Goal: Information Seeking & Learning: Learn about a topic

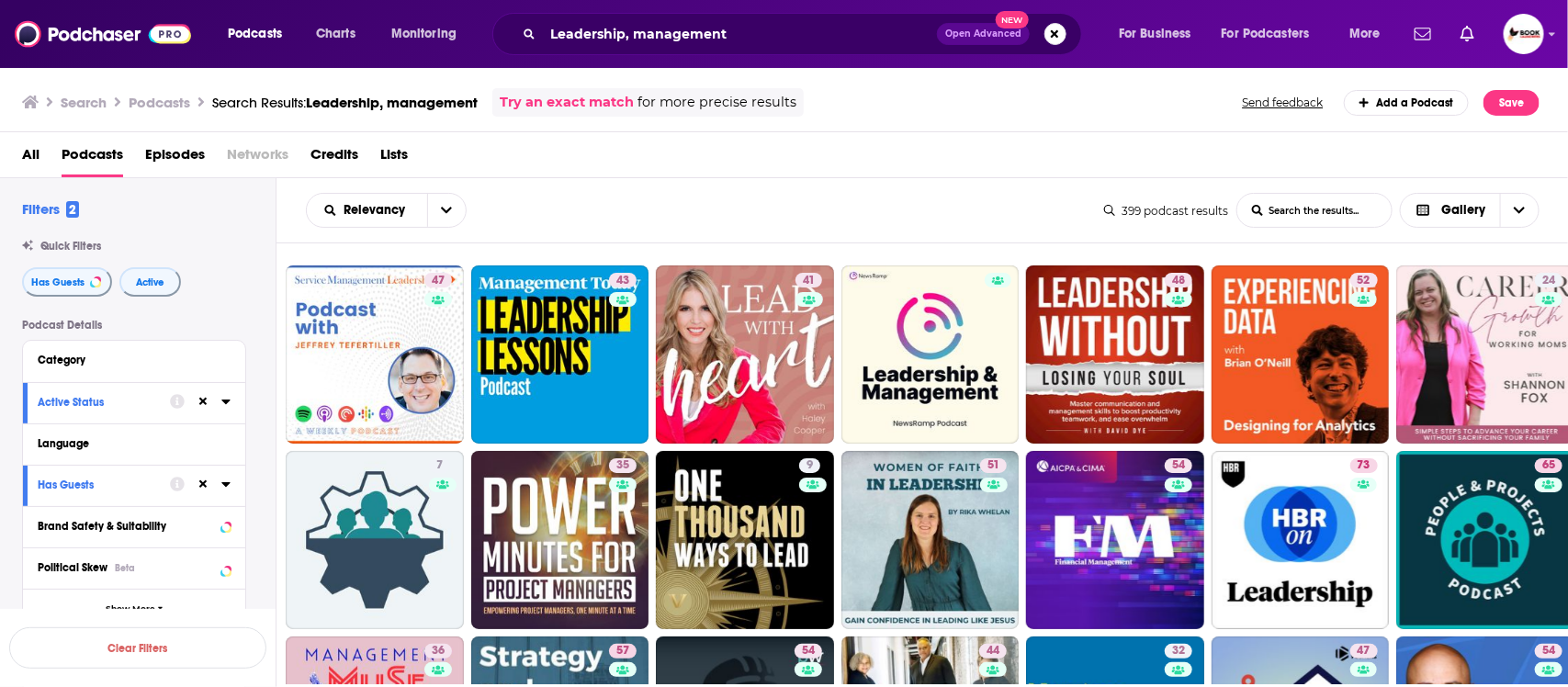
scroll to position [2679, 0]
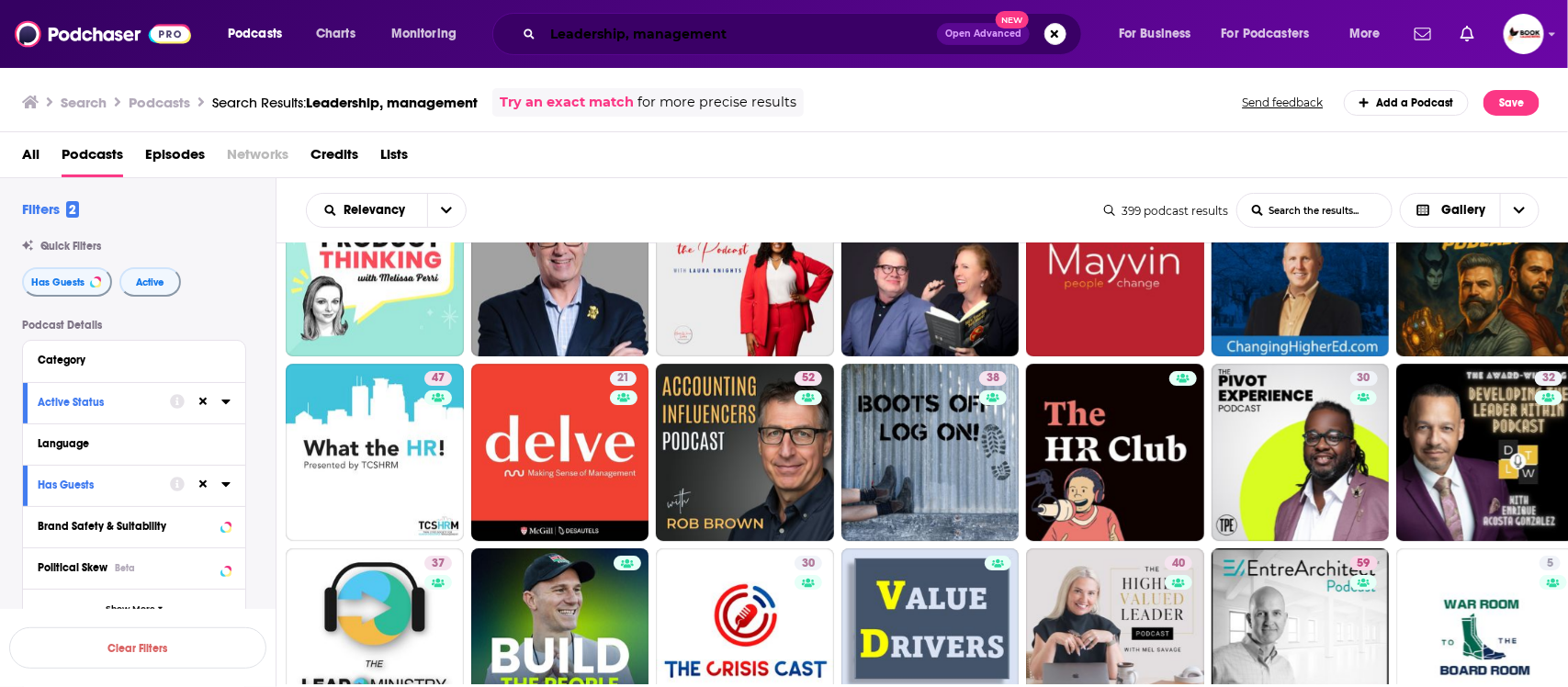
click at [760, 26] on input "Leadership, management" at bounding box center [740, 34] width 394 height 30
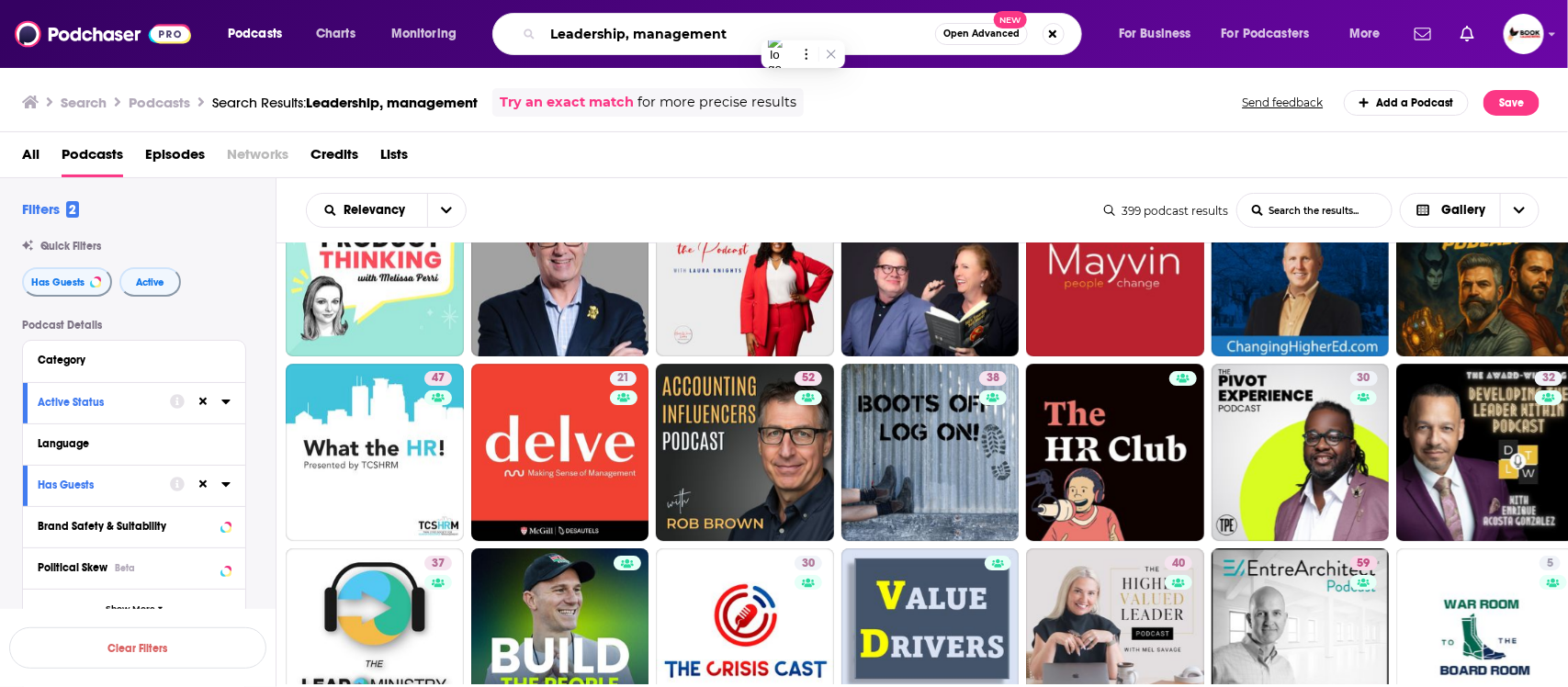
paste input "grief"
paste input "widow"
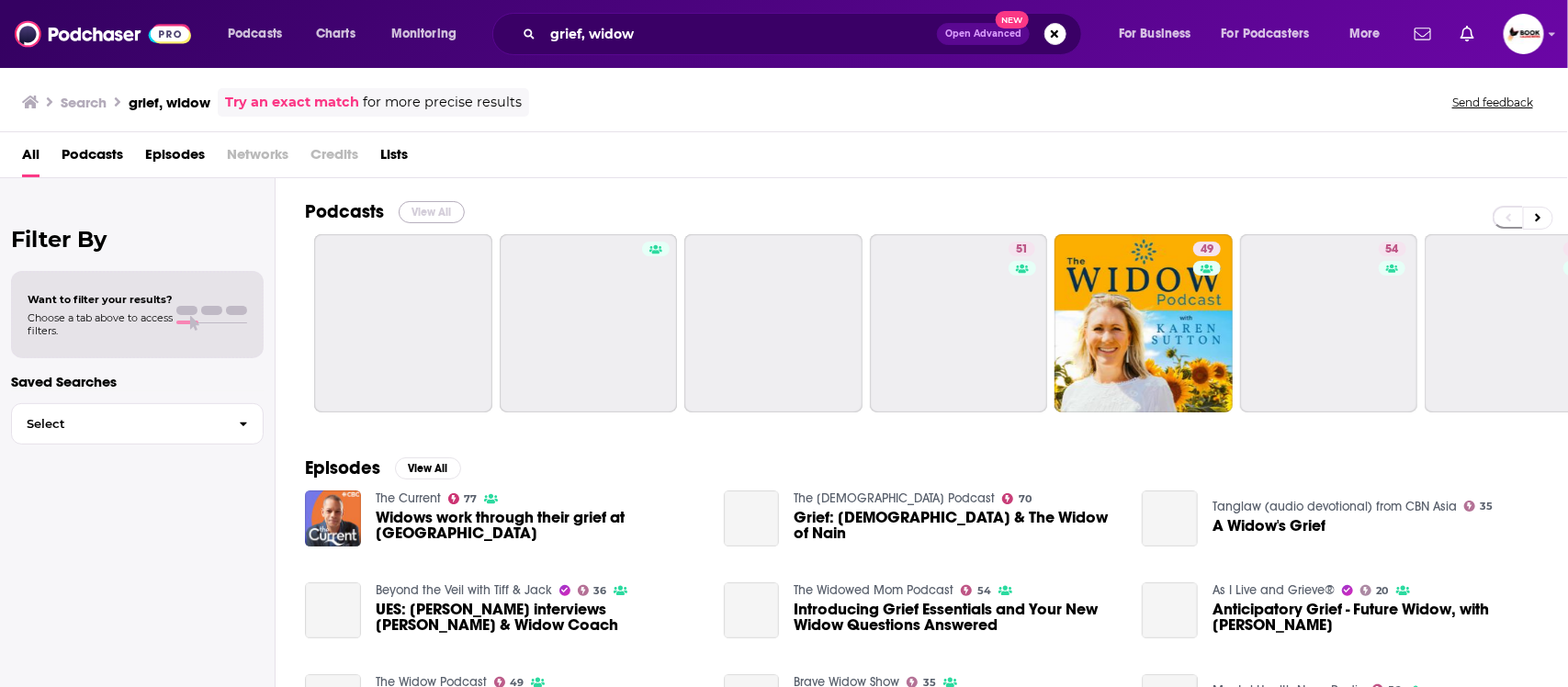
click at [449, 216] on button "View All" at bounding box center [431, 212] width 66 height 22
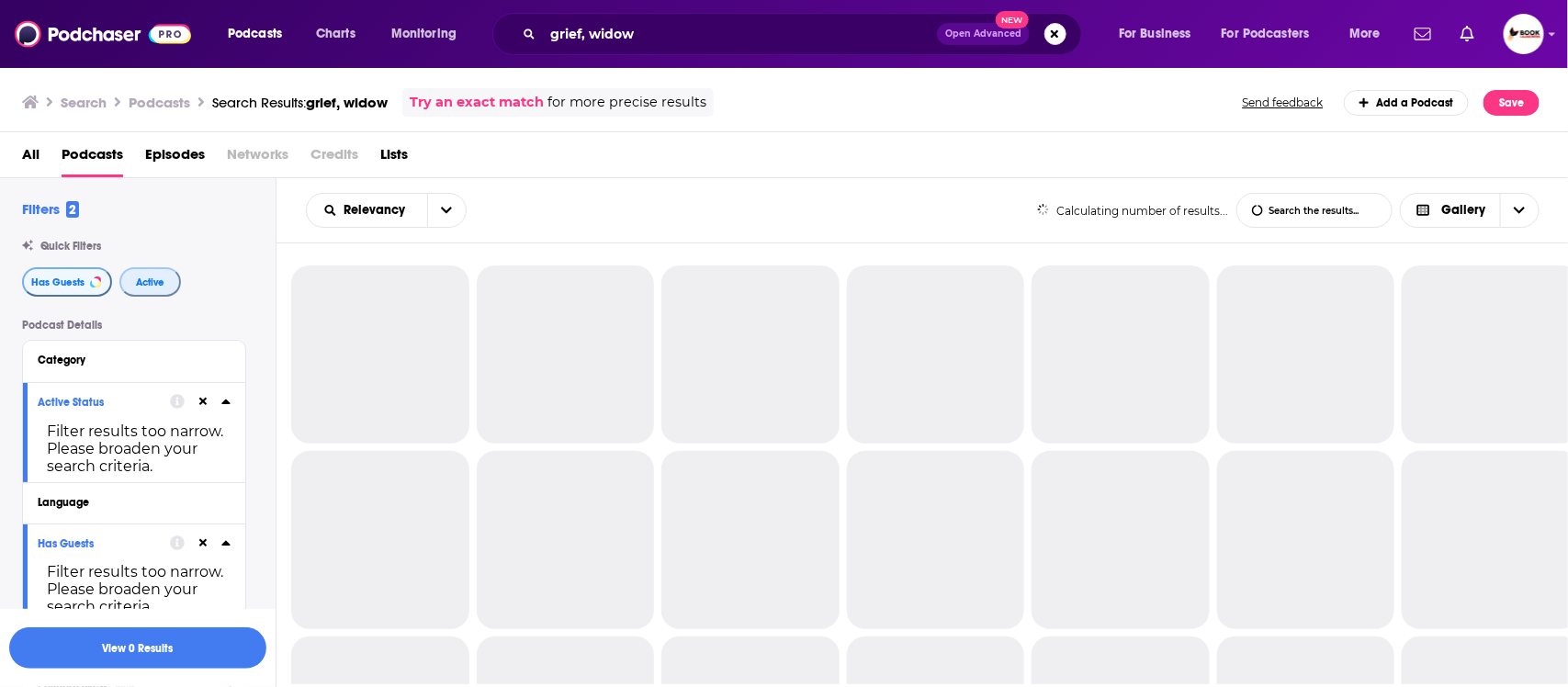
drag, startPoint x: 147, startPoint y: 281, endPoint x: 52, endPoint y: 278, distance: 95.0
click at [147, 280] on span "Active" at bounding box center [150, 282] width 29 height 10
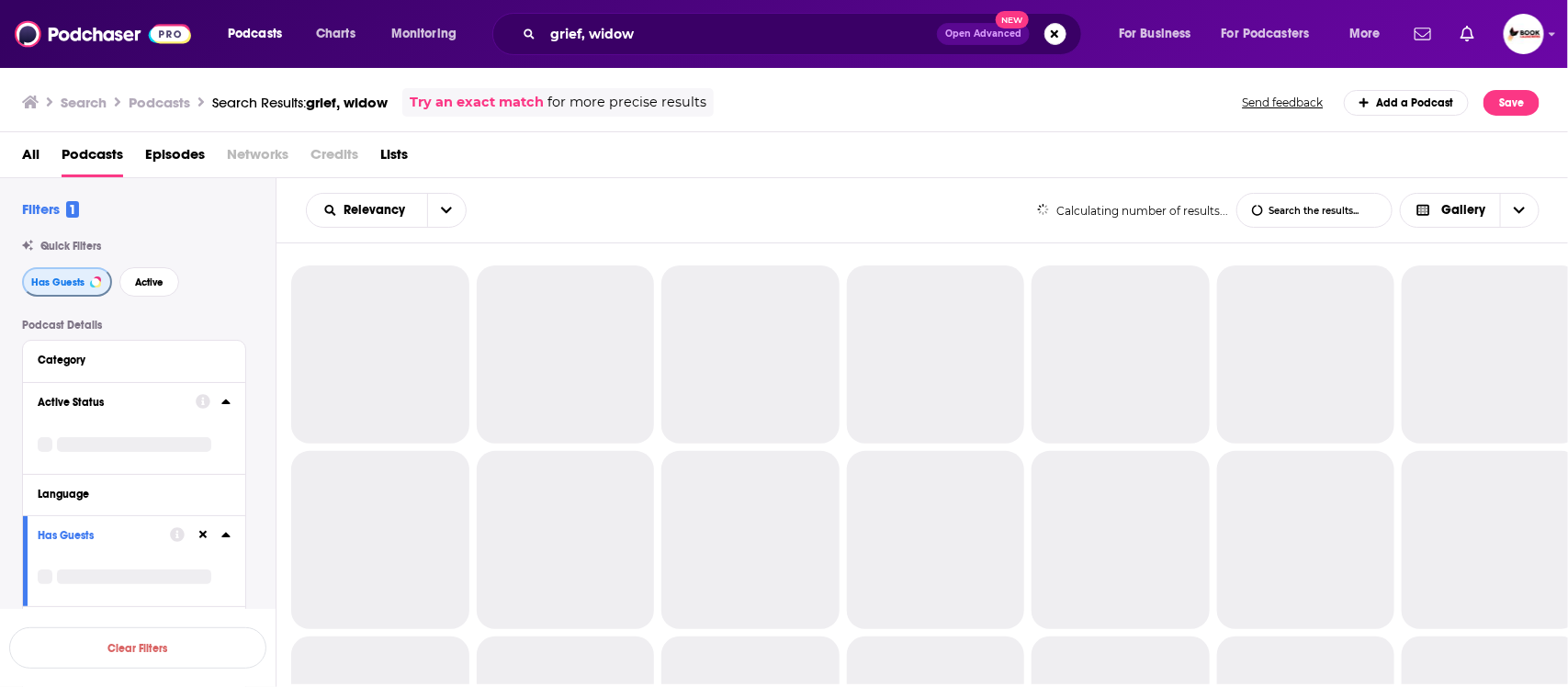
click at [39, 281] on span "Has Guests" at bounding box center [57, 282] width 53 height 10
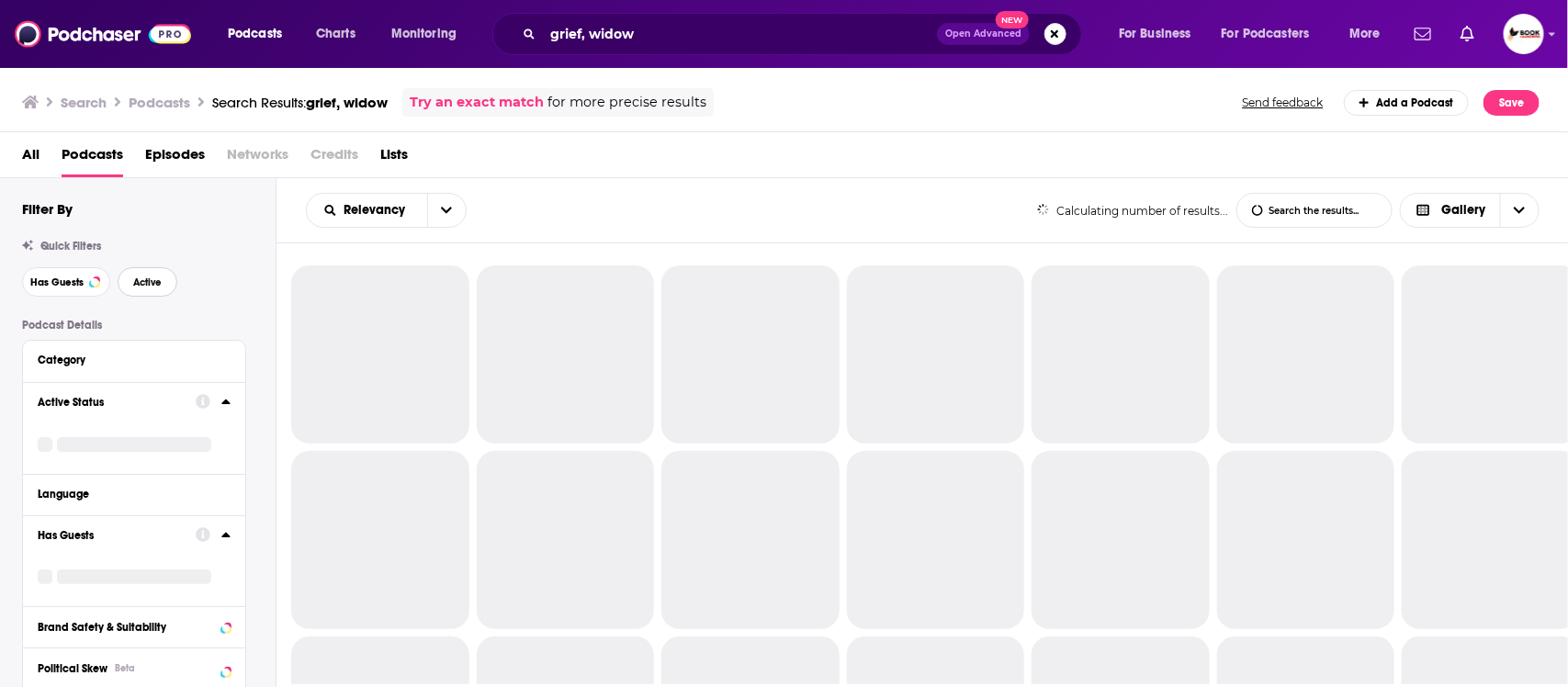
click at [141, 283] on span "Active" at bounding box center [147, 282] width 29 height 10
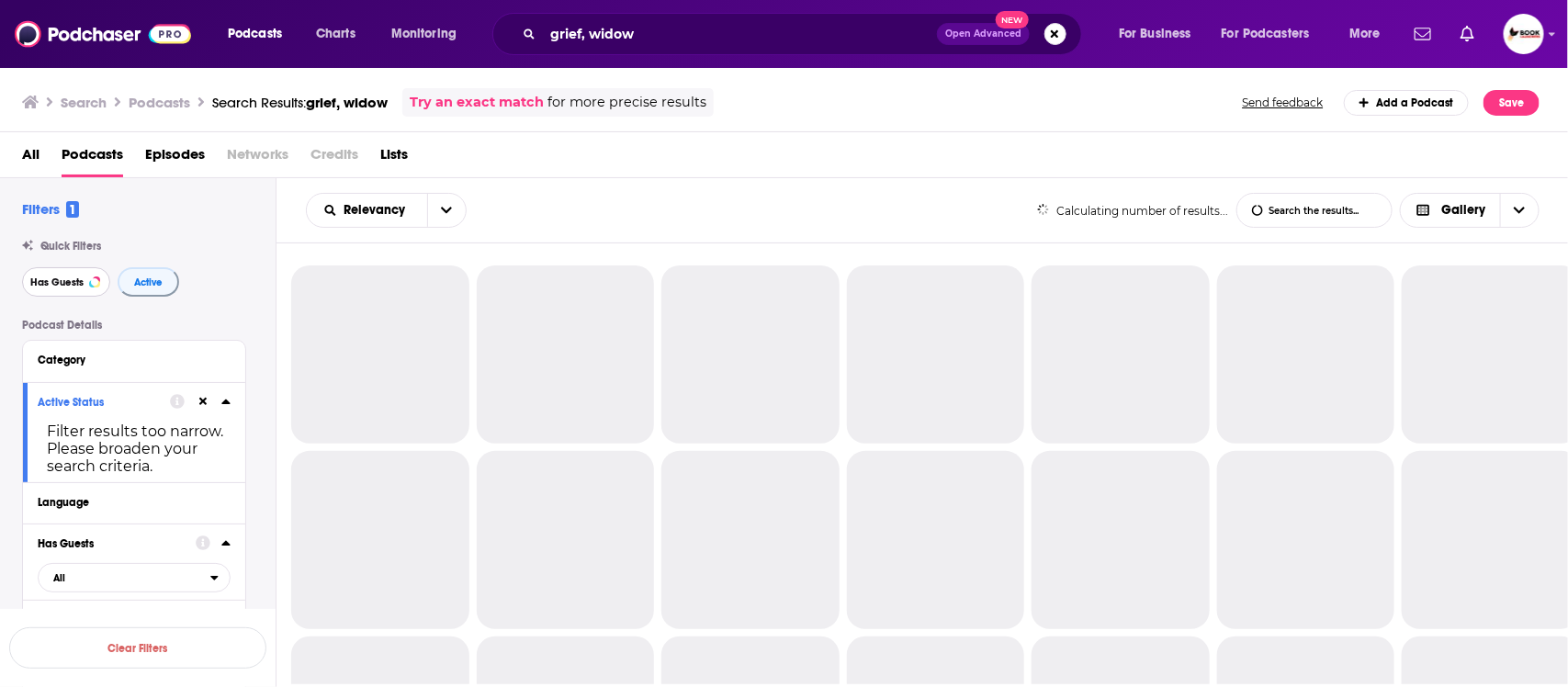
click at [55, 290] on button "Has Guests" at bounding box center [66, 282] width 88 height 30
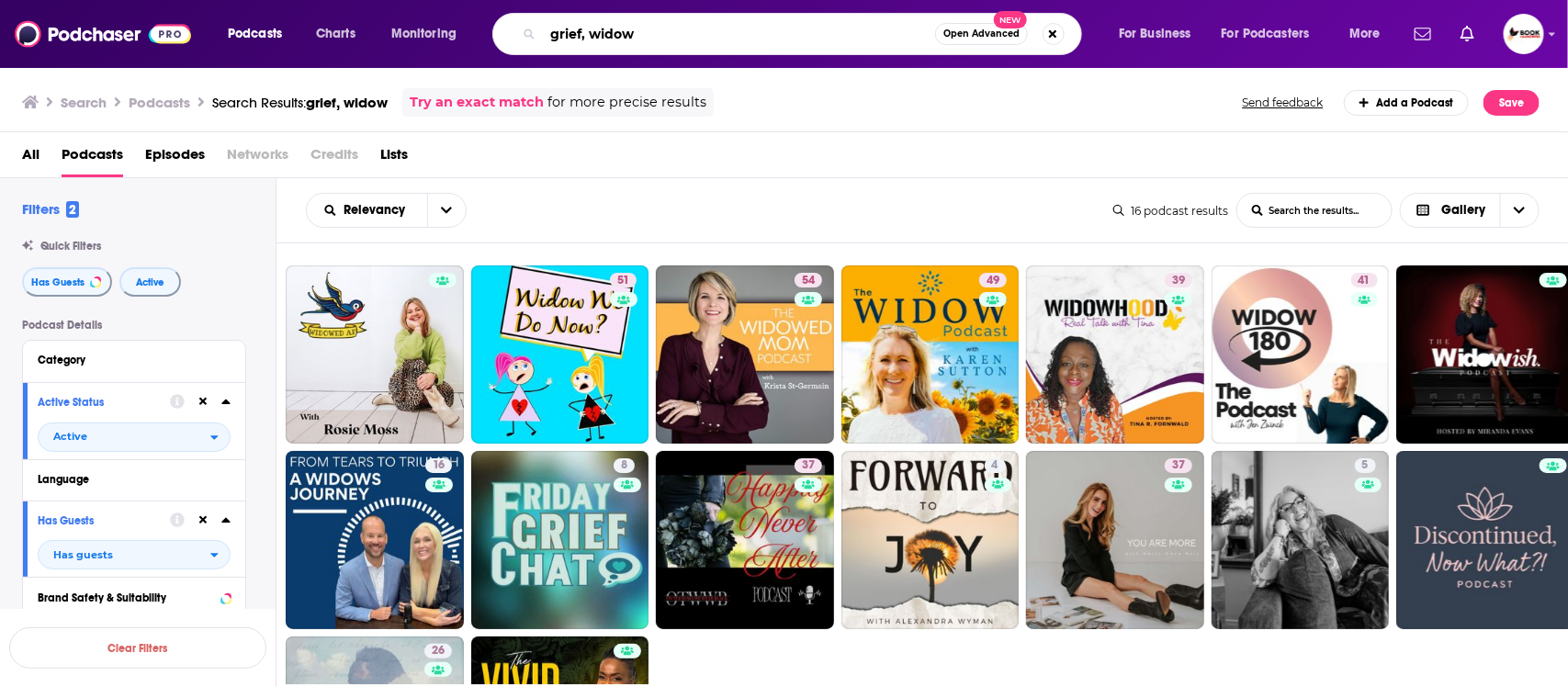
click at [591, 32] on input "grief, widow" at bounding box center [739, 34] width 392 height 30
drag, startPoint x: 591, startPoint y: 32, endPoint x: 508, endPoint y: 31, distance: 83.0
click at [508, 31] on div "grief, widow Open Advanced New" at bounding box center [787, 34] width 590 height 43
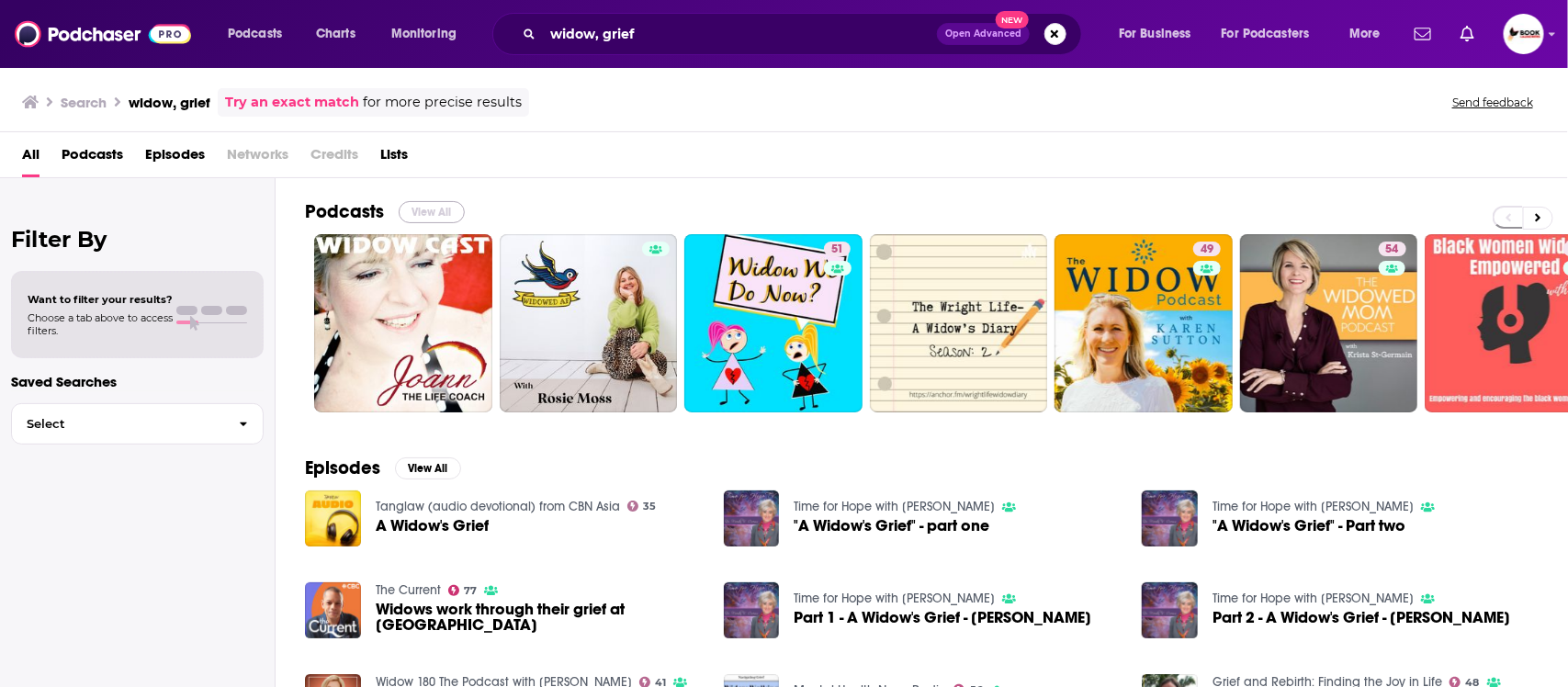
click at [440, 216] on button "View All" at bounding box center [431, 212] width 66 height 22
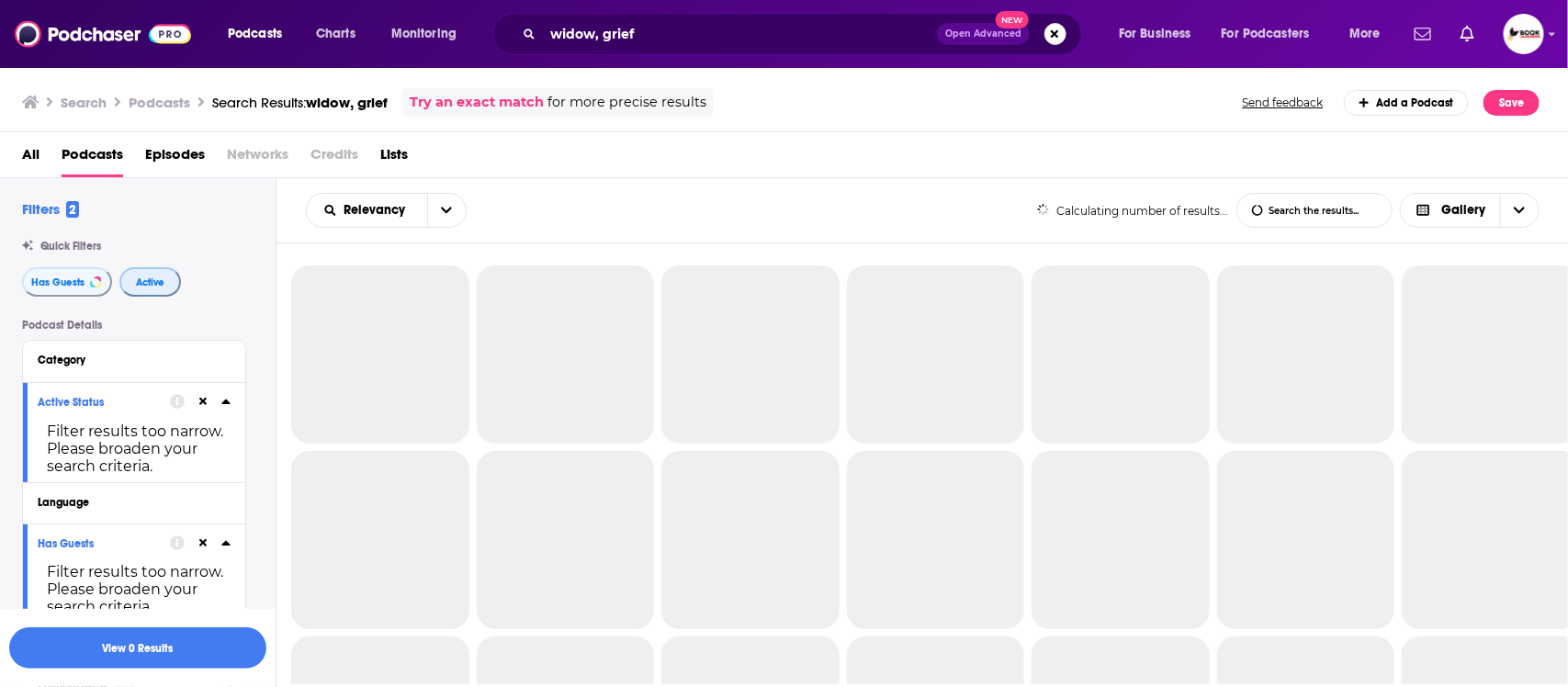
click at [165, 286] on button "Active" at bounding box center [150, 282] width 61 height 30
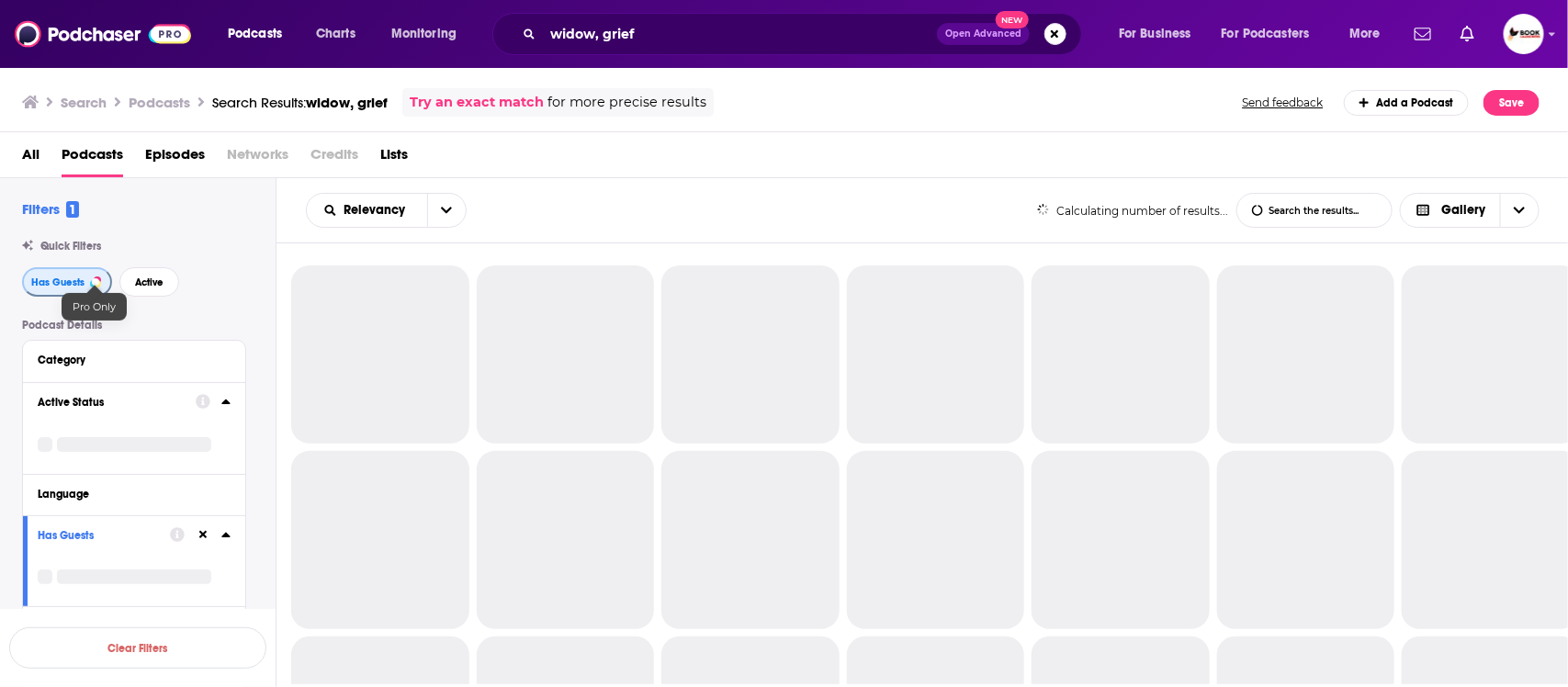
click at [44, 285] on span "Has Guests" at bounding box center [57, 282] width 53 height 10
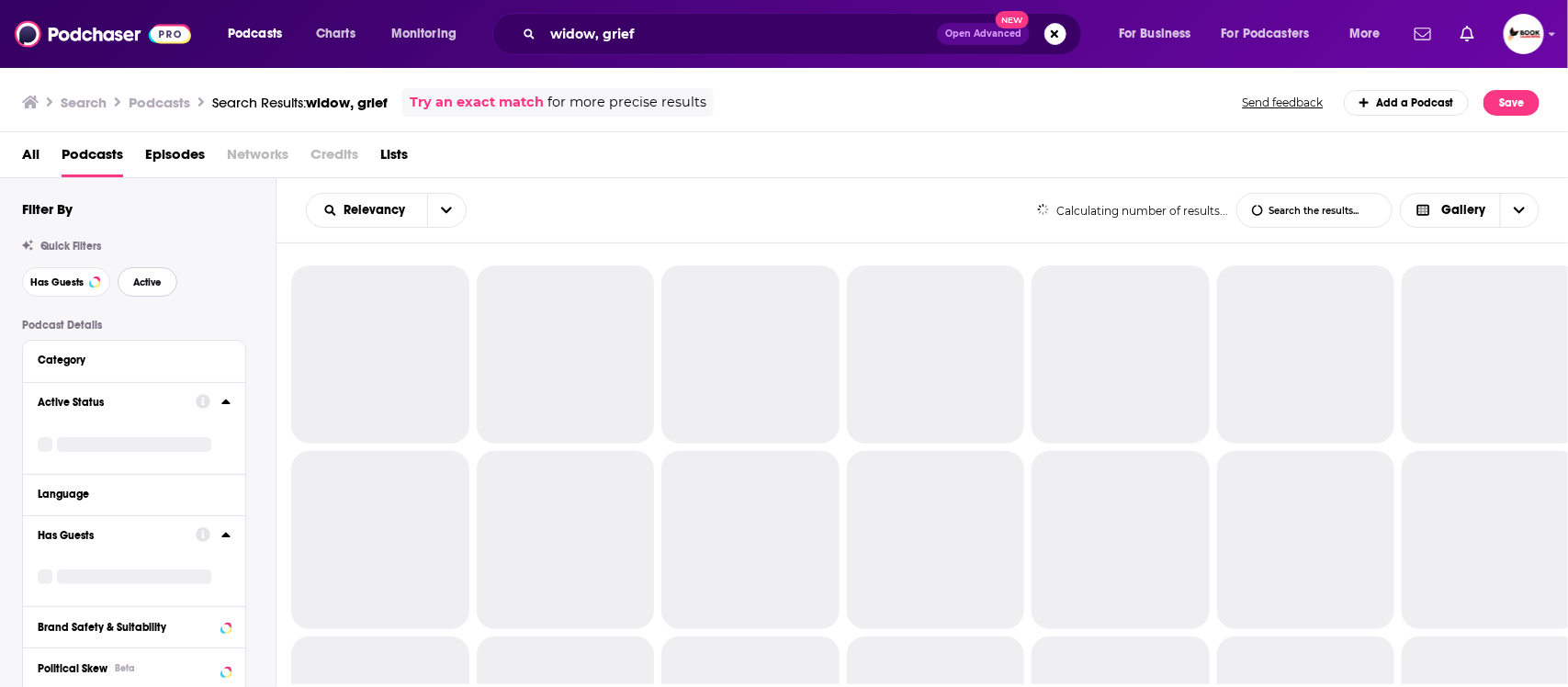
click at [165, 285] on button "Active" at bounding box center [147, 282] width 59 height 30
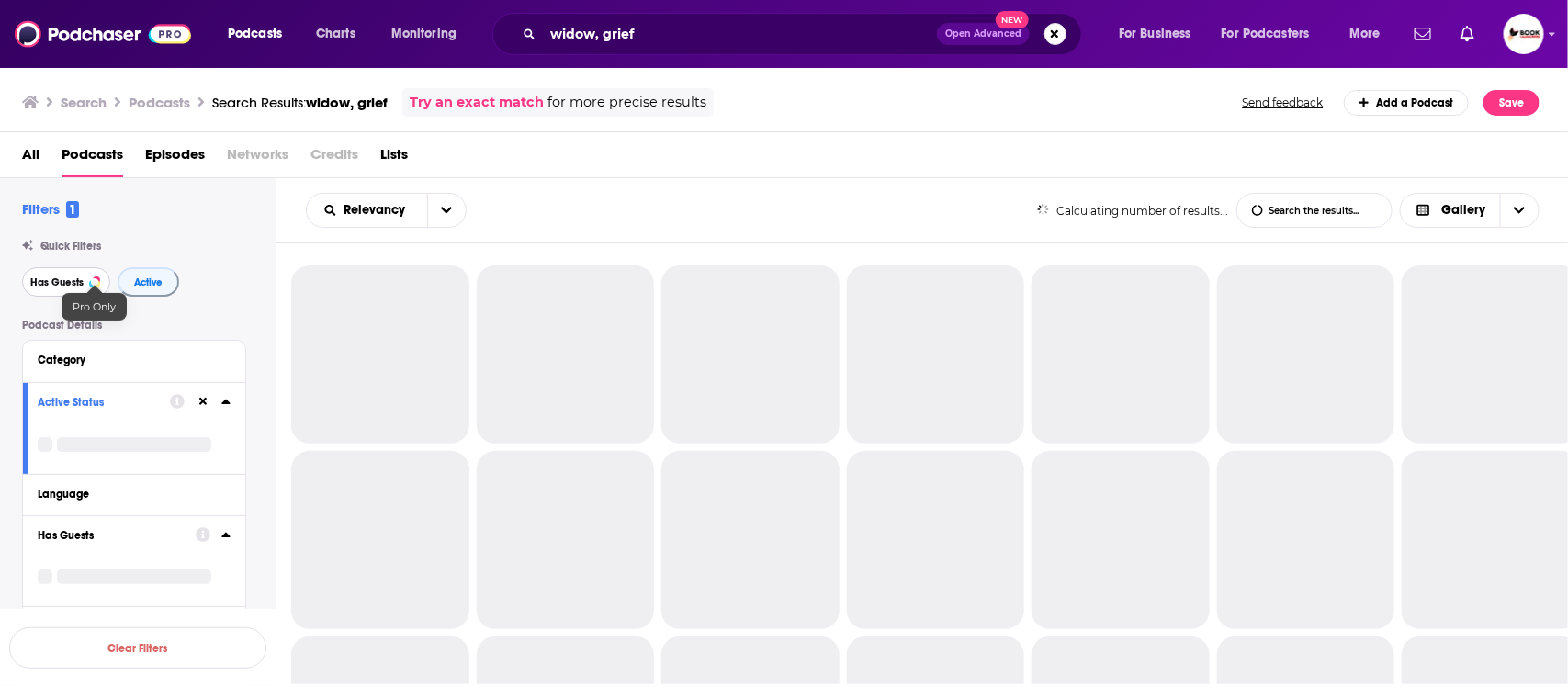
click at [70, 285] on span "Has Guests" at bounding box center [57, 282] width 53 height 10
click at [150, 285] on span "Active" at bounding box center [150, 282] width 29 height 10
click at [57, 283] on span "Has Guests" at bounding box center [57, 282] width 53 height 10
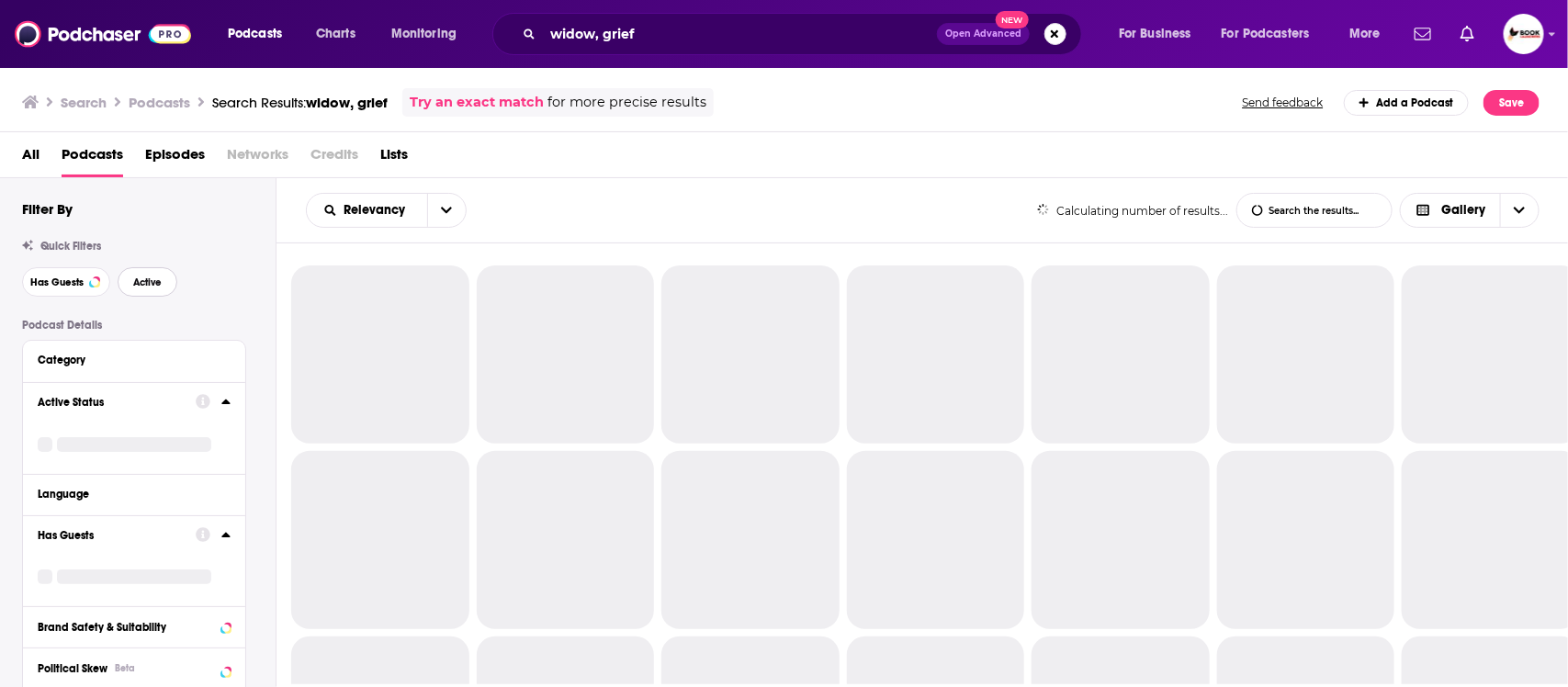
click at [150, 283] on span "Active" at bounding box center [147, 282] width 29 height 10
click at [28, 283] on button "Has Guests" at bounding box center [66, 282] width 88 height 30
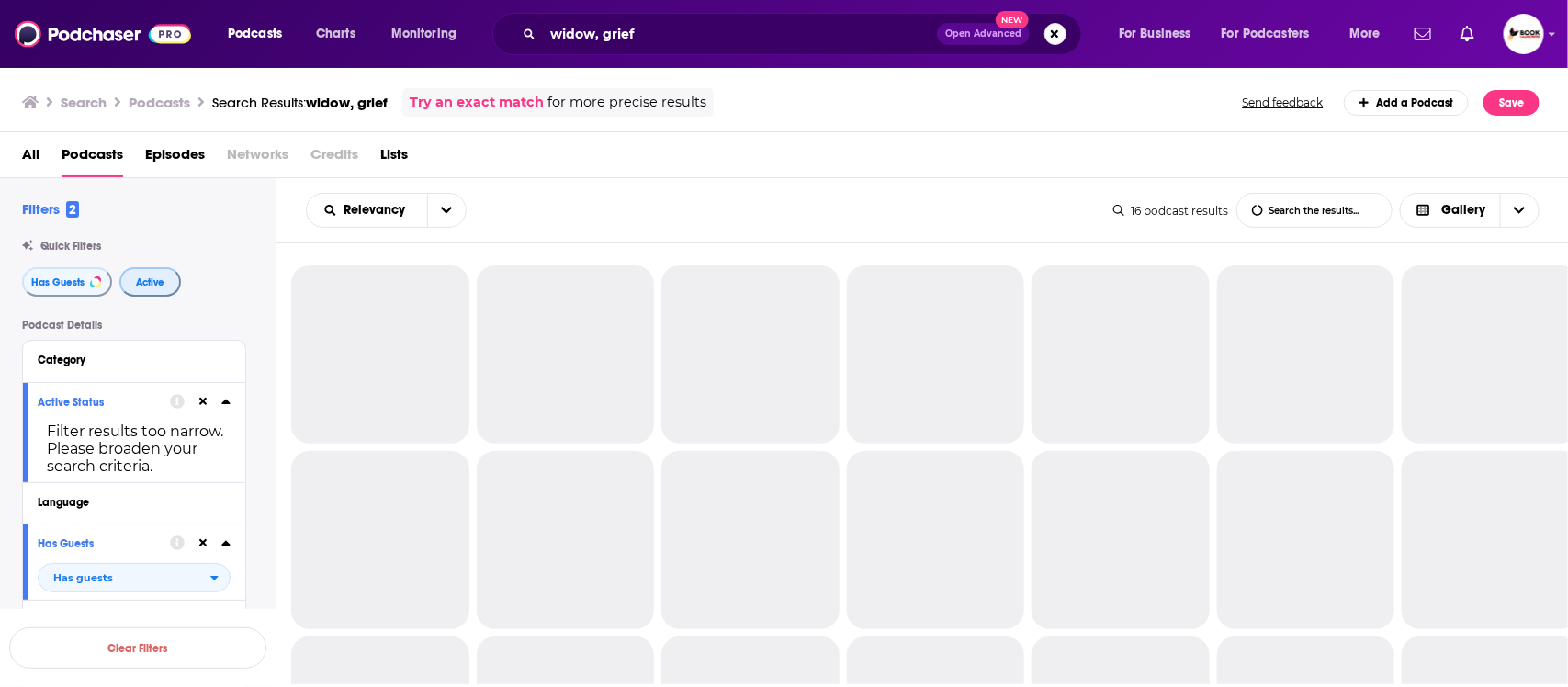
click at [165, 278] on button "Active" at bounding box center [150, 282] width 61 height 30
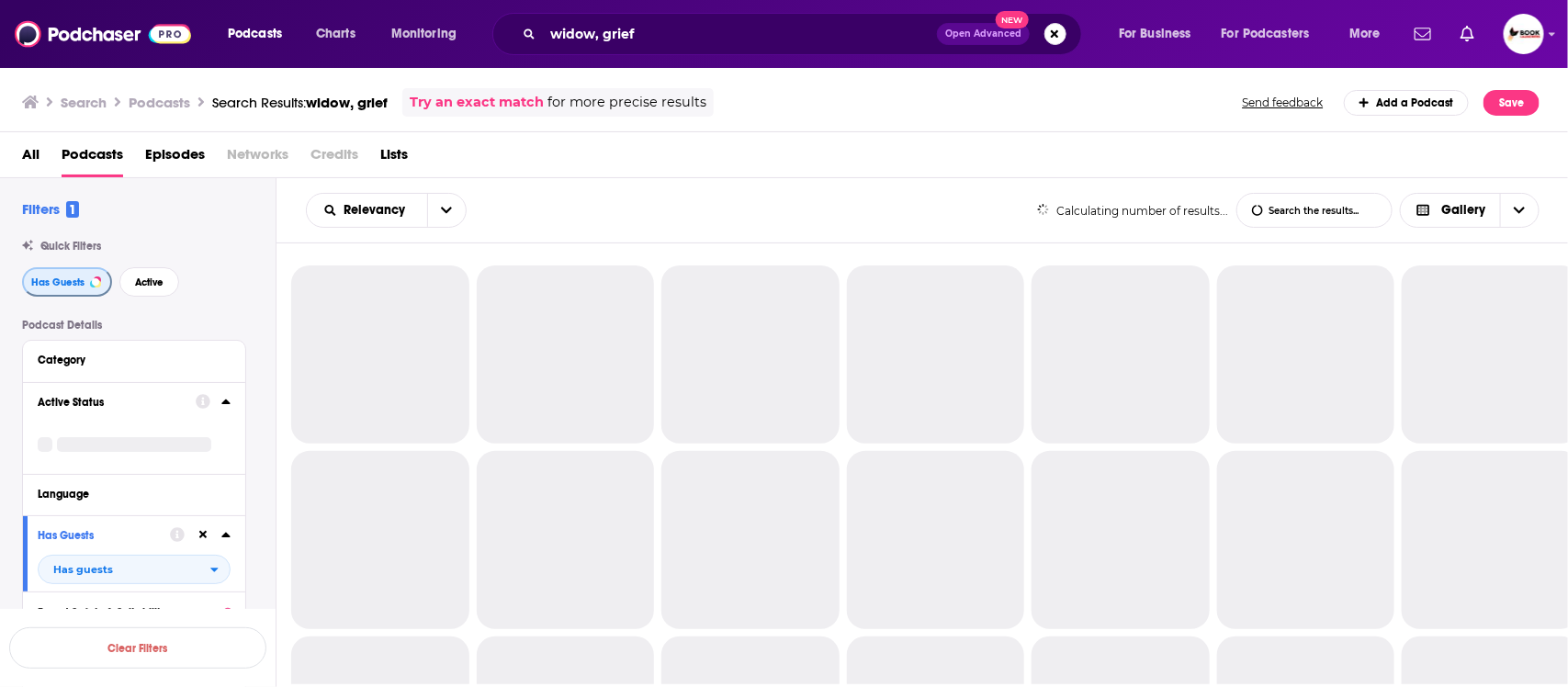
click at [57, 281] on span "Has Guests" at bounding box center [57, 282] width 53 height 10
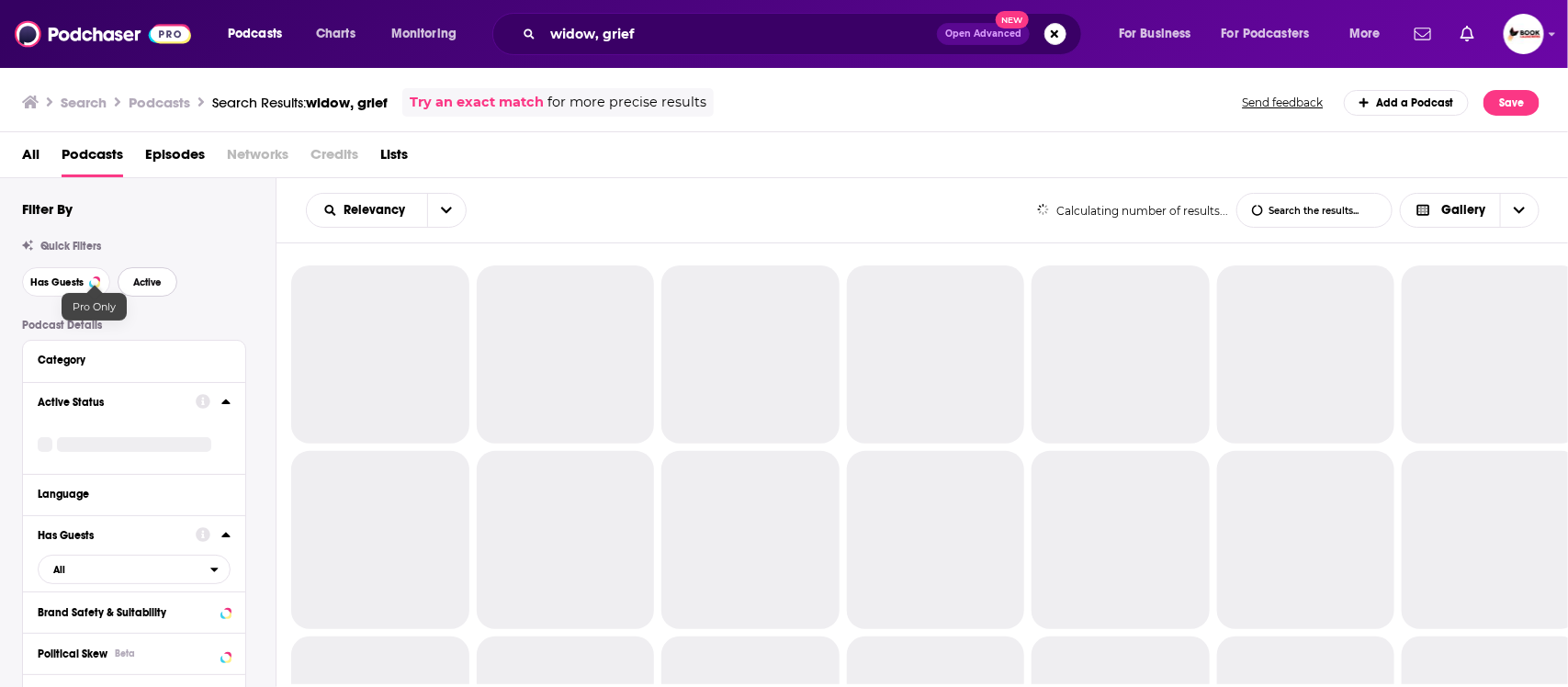
click at [131, 281] on button "Active" at bounding box center [147, 282] width 59 height 30
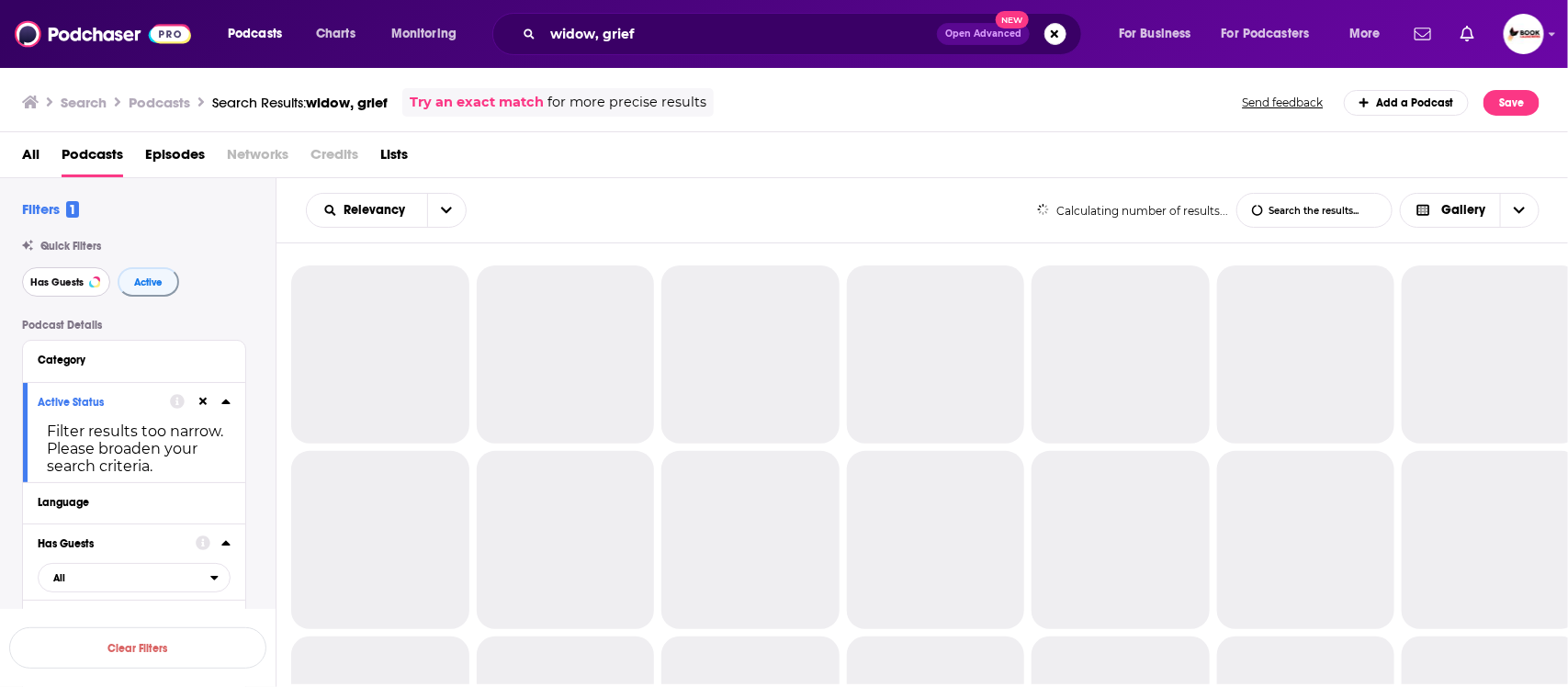
click at [48, 282] on span "Has Guests" at bounding box center [57, 282] width 53 height 10
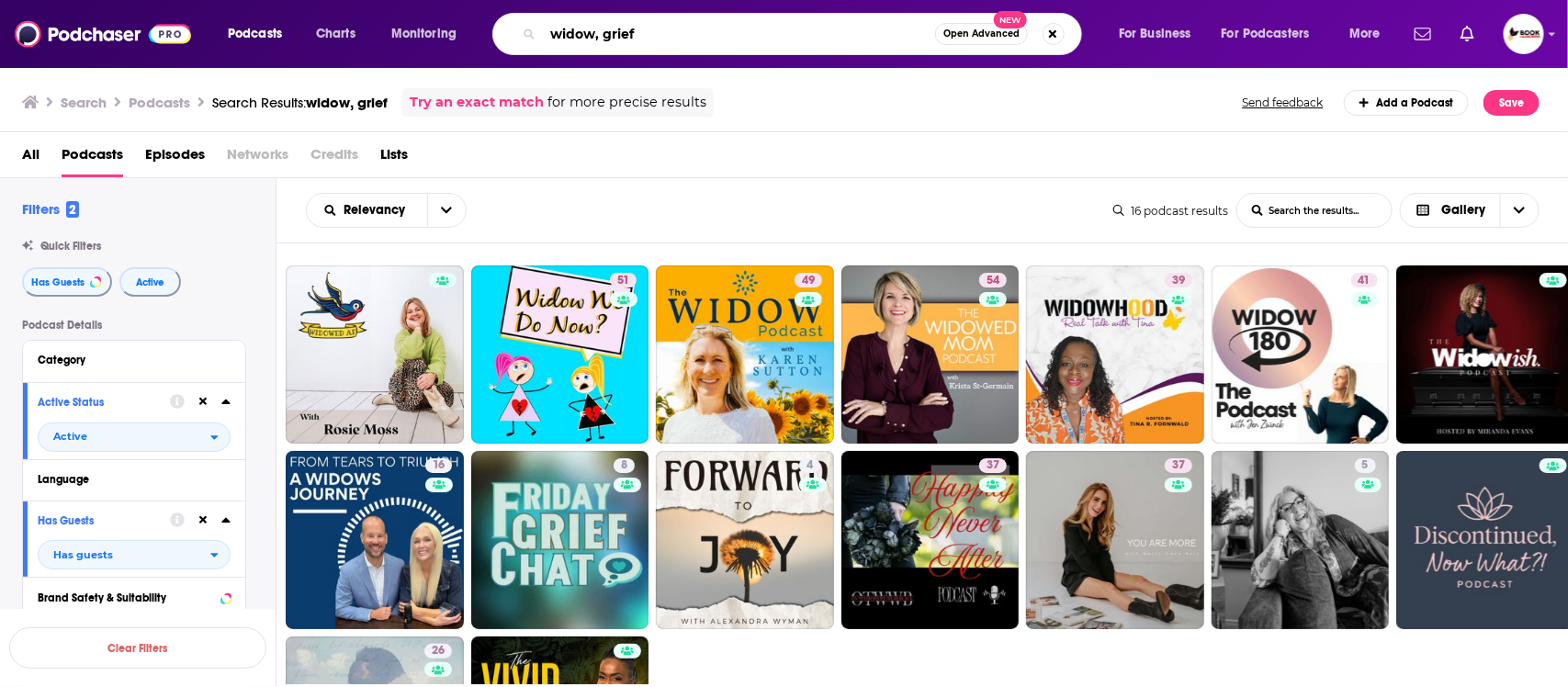
drag, startPoint x: 600, startPoint y: 34, endPoint x: 754, endPoint y: 34, distance: 154.0
click at [754, 34] on input "widow, grief" at bounding box center [739, 34] width 392 height 30
paste input "resilience"
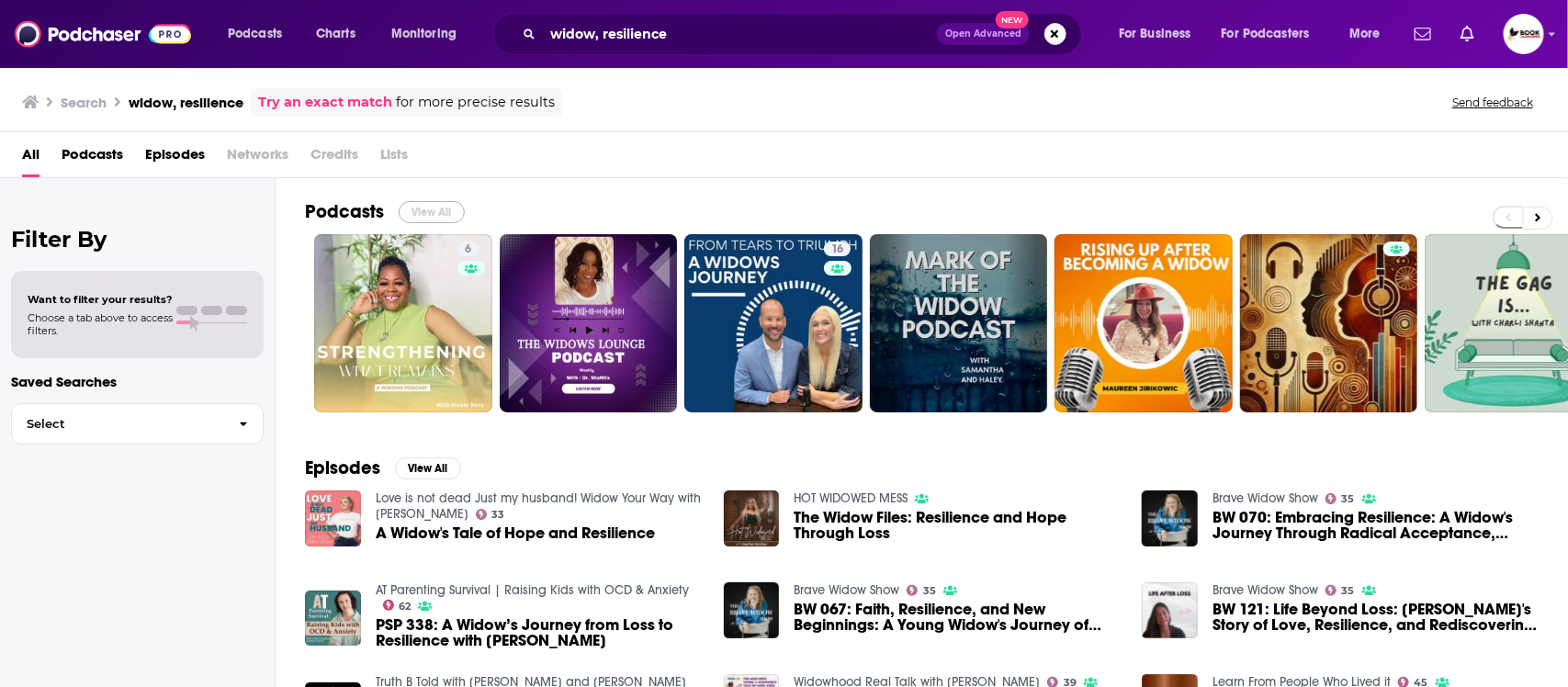
click at [432, 207] on button "View All" at bounding box center [431, 212] width 66 height 22
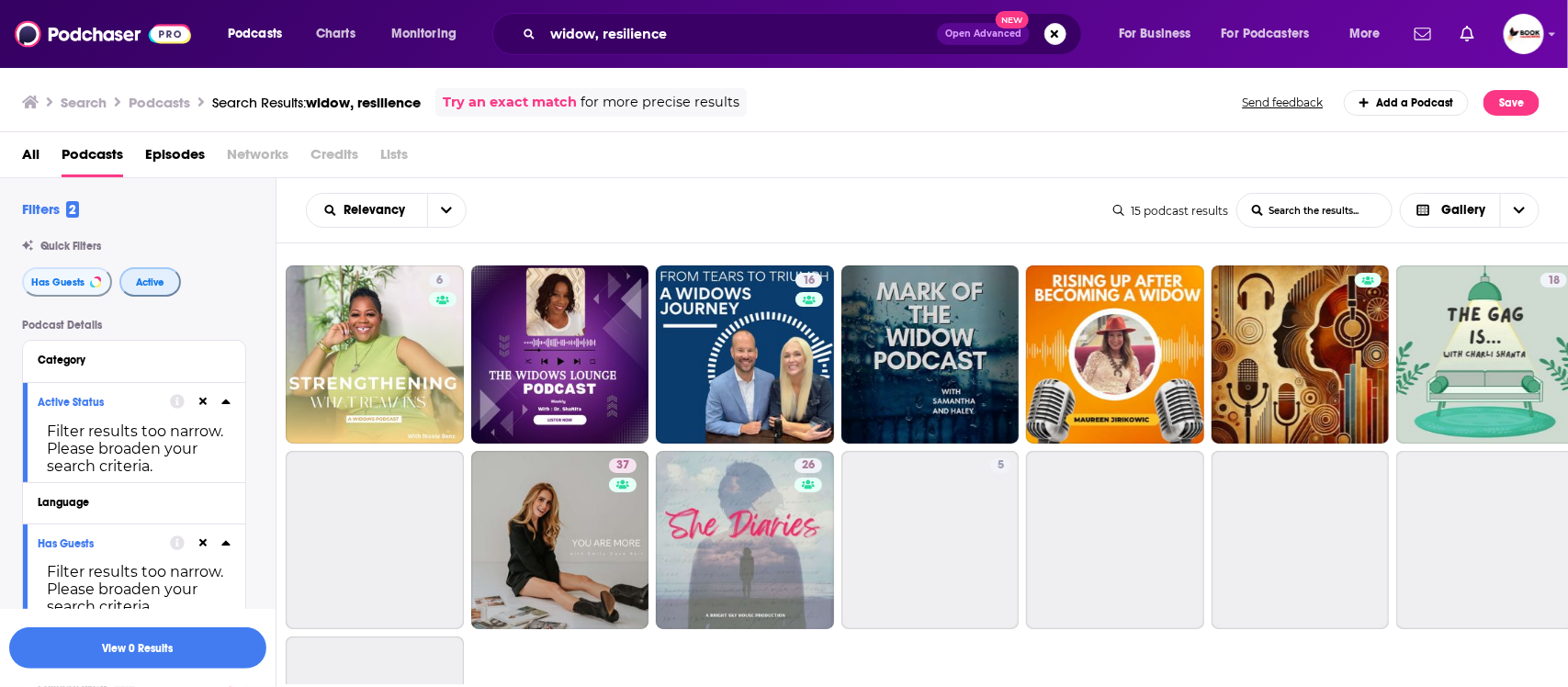
click at [166, 285] on button "Active" at bounding box center [150, 282] width 61 height 30
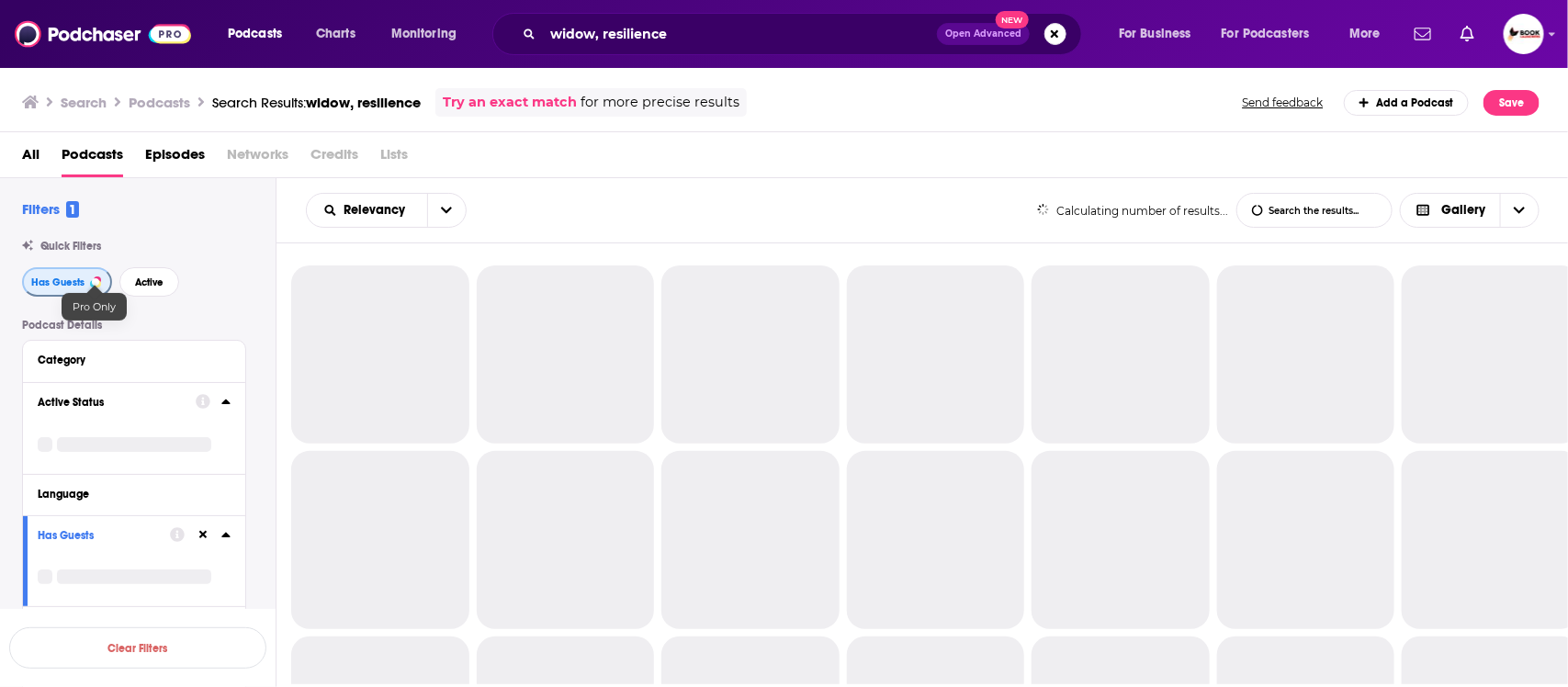
click at [79, 285] on span "Has Guests" at bounding box center [57, 282] width 53 height 10
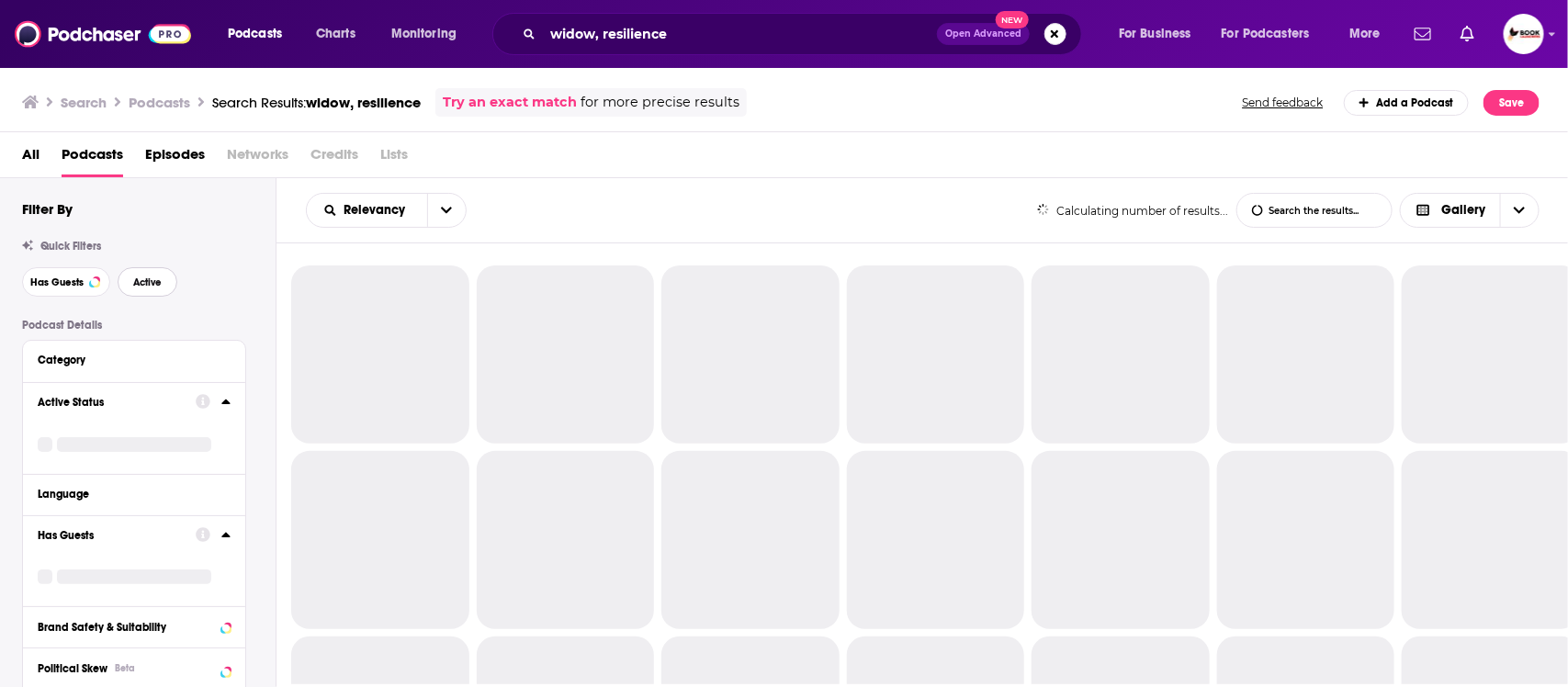
click at [140, 286] on span "Active" at bounding box center [147, 282] width 29 height 10
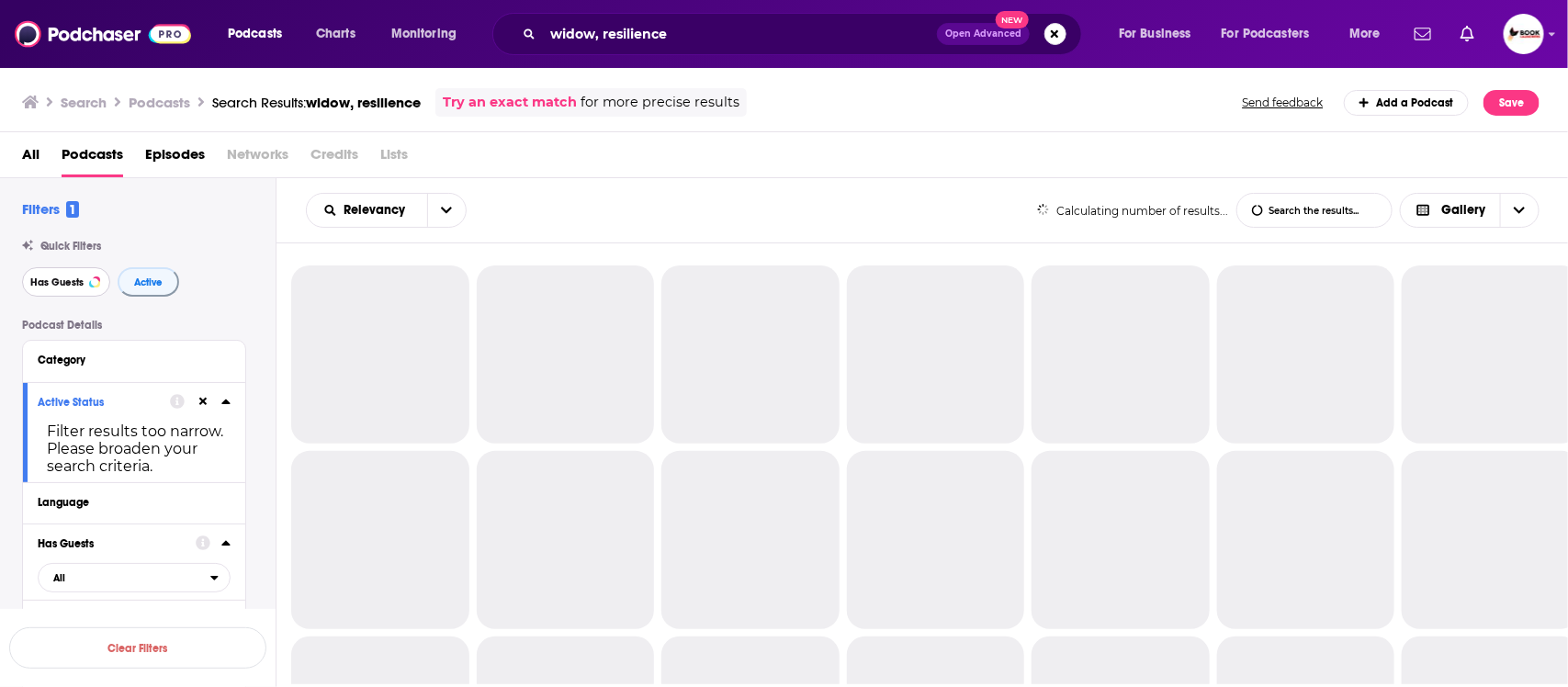
click at [76, 286] on span "Has Guests" at bounding box center [57, 282] width 53 height 10
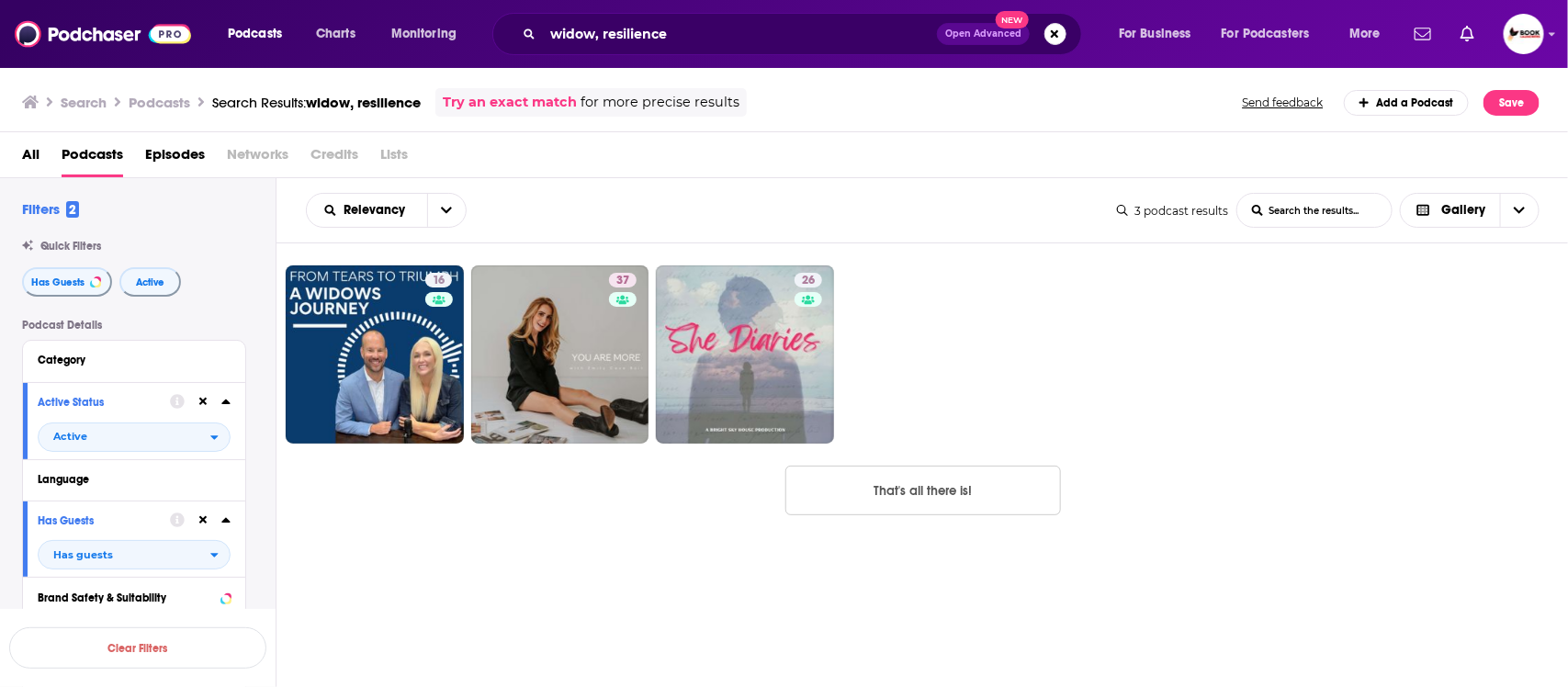
click at [282, 291] on div "16 37 26" at bounding box center [923, 348] width 1293 height 208
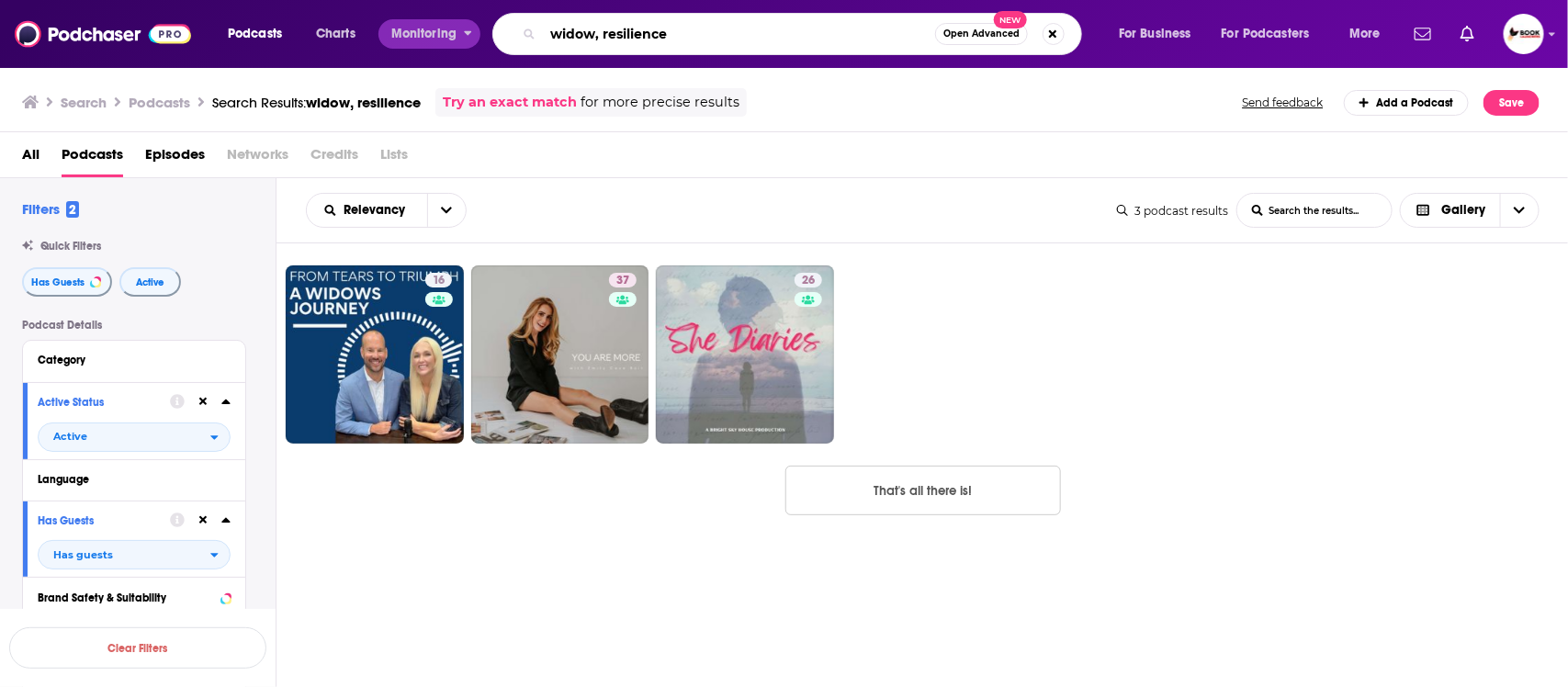
drag, startPoint x: 603, startPoint y: 33, endPoint x: 439, endPoint y: 33, distance: 164.0
click at [439, 33] on div "Podcasts Charts Monitoring widow, resilience Open Advanced New For Business For…" at bounding box center [807, 34] width 1183 height 43
click at [682, 30] on input "resilience" at bounding box center [739, 34] width 392 height 30
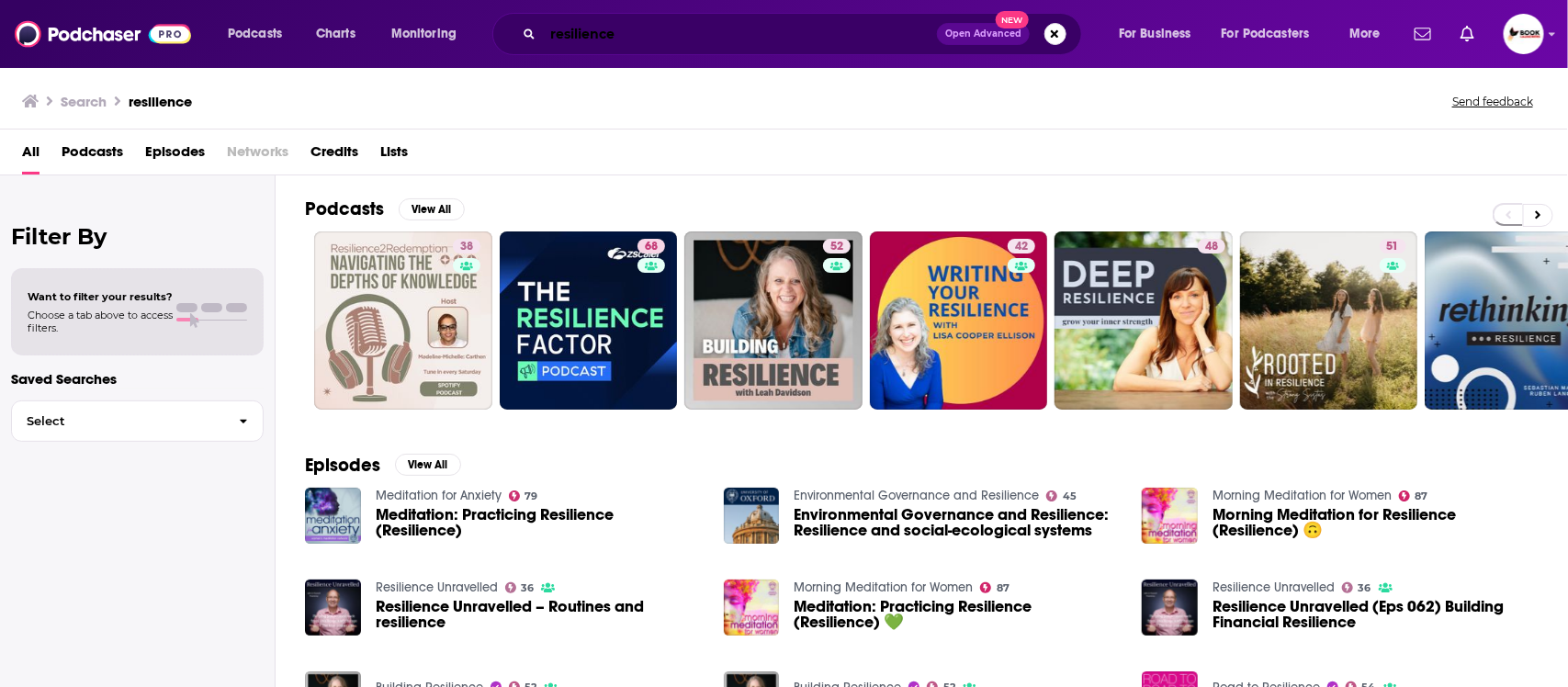
click at [675, 29] on input "resilience" at bounding box center [740, 34] width 394 height 30
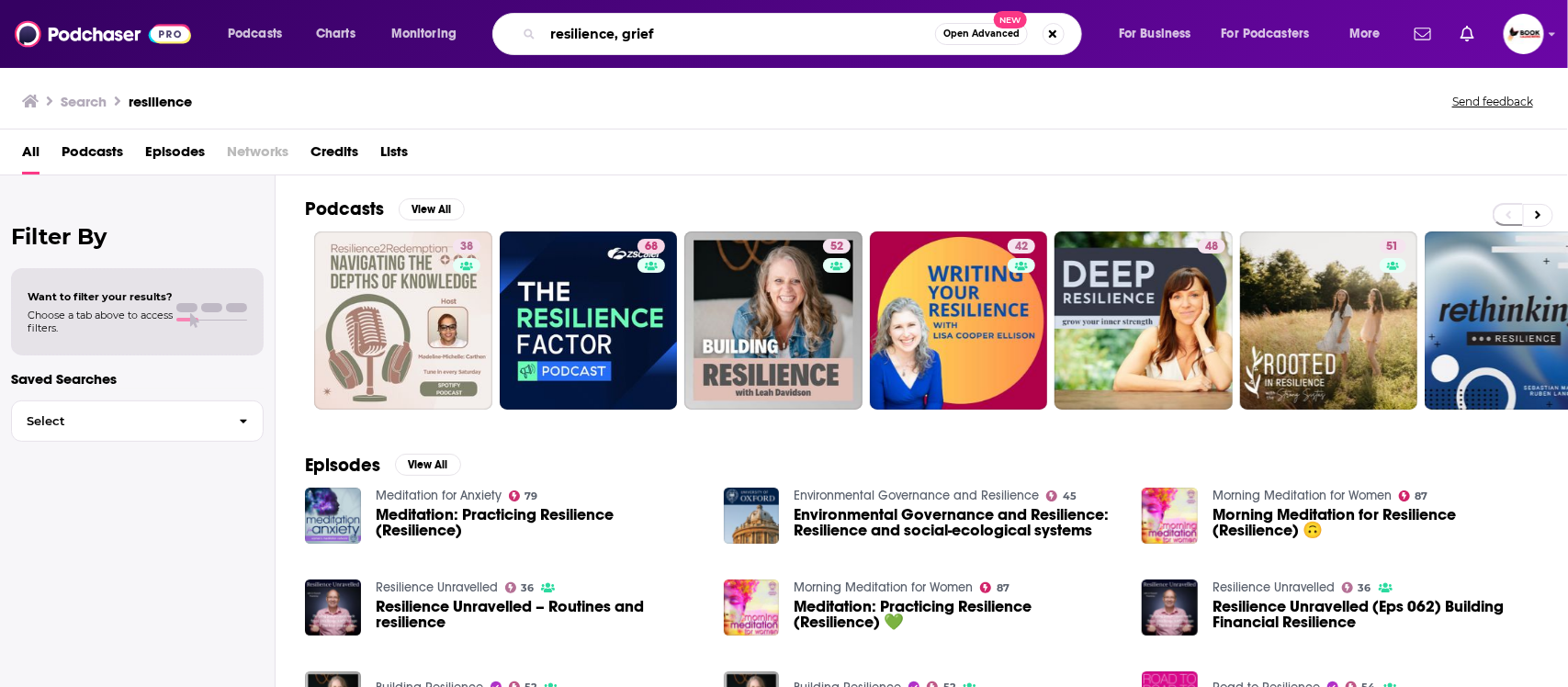
type input "resilience, grief"
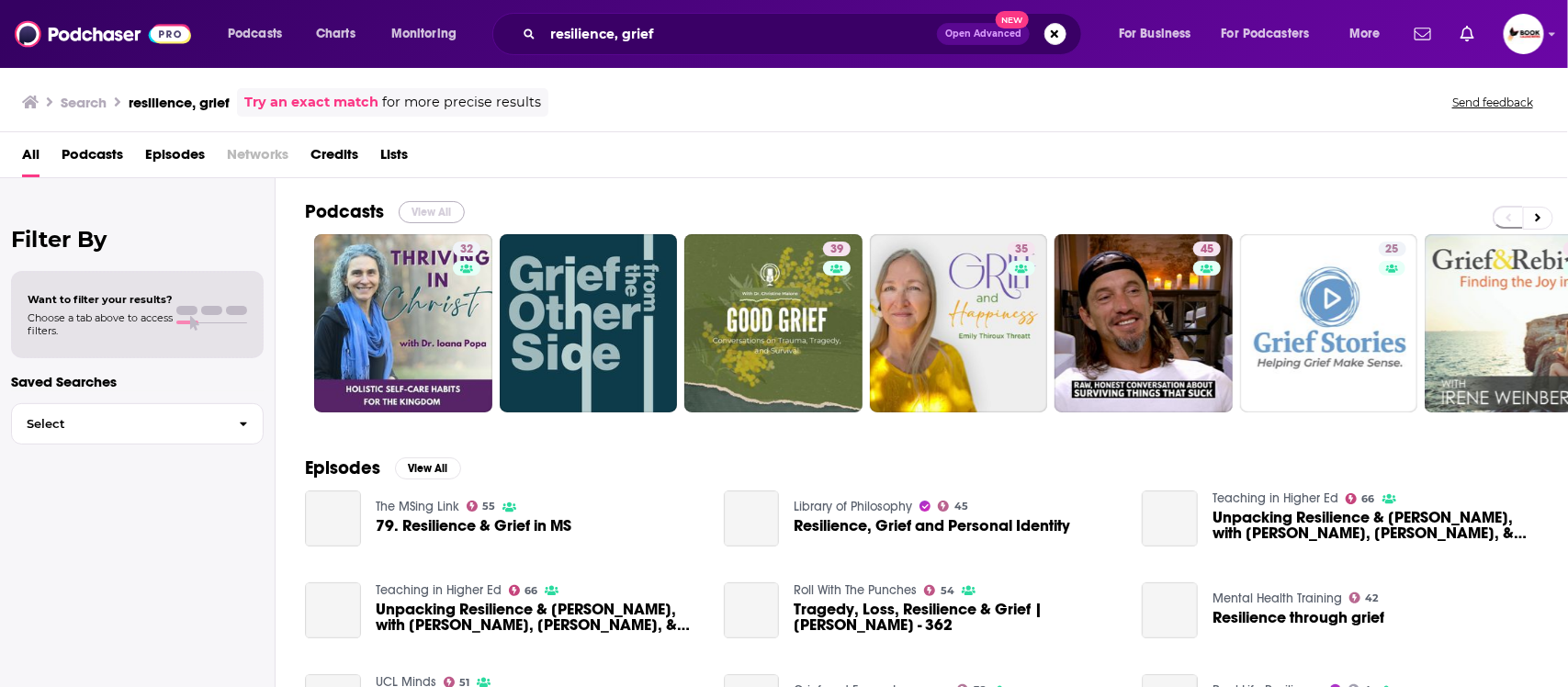
click at [446, 222] on button "View All" at bounding box center [431, 212] width 66 height 22
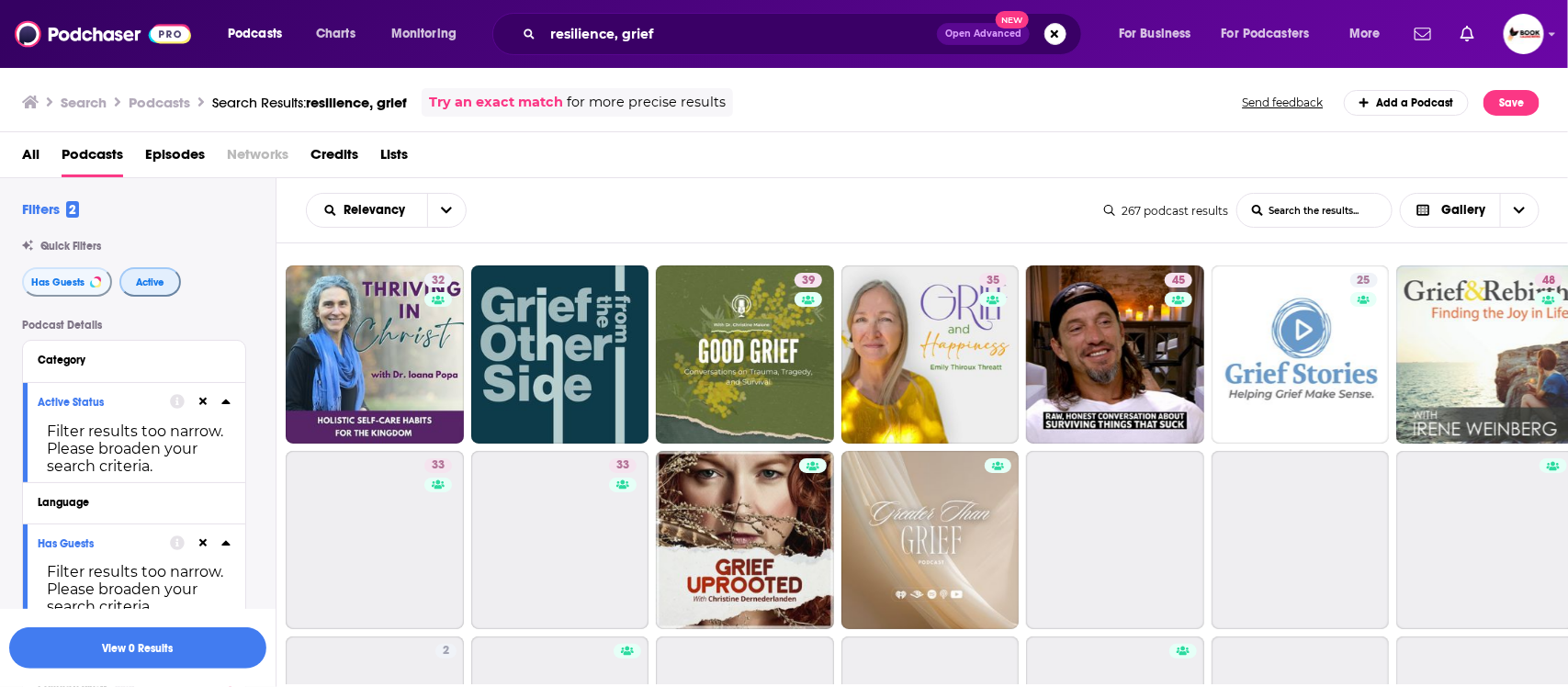
click at [156, 290] on button "Active" at bounding box center [150, 282] width 61 height 30
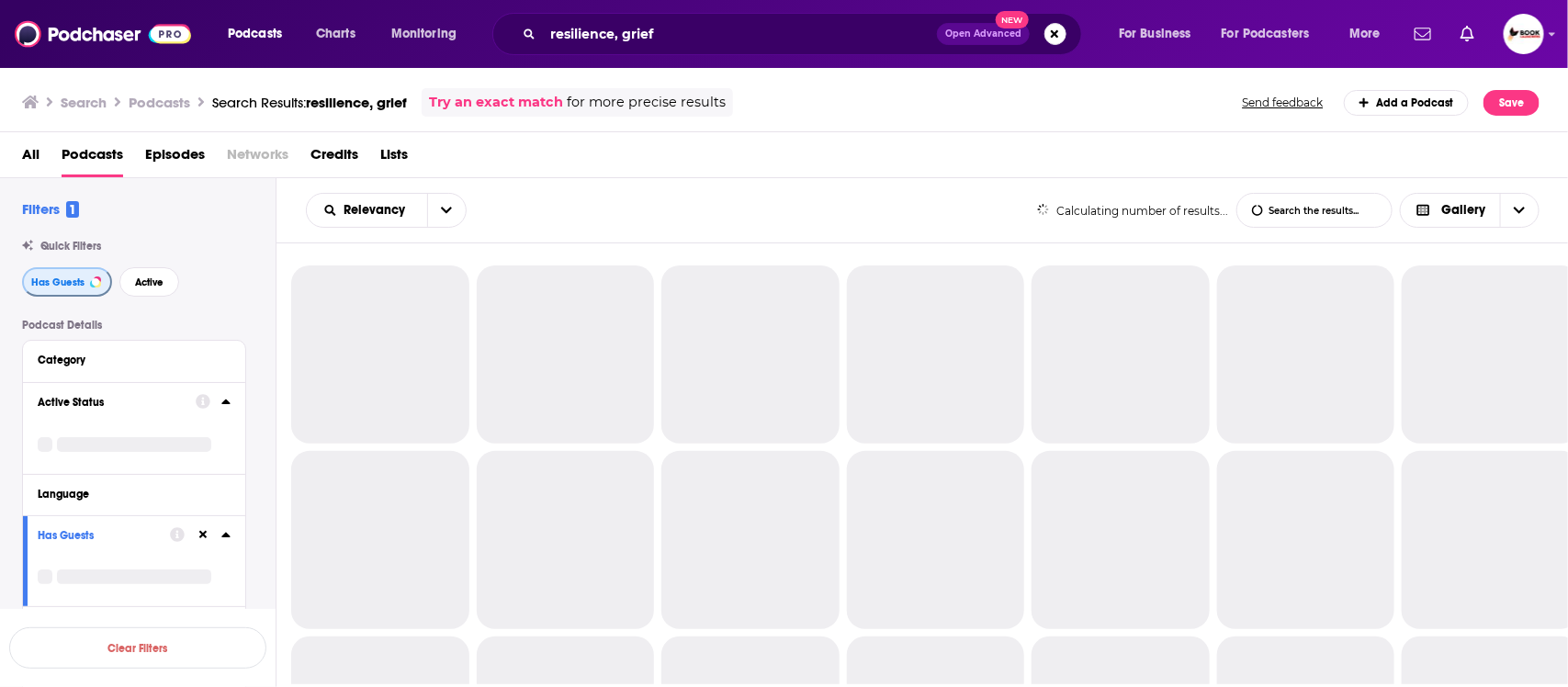
click at [74, 285] on span "Has Guests" at bounding box center [57, 282] width 53 height 10
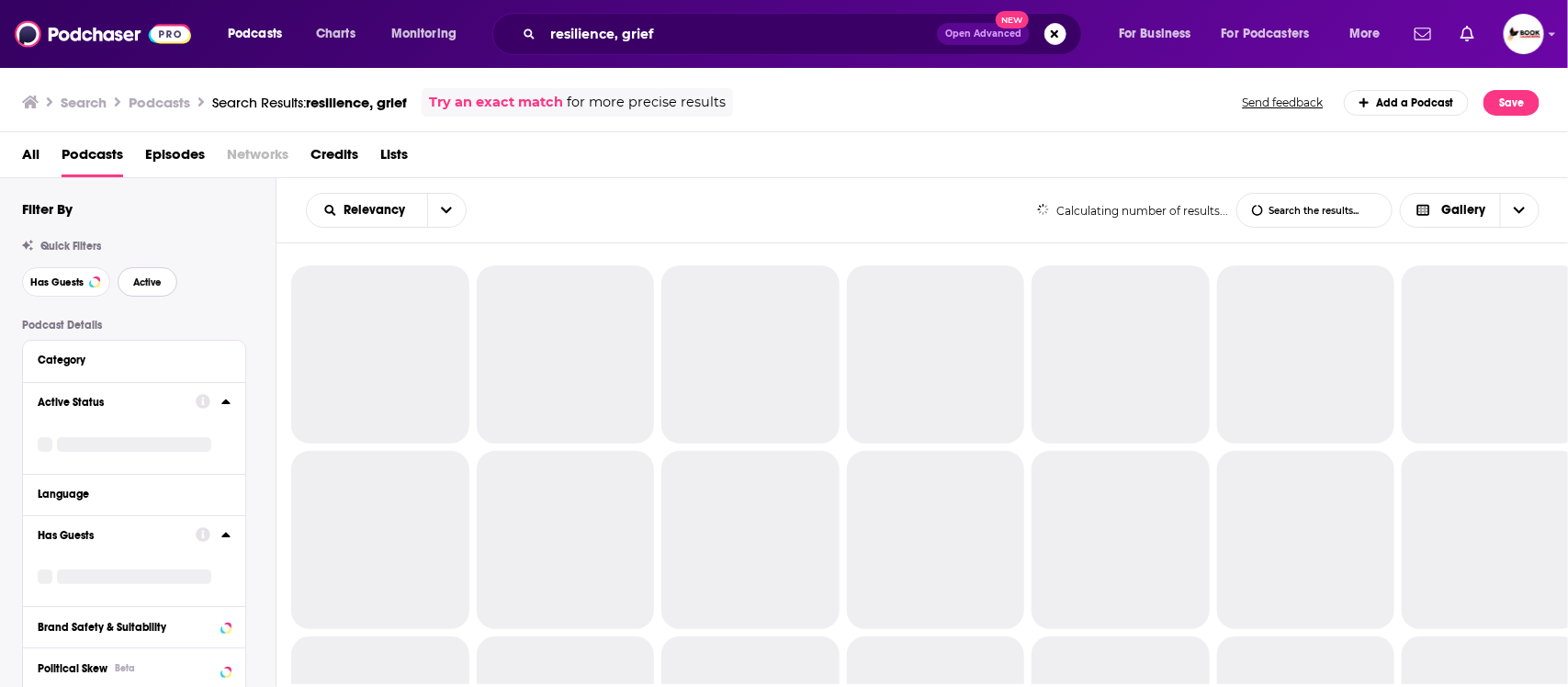
click at [163, 286] on button "Active" at bounding box center [147, 282] width 59 height 30
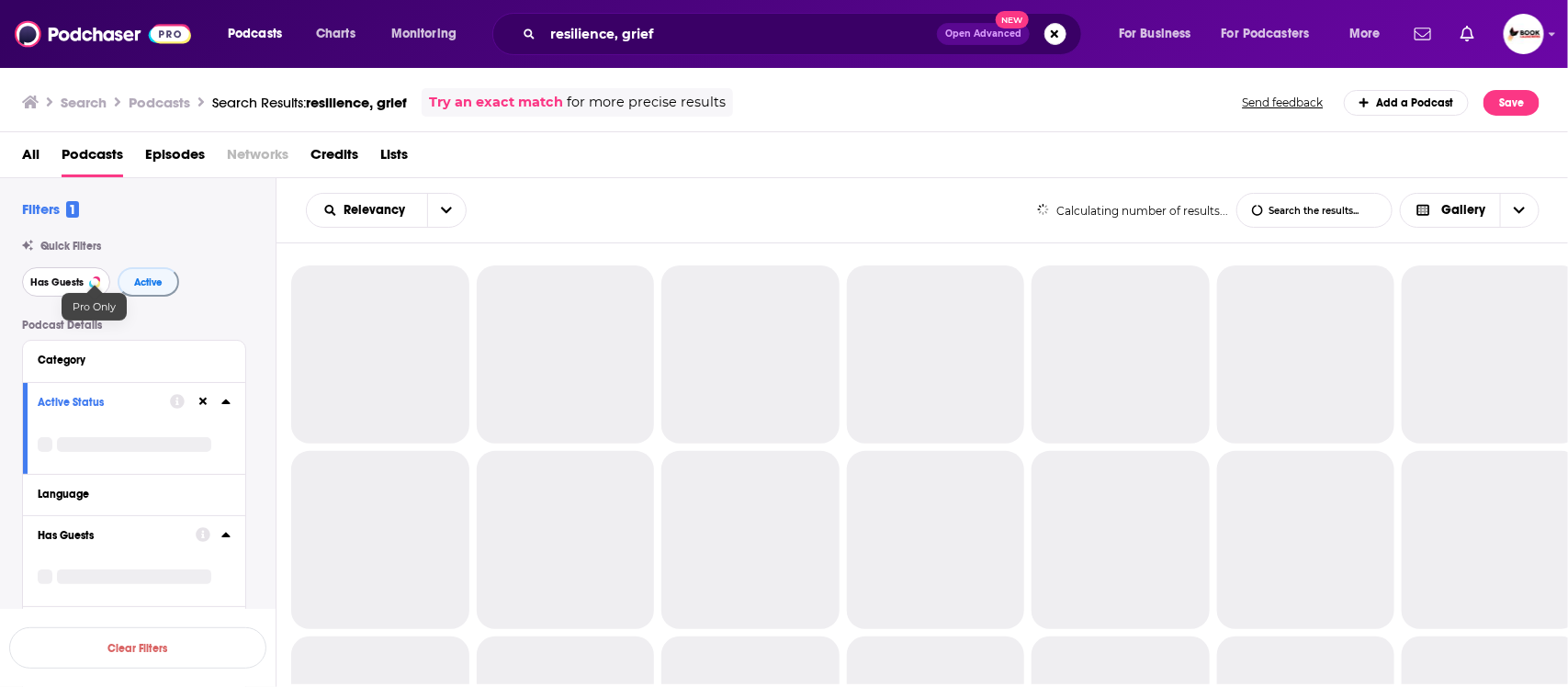
click at [70, 286] on span "Has Guests" at bounding box center [57, 282] width 53 height 10
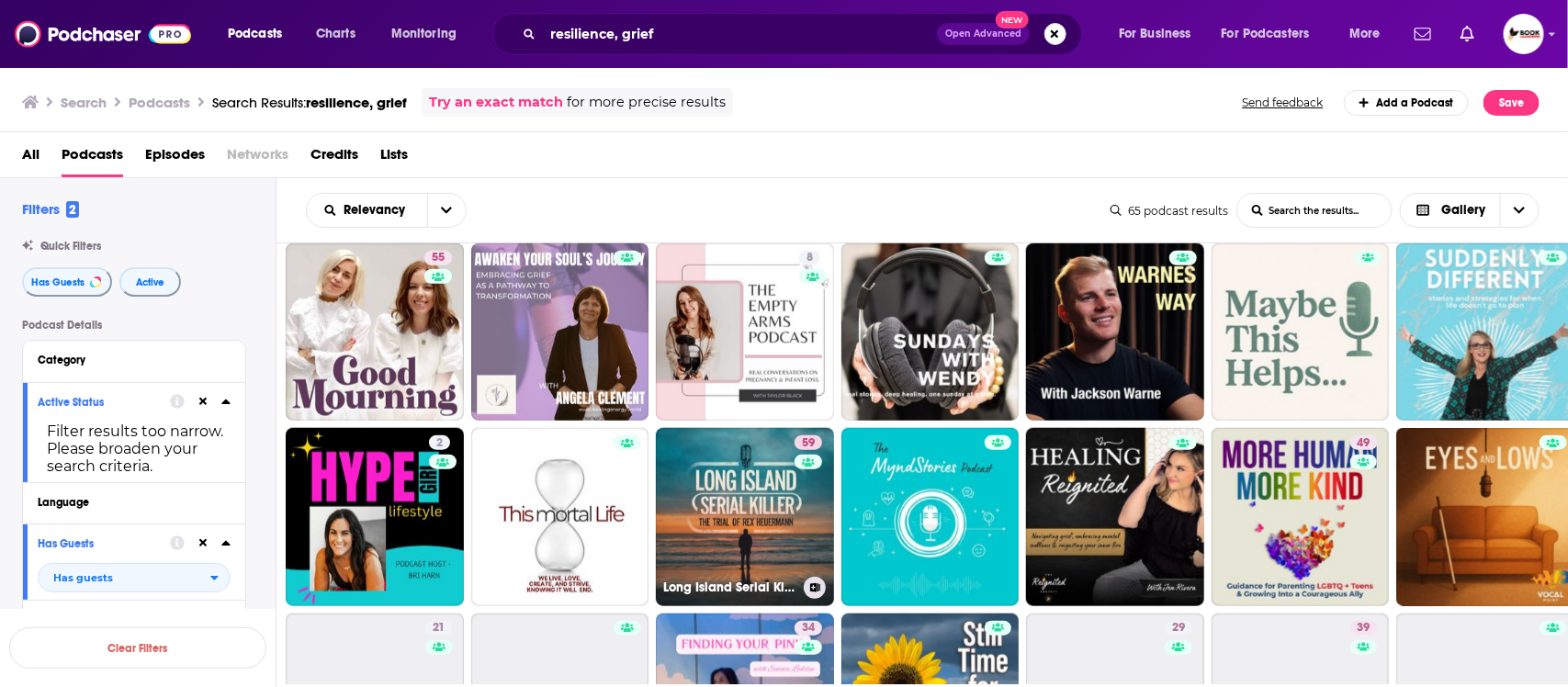
scroll to position [804, 0]
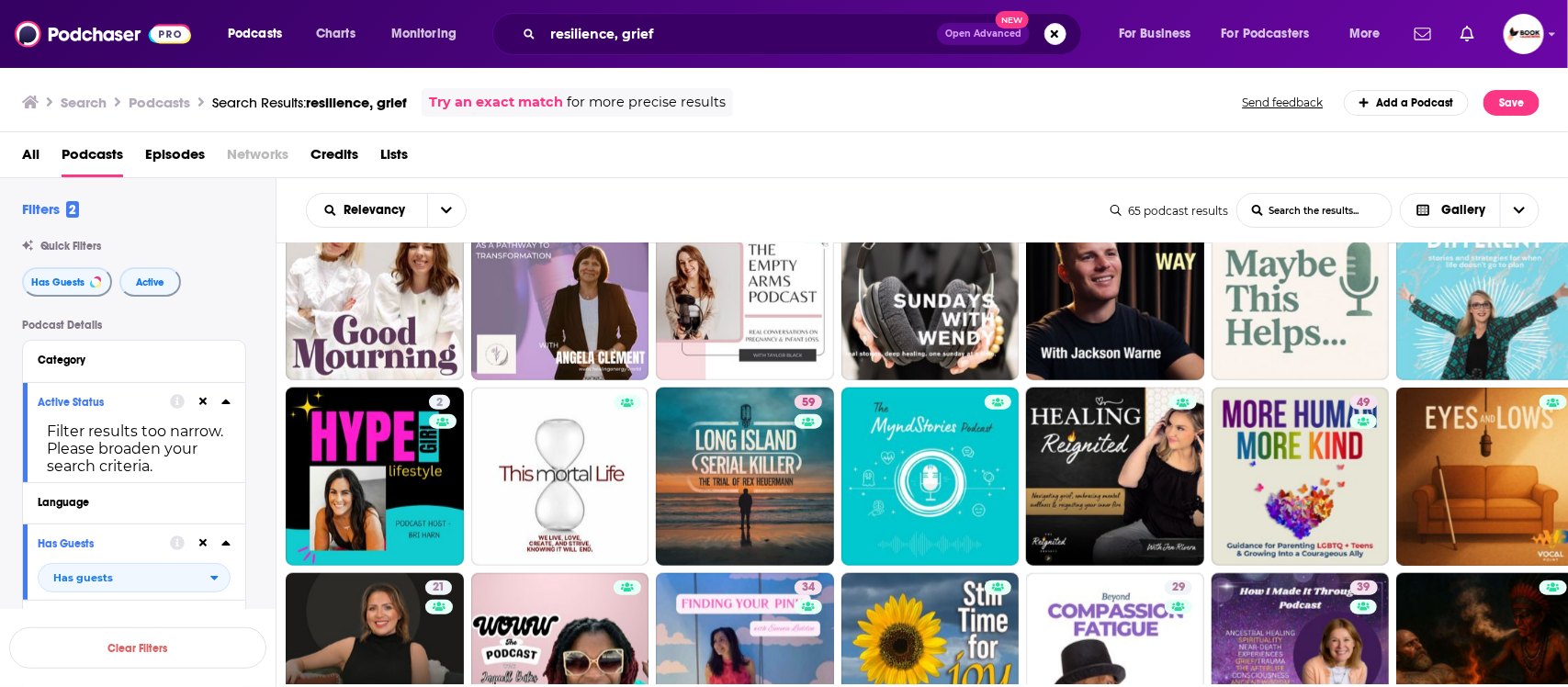
click at [929, 181] on div "Relevancy List Search Input Search the results... Gallery 65 podcast results Li…" at bounding box center [923, 210] width 1293 height 65
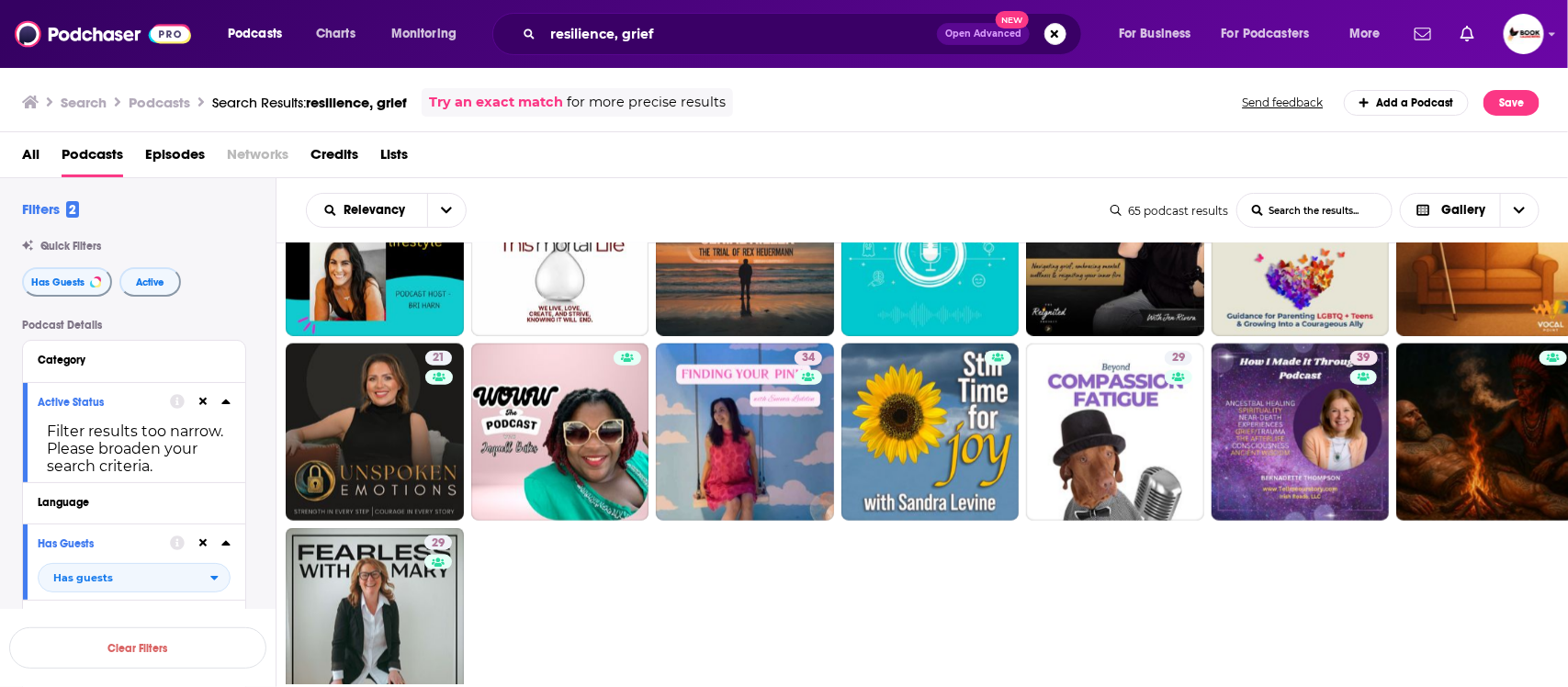
scroll to position [1149, 0]
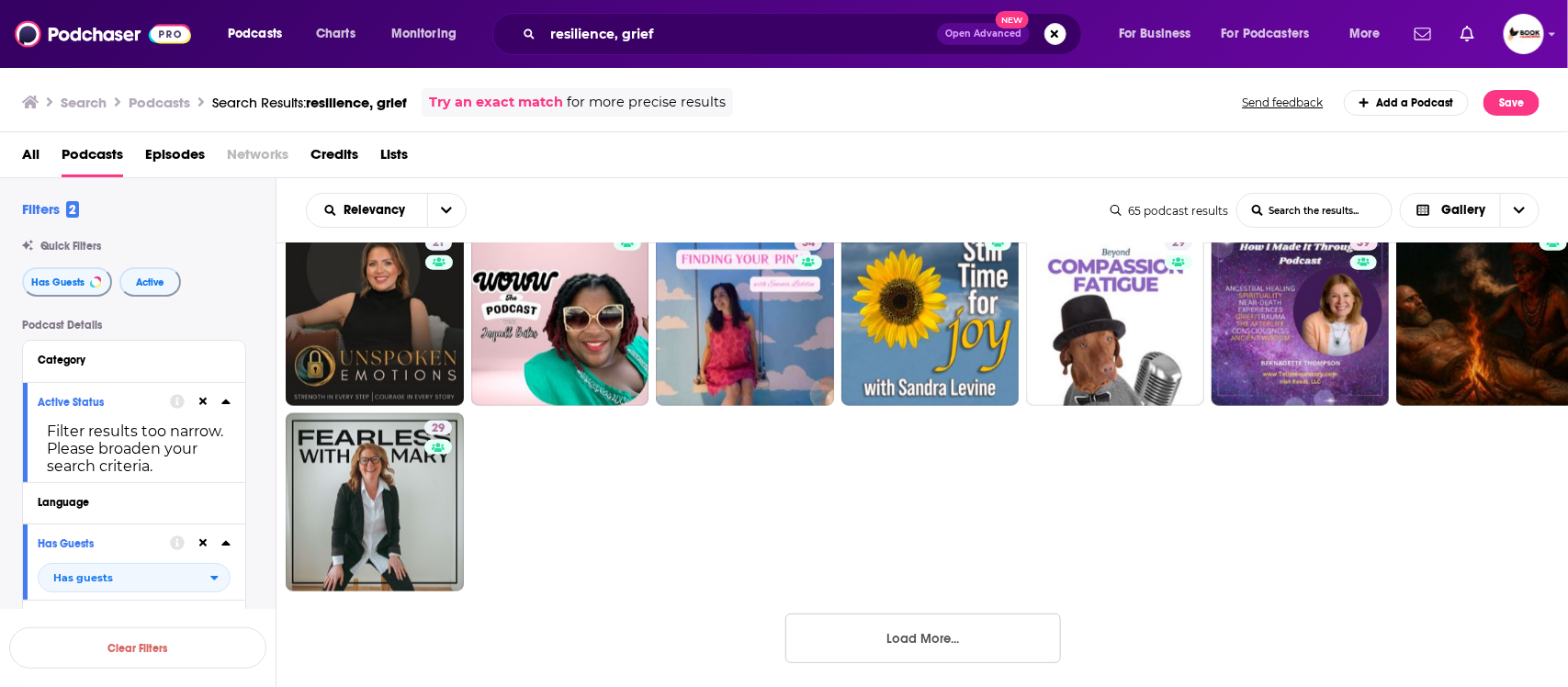
click at [998, 634] on button "Load More..." at bounding box center [923, 639] width 275 height 50
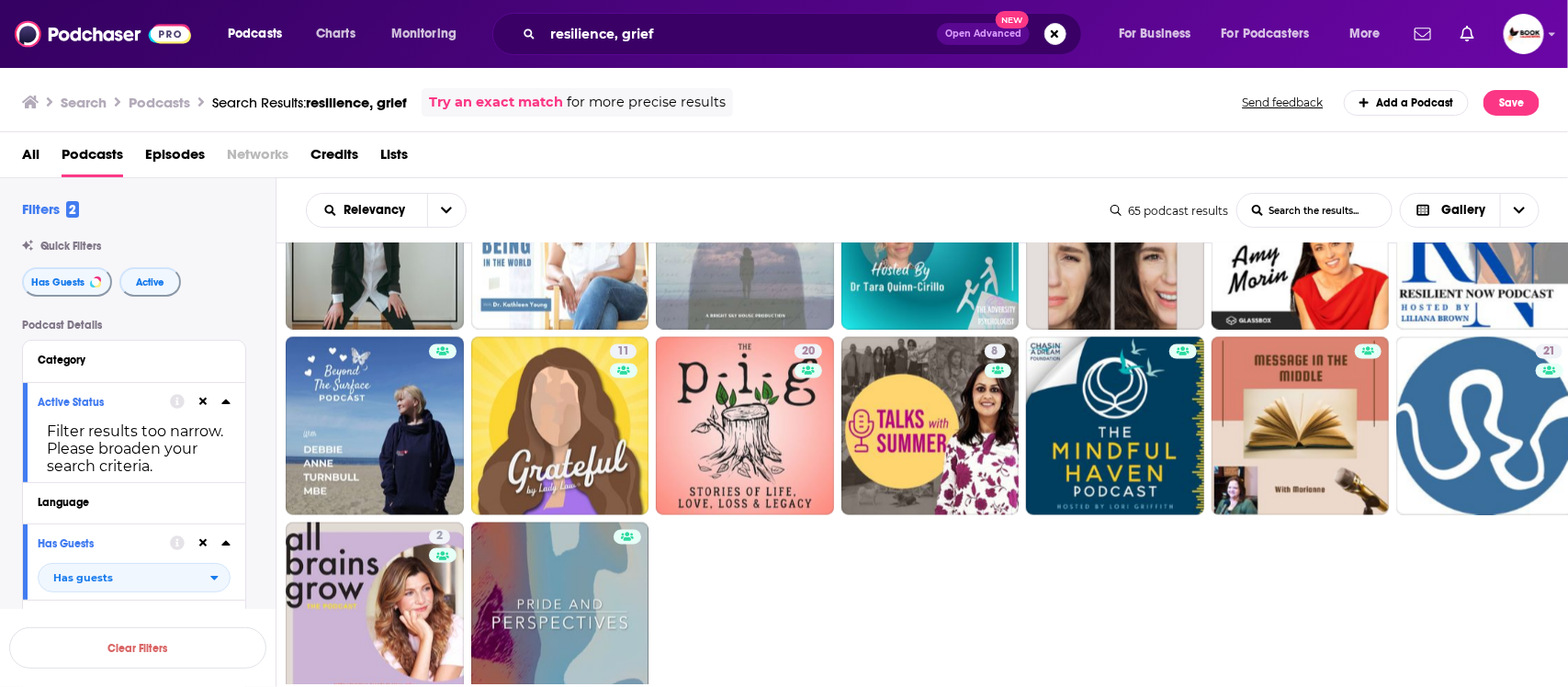
scroll to position [1525, 0]
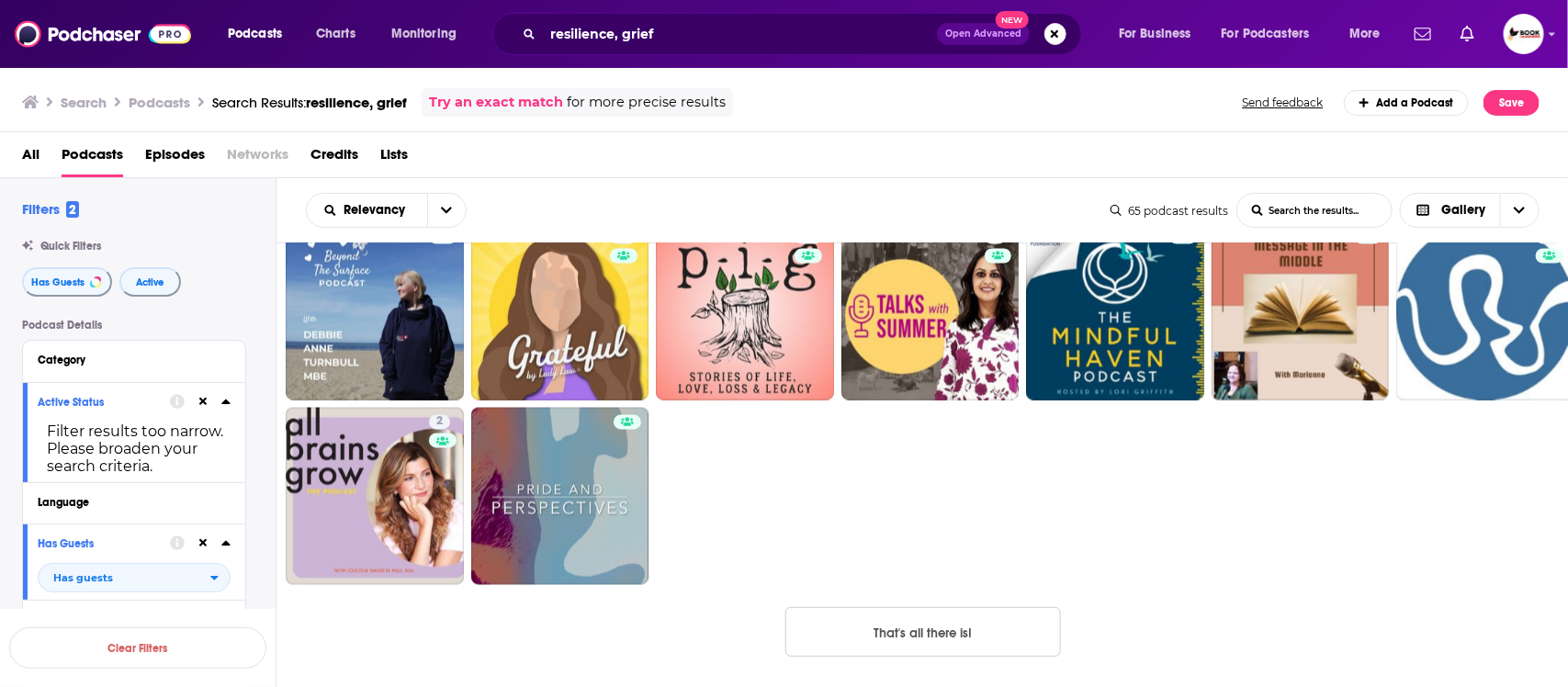
click at [907, 630] on button "That's all there is!" at bounding box center [923, 632] width 275 height 50
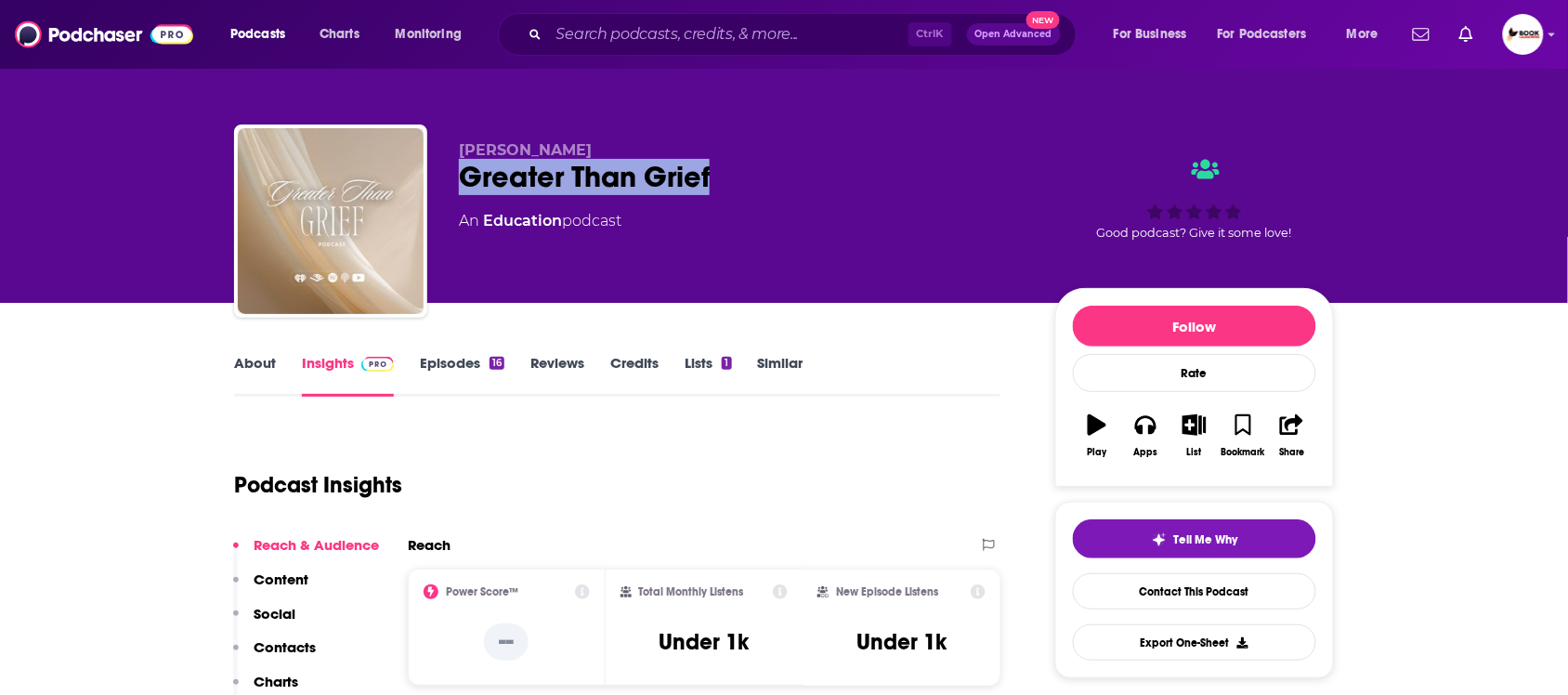
drag, startPoint x: 458, startPoint y: 193, endPoint x: 732, endPoint y: 193, distance: 274.0
click at [732, 193] on div "Greater Than Grief" at bounding box center [742, 176] width 566 height 37
copy h2 "Greater Than Grief"
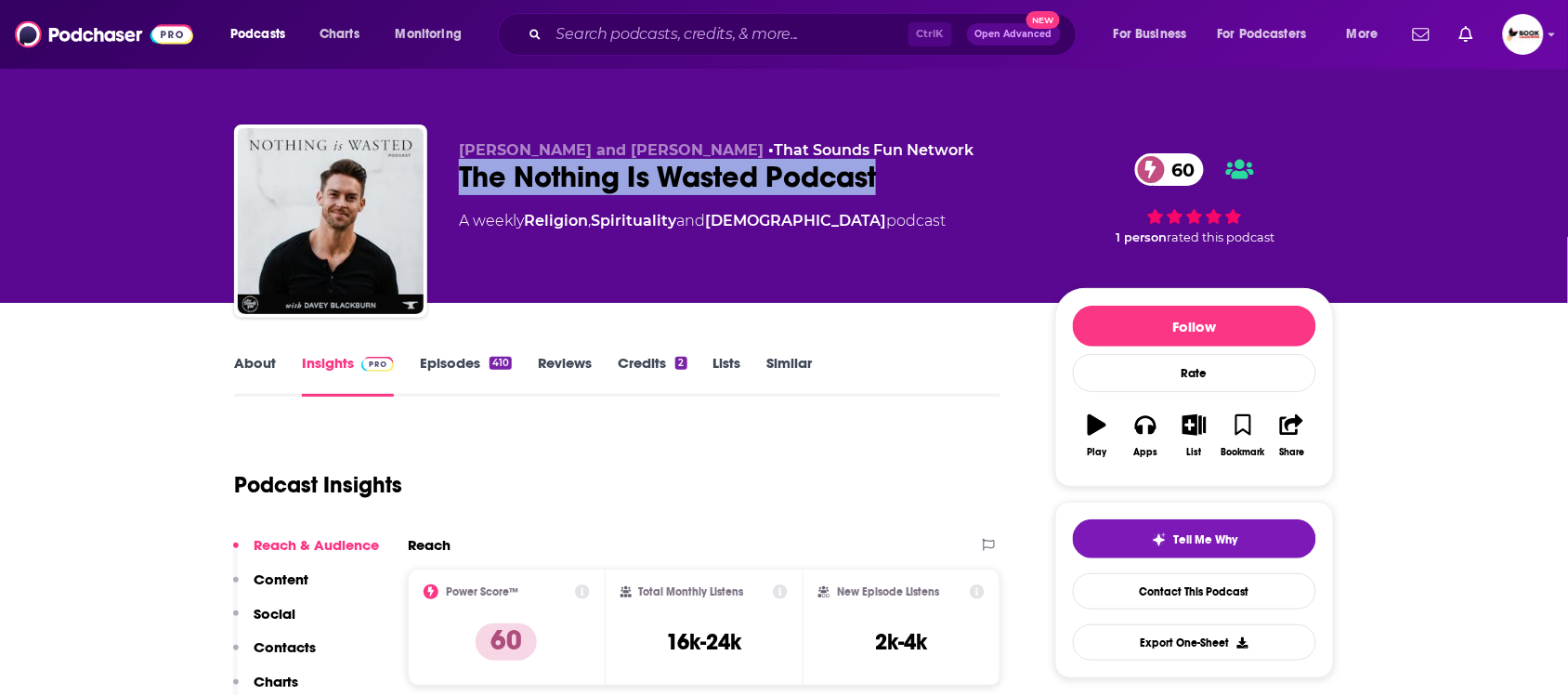
drag, startPoint x: 457, startPoint y: 183, endPoint x: 902, endPoint y: 182, distance: 445.0
click at [902, 182] on div "Davey Blackburn and Aubrey Sampson • That Sounds Fun Network The Nothing Is Was…" at bounding box center [784, 225] width 1100 height 201
copy h2 "The Nothing Is Wasted Podcast"
click at [260, 368] on link "About" at bounding box center [255, 375] width 42 height 43
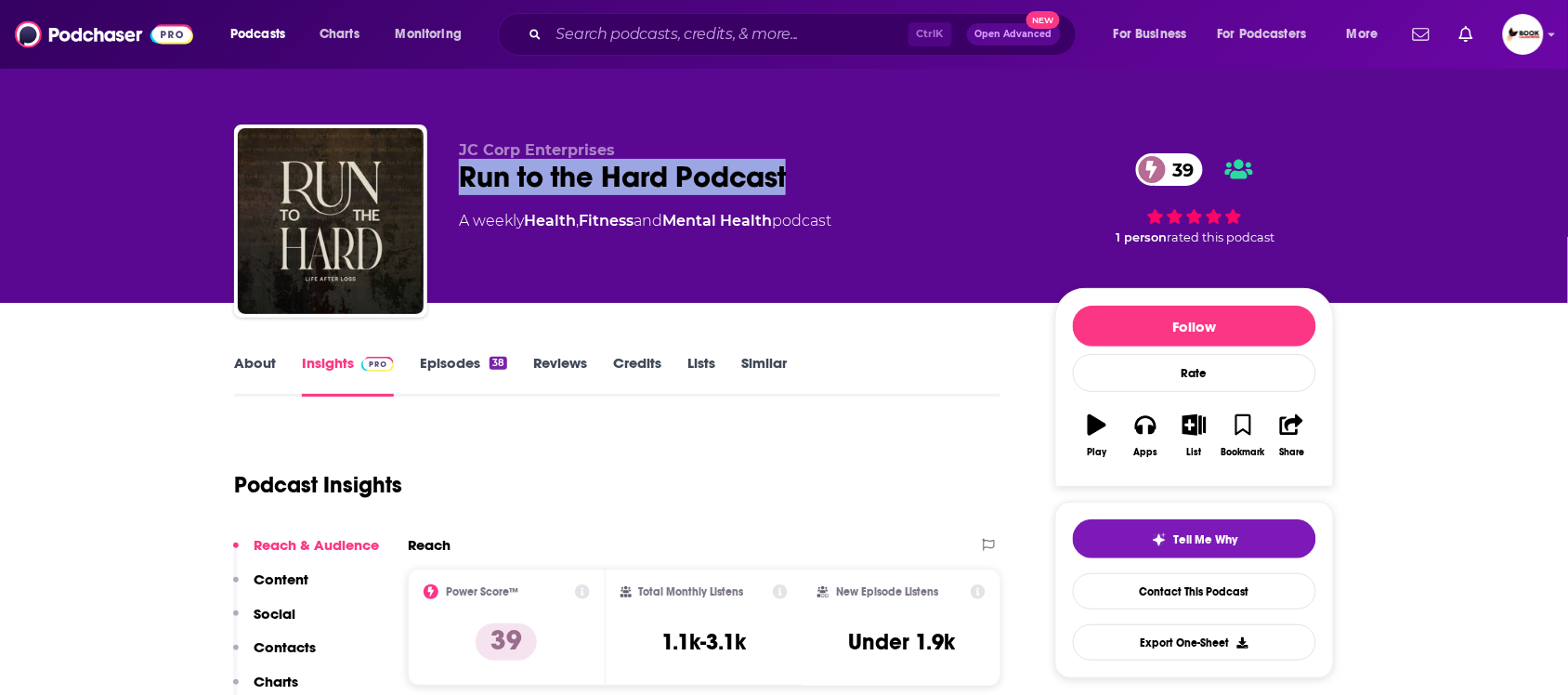
drag, startPoint x: 455, startPoint y: 191, endPoint x: 862, endPoint y: 187, distance: 407.0
click at [862, 187] on div "JC Corp Enterprises Run to the Hard Podcast 39 A weekly Health , Fitness and Me…" at bounding box center [784, 225] width 1100 height 201
copy h2 "Run to the Hard Podcast"
click at [263, 372] on link "About" at bounding box center [255, 375] width 42 height 43
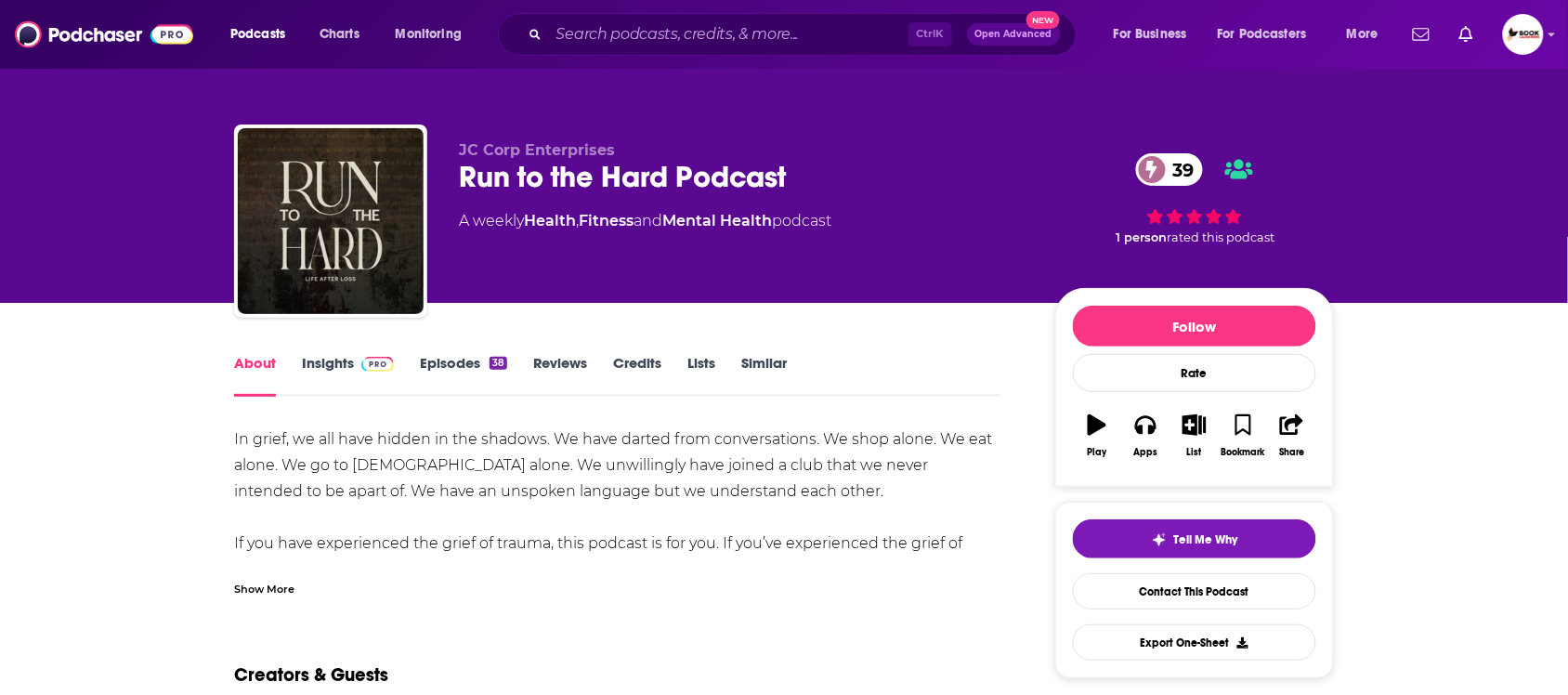
click at [249, 590] on div "Show More" at bounding box center [264, 587] width 60 height 18
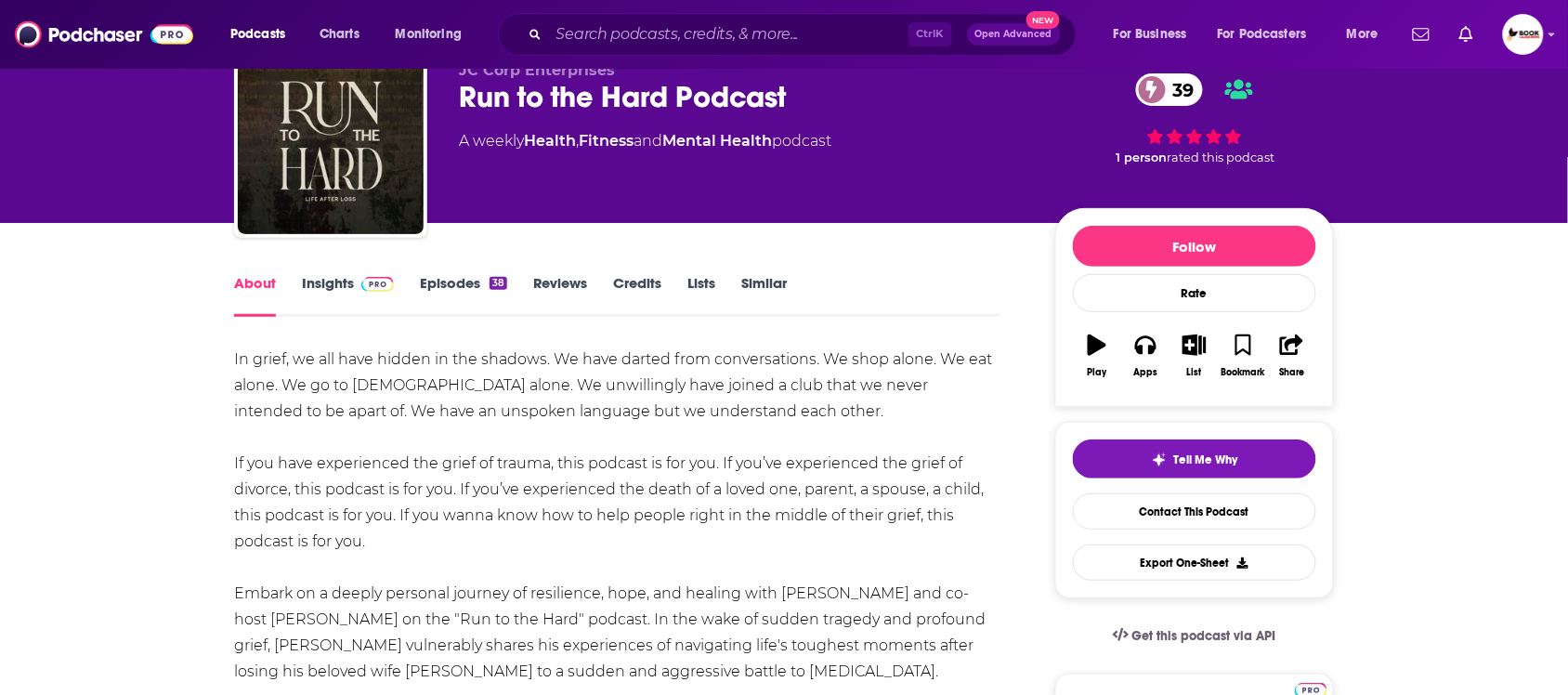
scroll to position [233, 0]
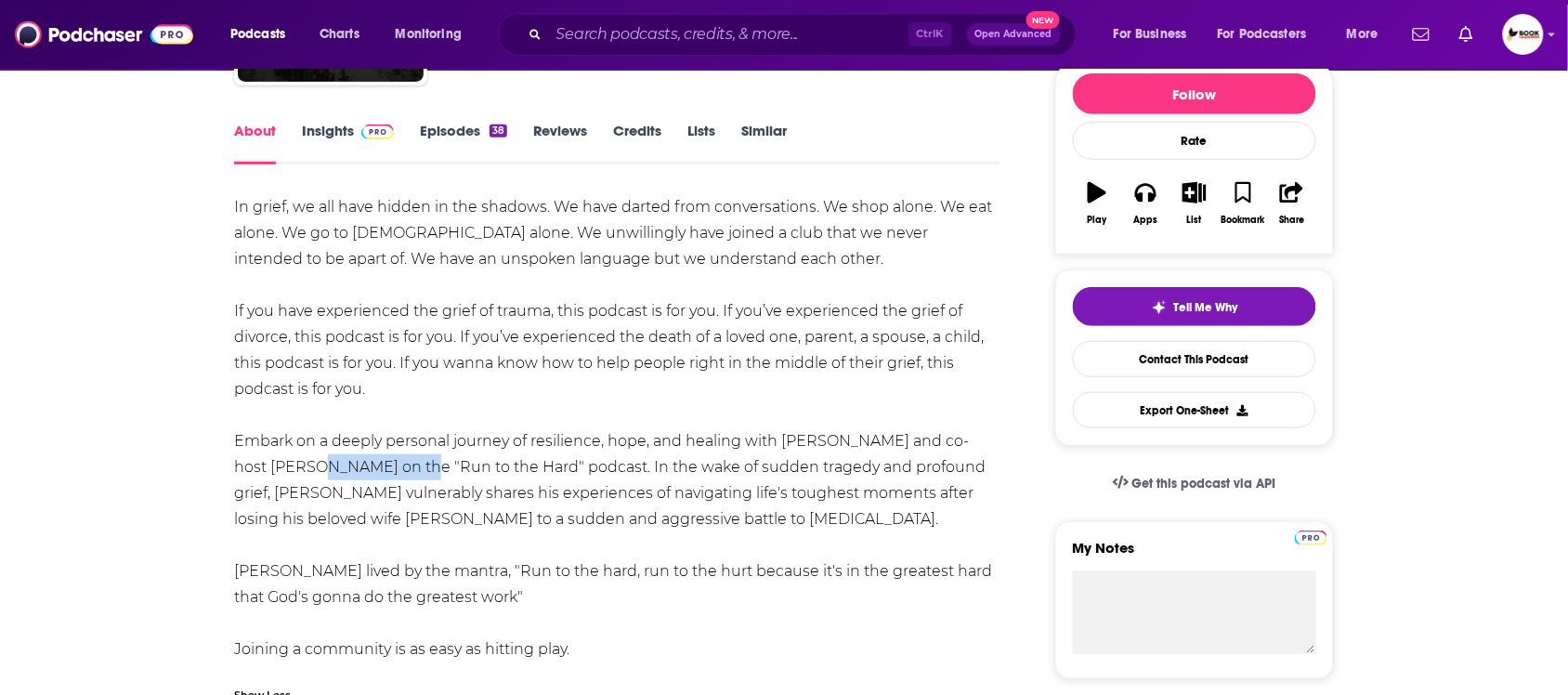
drag, startPoint x: 275, startPoint y: 474, endPoint x: 355, endPoint y: 474, distance: 80.0
click at [355, 474] on div "In grief, we all have hidden in the shadows. We have darted from conversations.…" at bounding box center [617, 428] width 766 height 468
copy div "Chris Farrell"
click at [331, 137] on link "Insights" at bounding box center [348, 144] width 92 height 43
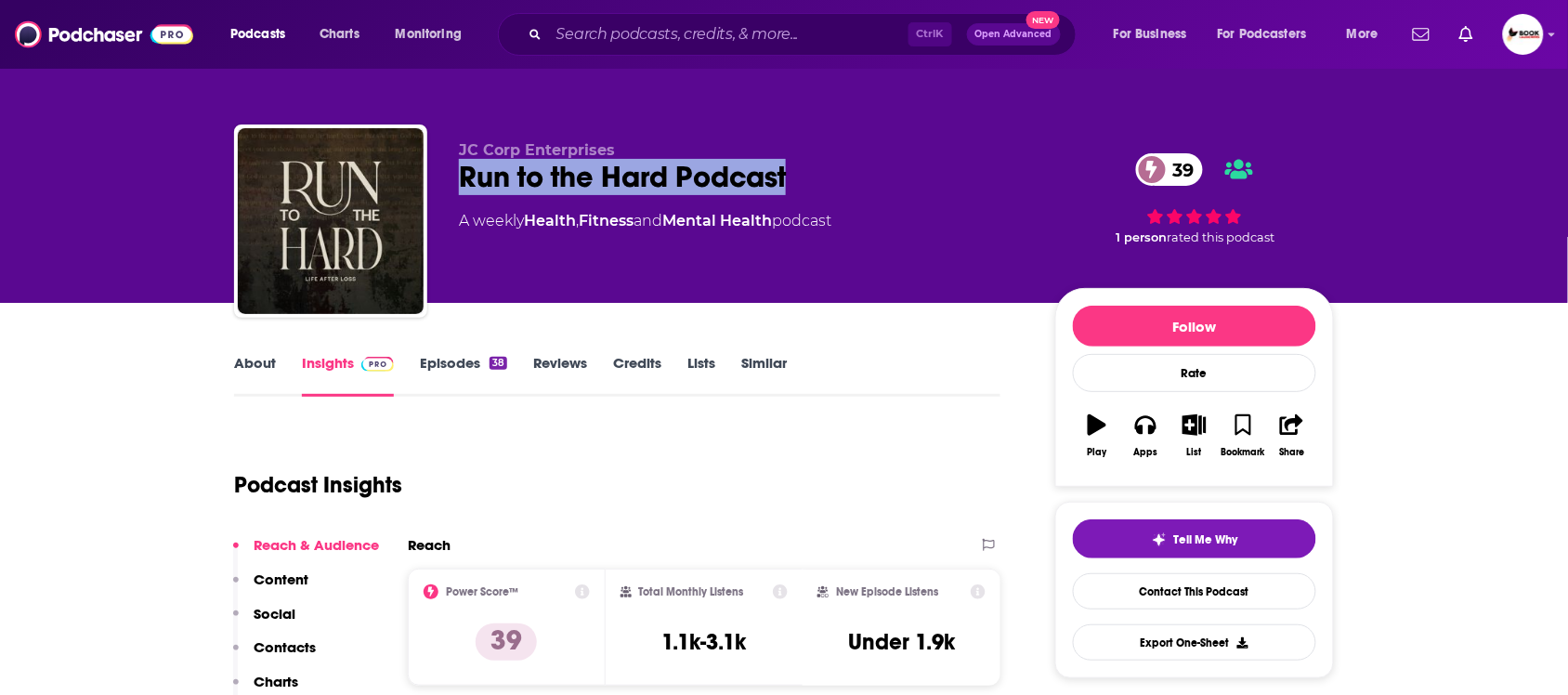
drag, startPoint x: 461, startPoint y: 184, endPoint x: 792, endPoint y: 197, distance: 331.3
click at [792, 197] on div "JC Corp Enterprises Run to the Hard Podcast 39 A weekly Health , Fitness and Me…" at bounding box center [742, 216] width 566 height 149
copy h2 "Run to the Hard Podcast"
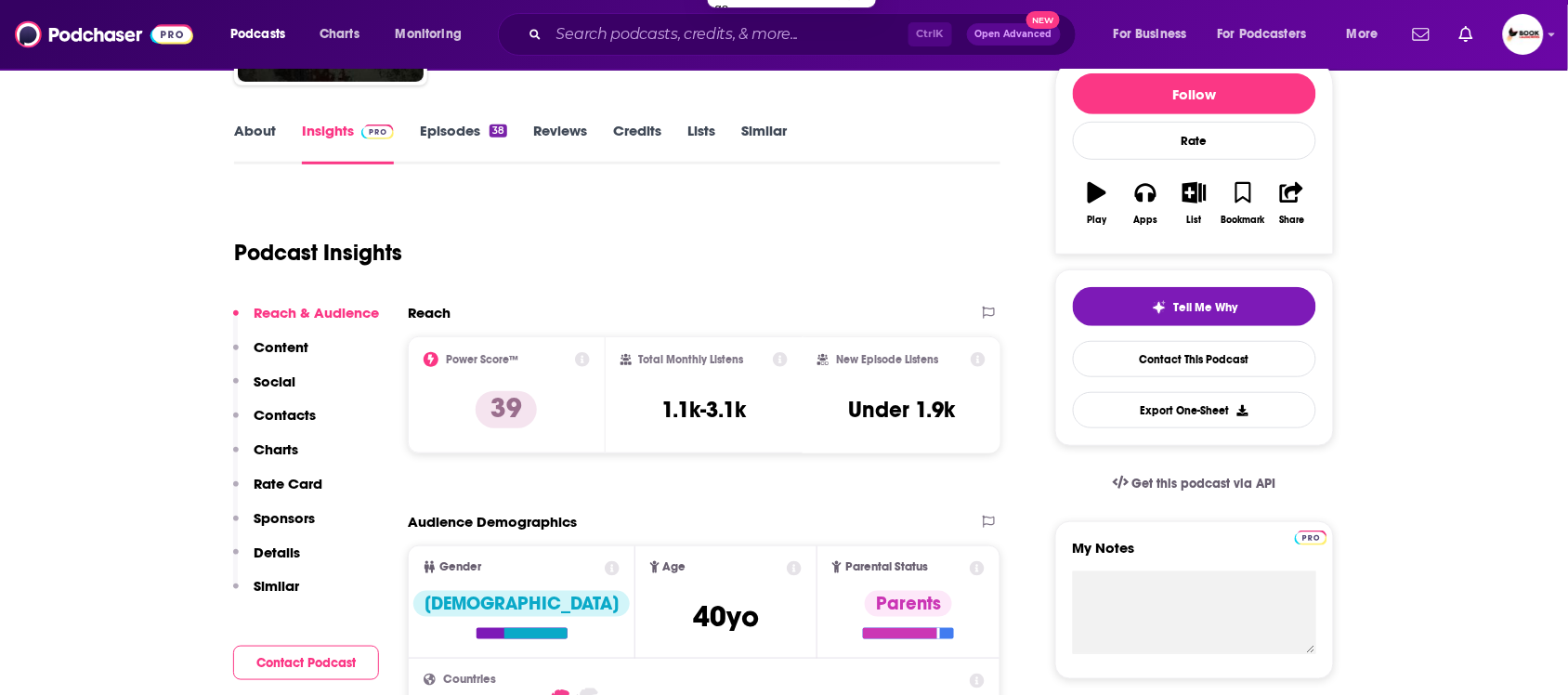
click at [304, 419] on p "Contacts" at bounding box center [284, 415] width 62 height 18
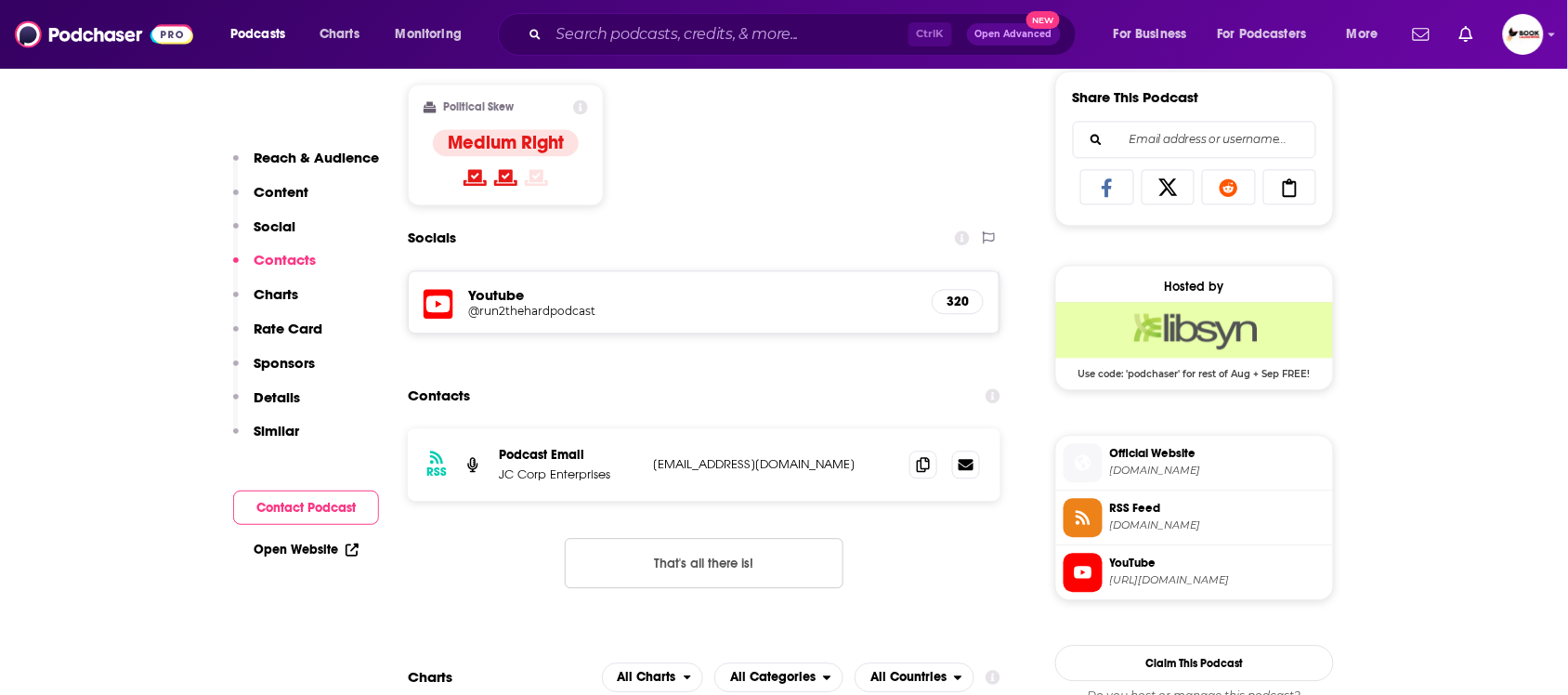
scroll to position [1284, 0]
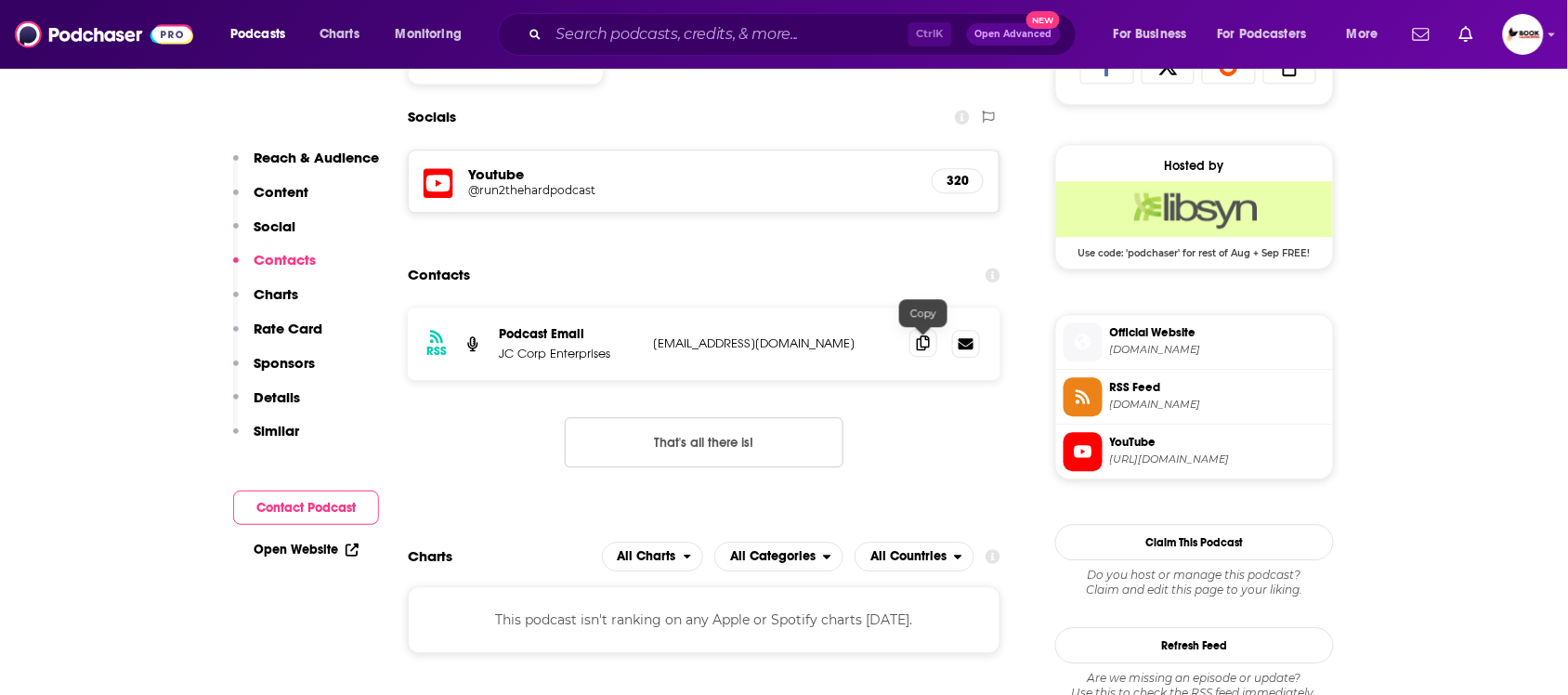
click at [926, 354] on span at bounding box center [924, 343] width 28 height 28
click at [291, 551] on link "Open Website" at bounding box center [306, 550] width 105 height 16
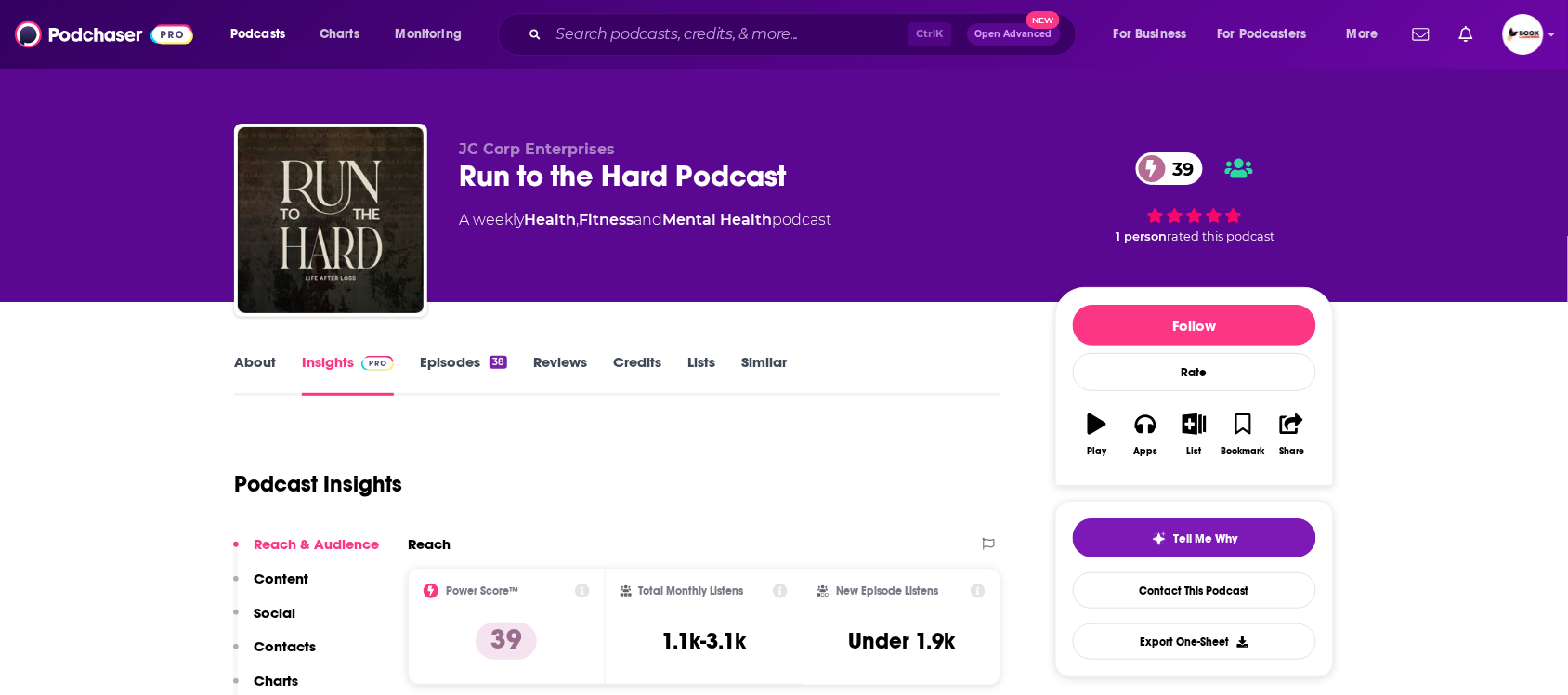
scroll to position [0, 0]
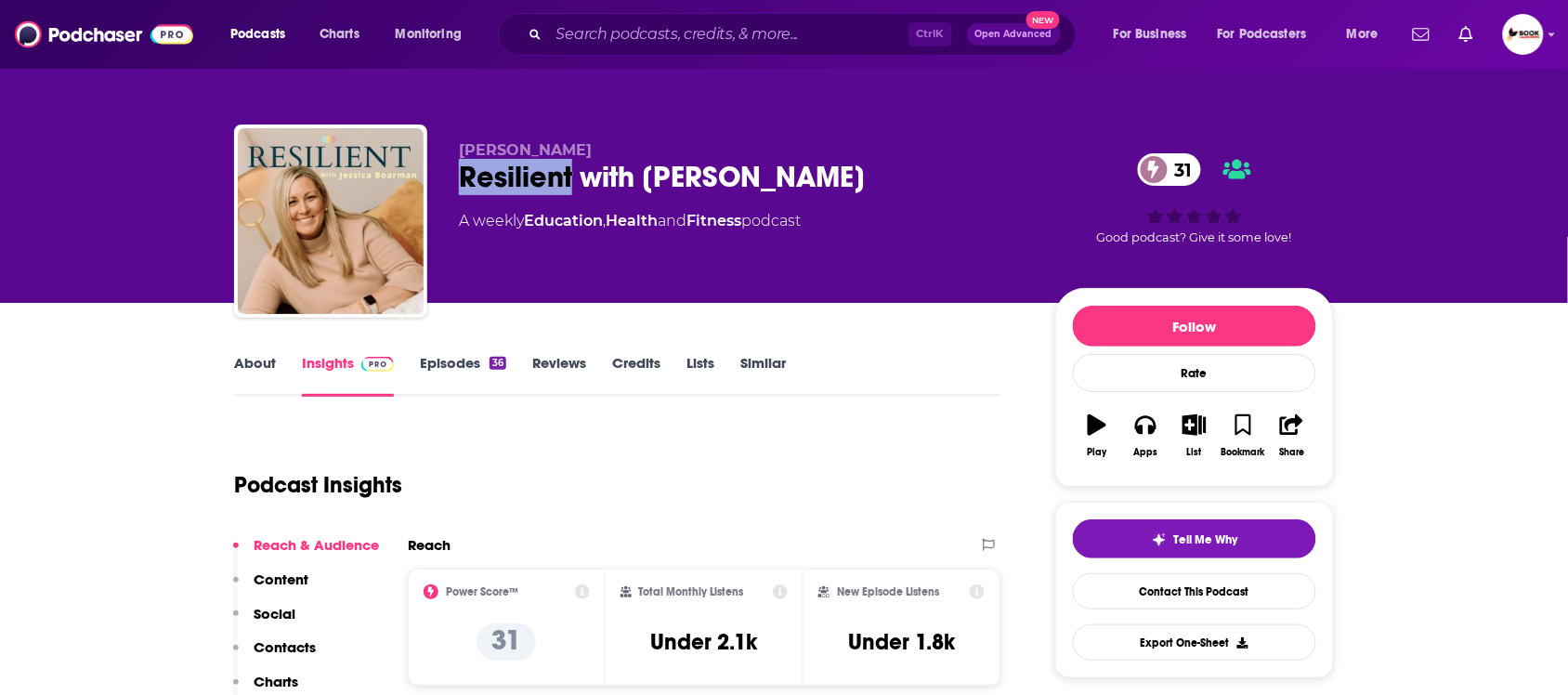
drag, startPoint x: 454, startPoint y: 181, endPoint x: 572, endPoint y: 184, distance: 118.0
click at [572, 184] on div "[PERSON_NAME] Resilient with [PERSON_NAME] 31 A weekly Education , Health and F…" at bounding box center [784, 225] width 1100 height 201
copy h2 "Resilient"
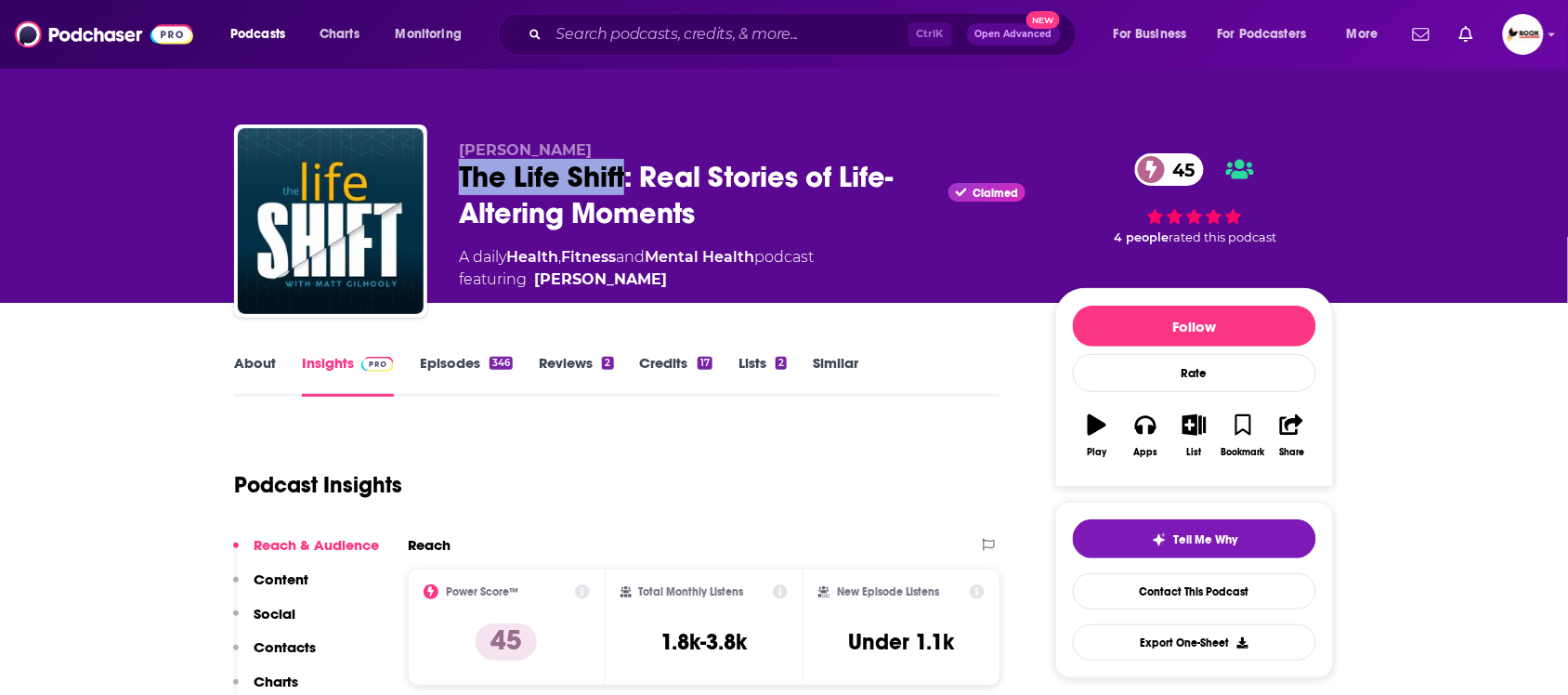
drag, startPoint x: 451, startPoint y: 179, endPoint x: 625, endPoint y: 178, distance: 174.0
click at [625, 178] on div "Matt Gilhooly The Life Shift: Real Stories of Life-Altering Moments Claimed 45 …" at bounding box center [784, 225] width 1100 height 201
copy h2 "The Life Shift"
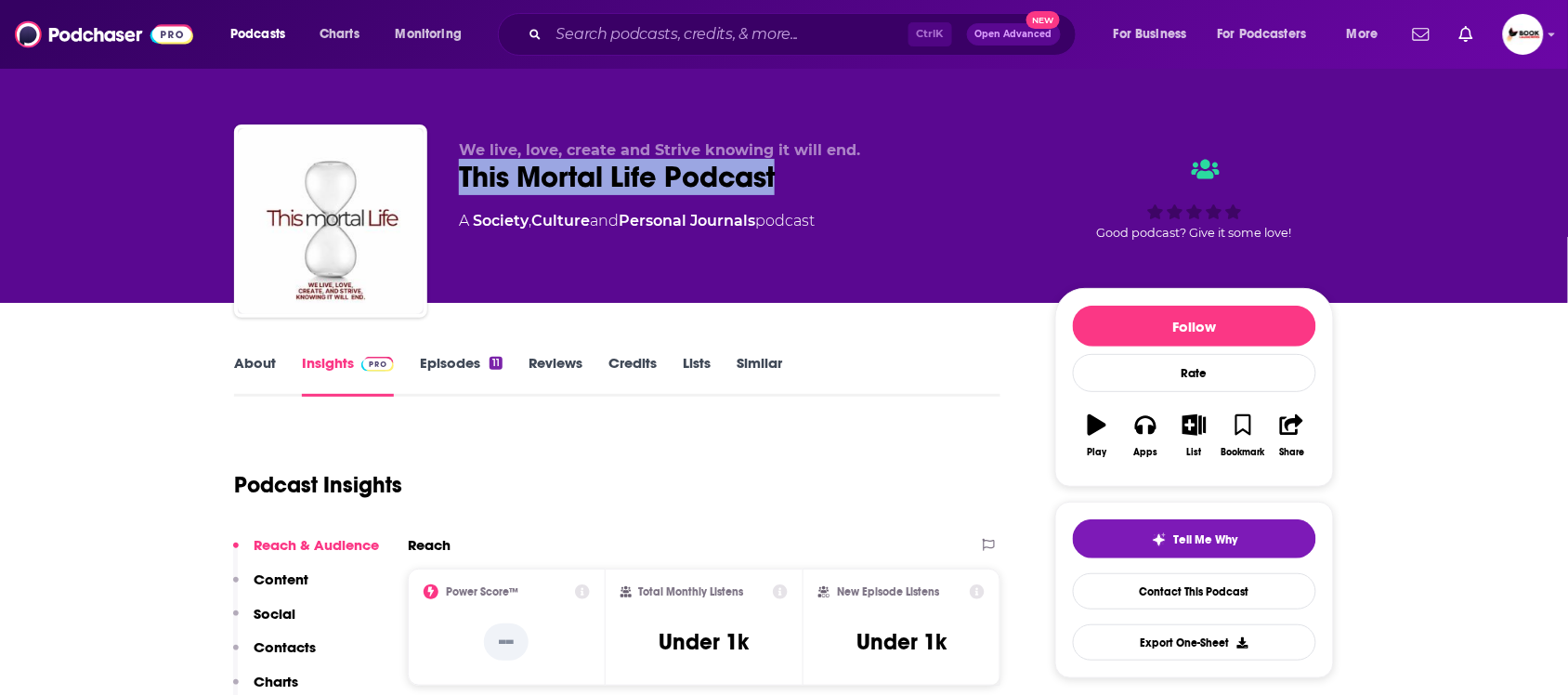
drag, startPoint x: 454, startPoint y: 189, endPoint x: 795, endPoint y: 201, distance: 341.2
click at [795, 201] on div "We live, love, create and Strive knowing it will end. This Mortal Life Podcast …" at bounding box center [784, 225] width 1100 height 201
copy h2 "This Mortal Life Podcast"
click at [252, 364] on link "About" at bounding box center [255, 375] width 42 height 43
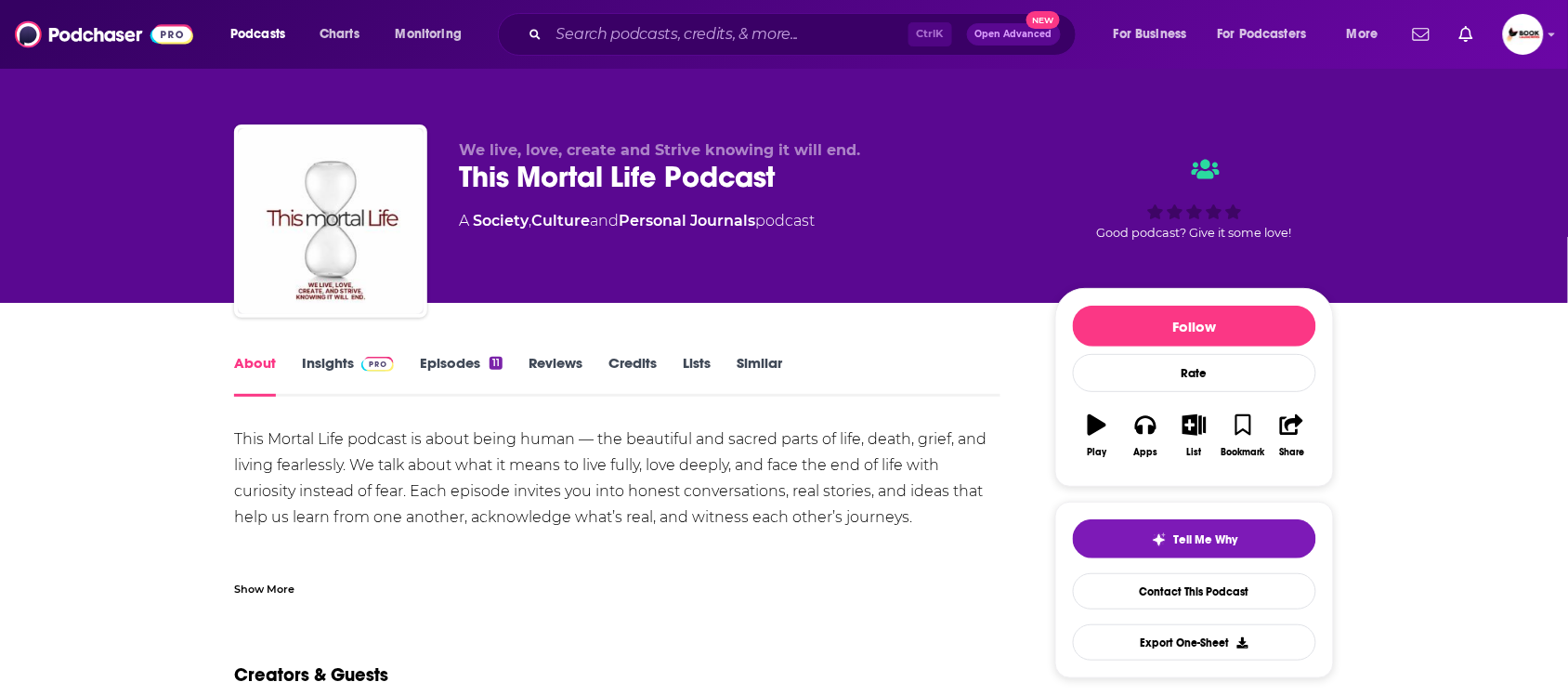
click at [286, 590] on div "Show More" at bounding box center [264, 587] width 60 height 18
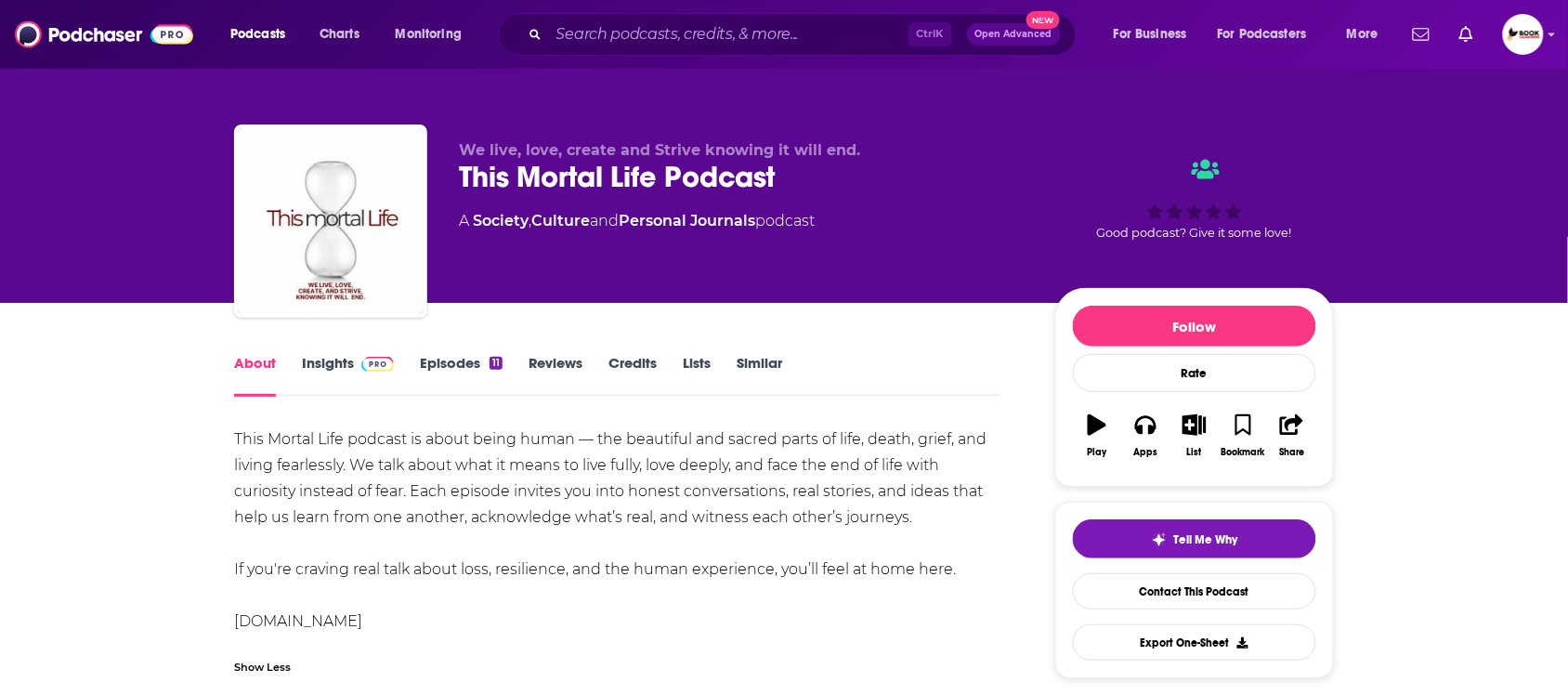
click at [325, 371] on link "Insights" at bounding box center [348, 375] width 92 height 43
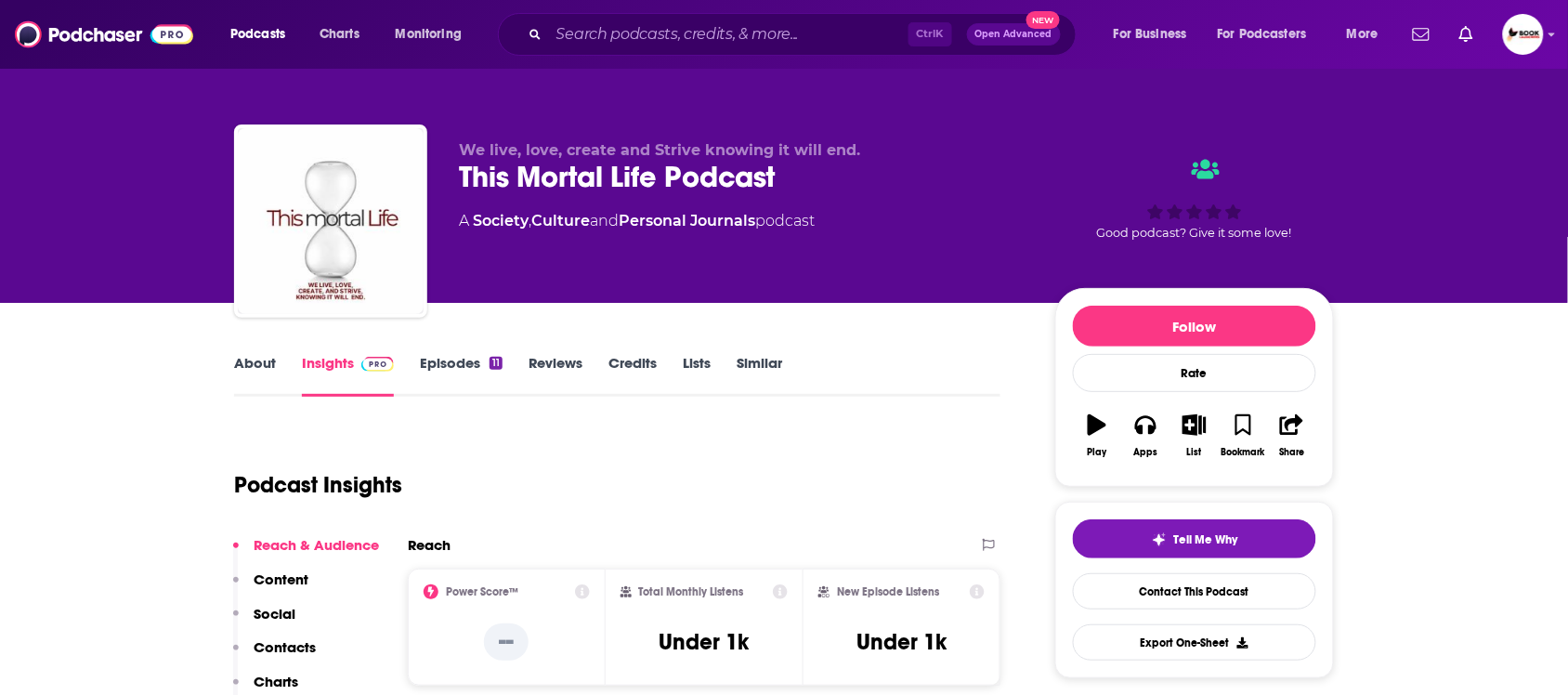
click at [307, 643] on p "Contacts" at bounding box center [284, 647] width 62 height 18
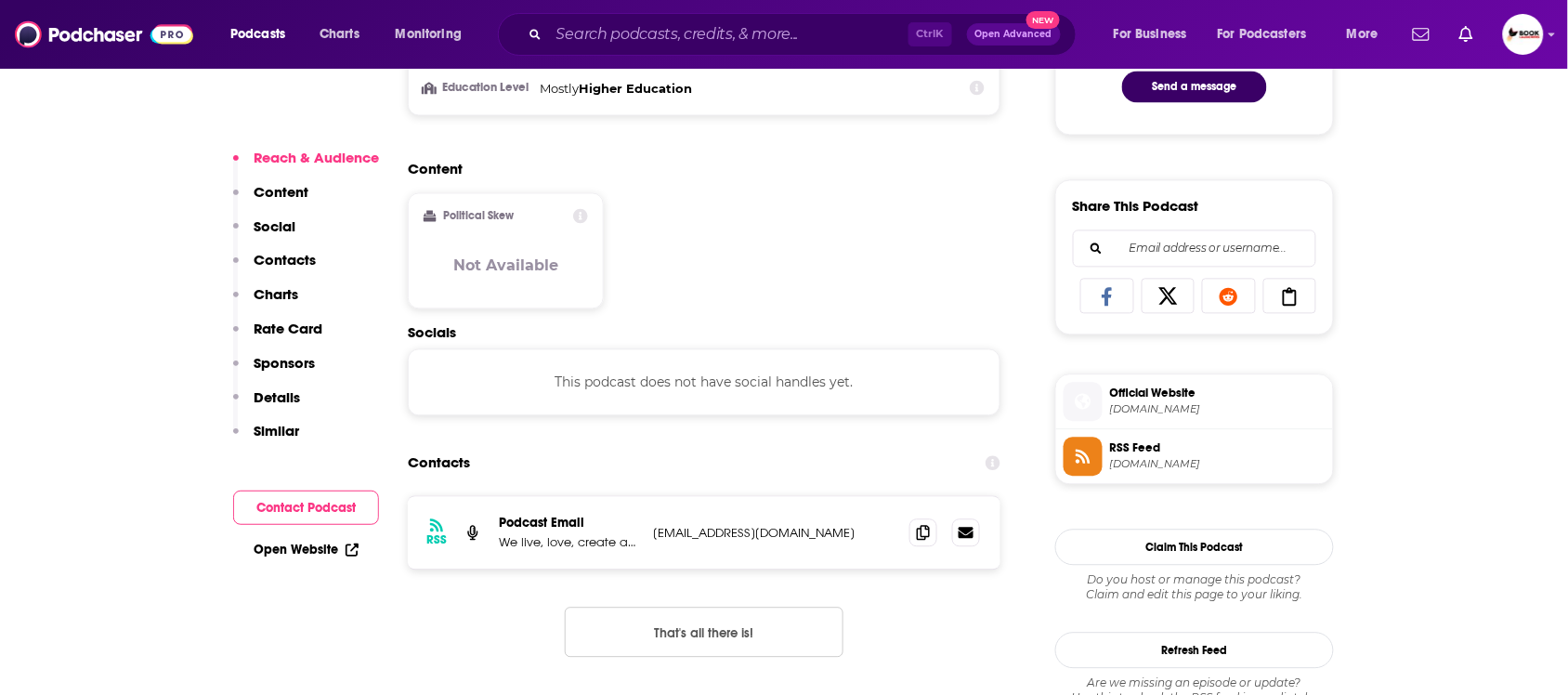
scroll to position [1162, 0]
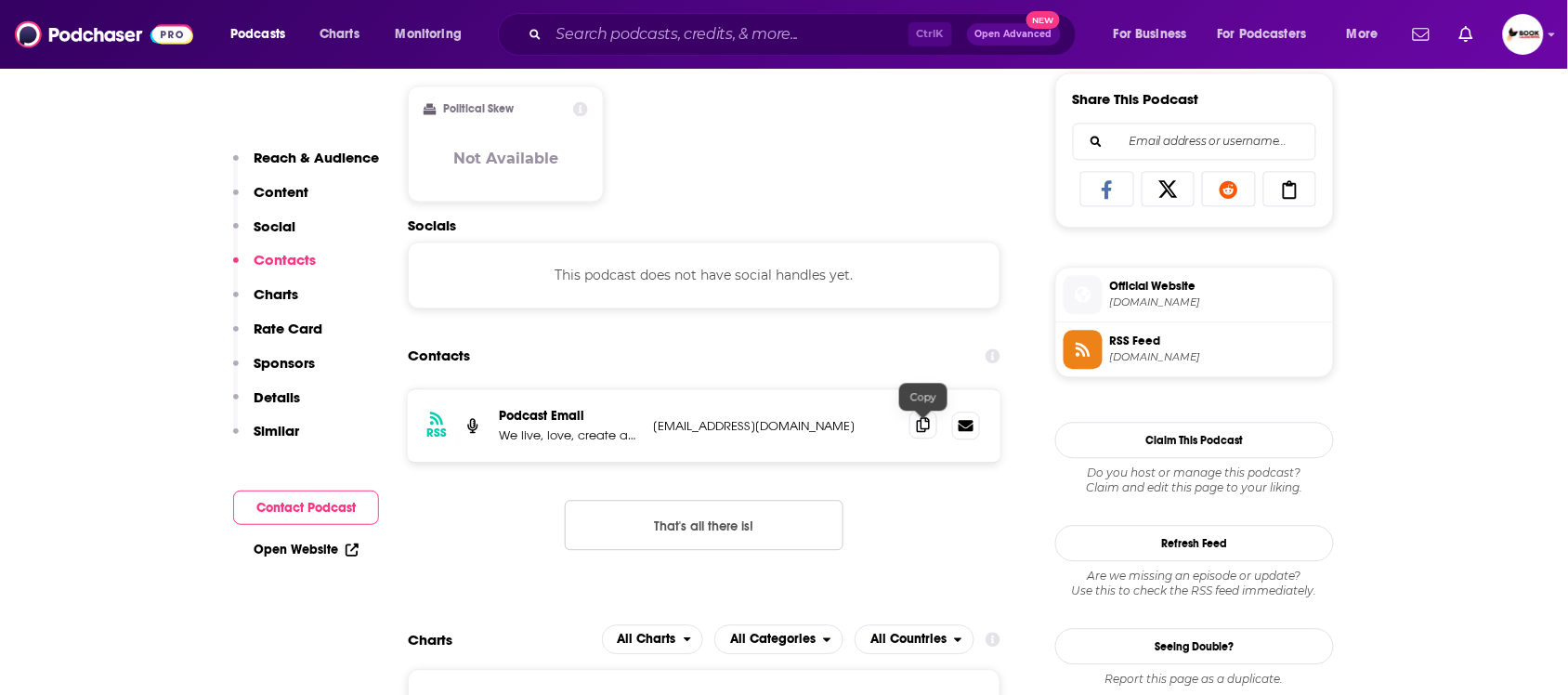
click at [927, 439] on span at bounding box center [924, 425] width 28 height 28
click at [312, 551] on link "Open Website" at bounding box center [306, 550] width 105 height 16
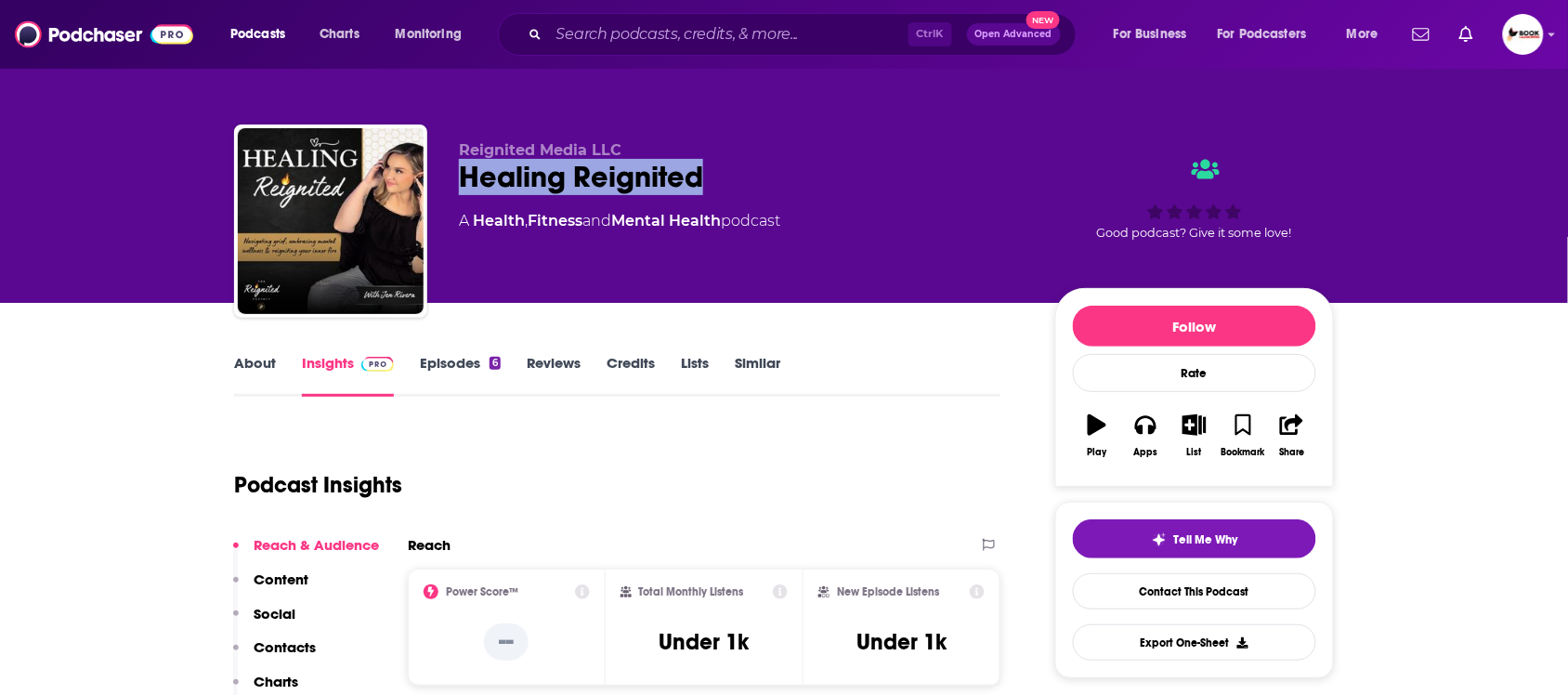
drag, startPoint x: 455, startPoint y: 179, endPoint x: 794, endPoint y: 191, distance: 339.2
click at [794, 191] on div "Reignited Media LLC Healing Reignited A Health , Fitness and Mental Health podc…" at bounding box center [784, 225] width 1100 height 201
copy h2 "Healing Reignited"
click at [258, 370] on link "About" at bounding box center [255, 375] width 42 height 43
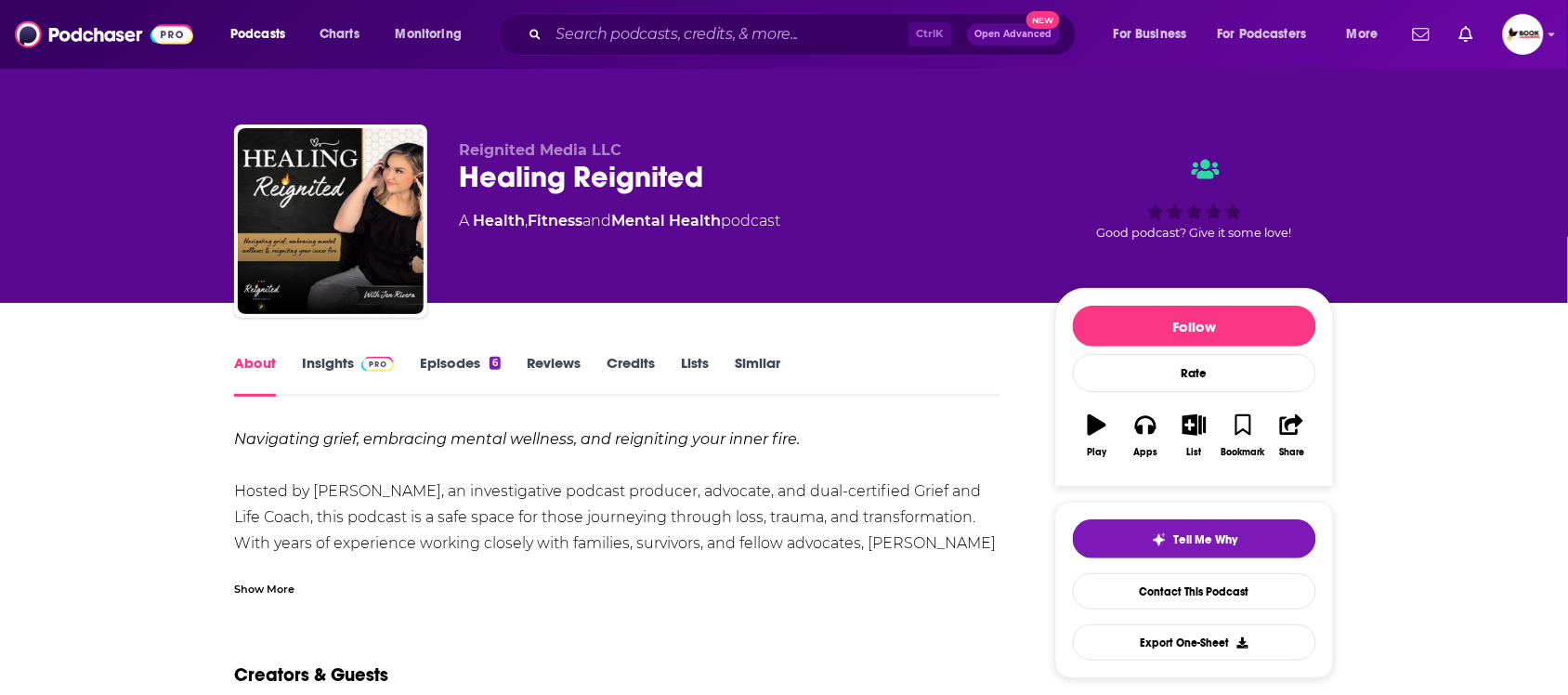
click at [336, 365] on link "Insights" at bounding box center [348, 375] width 92 height 43
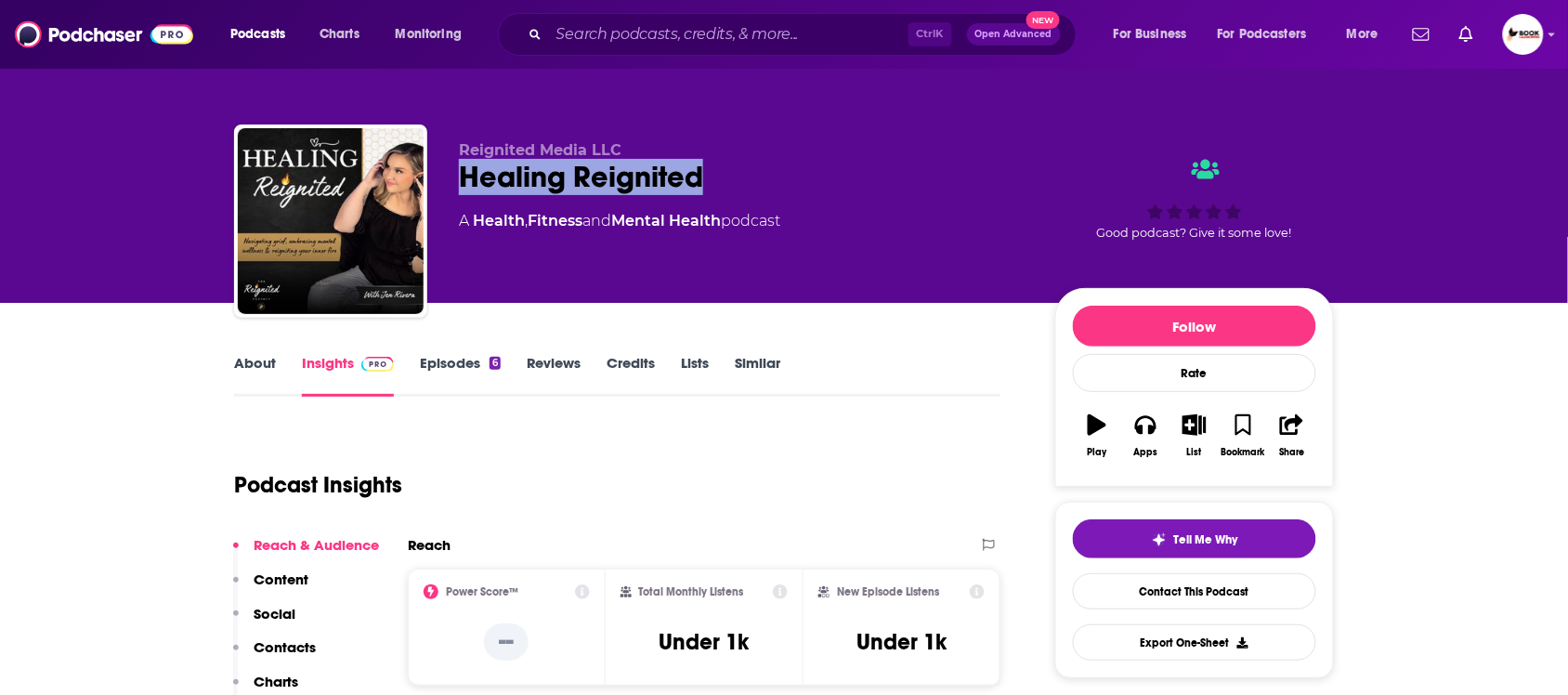
drag, startPoint x: 688, startPoint y: 188, endPoint x: 643, endPoint y: 364, distance: 181.7
click at [459, 188] on div "Healing Reignited" at bounding box center [742, 176] width 566 height 37
click at [261, 360] on link "About" at bounding box center [255, 375] width 42 height 43
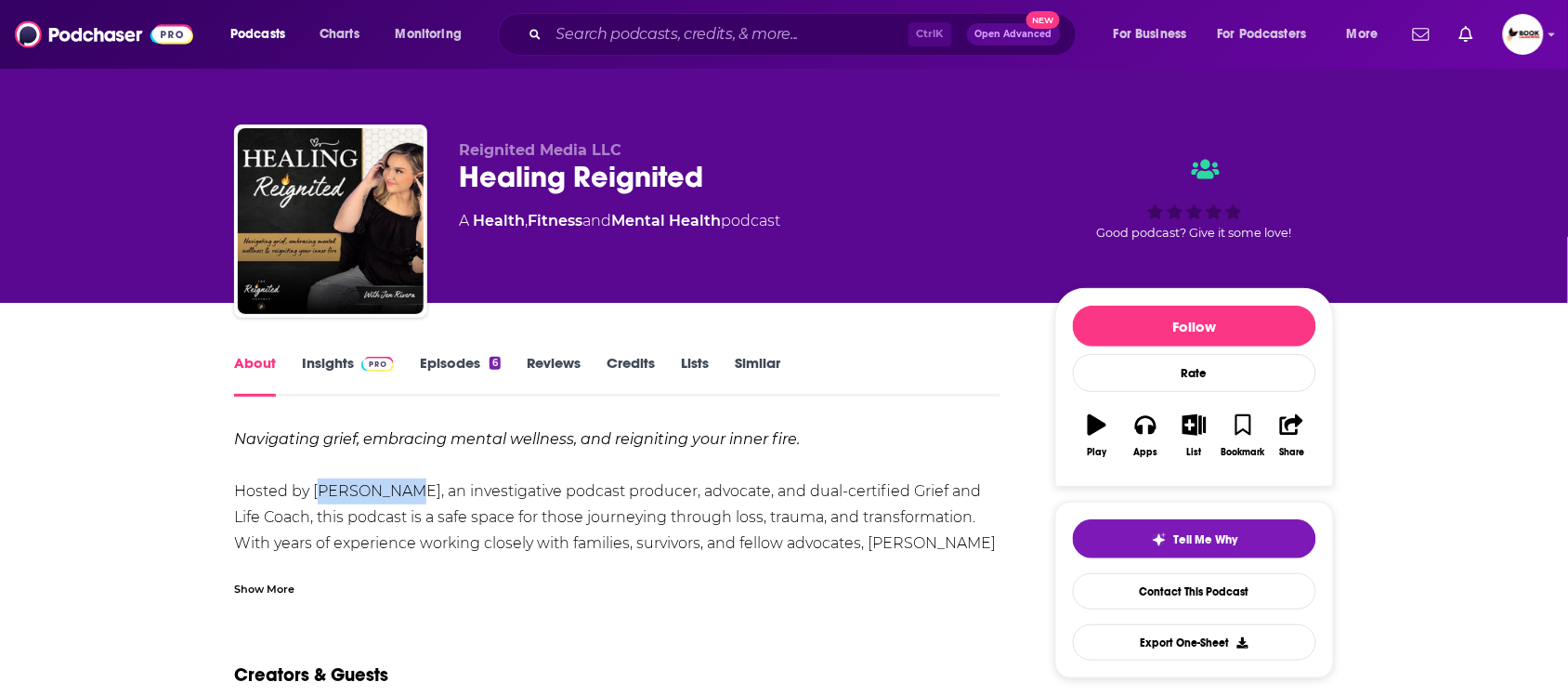
drag, startPoint x: 313, startPoint y: 498, endPoint x: 385, endPoint y: 499, distance: 72.0
copy div "Jen Rivera"
click at [322, 365] on link "Insights" at bounding box center [348, 375] width 92 height 43
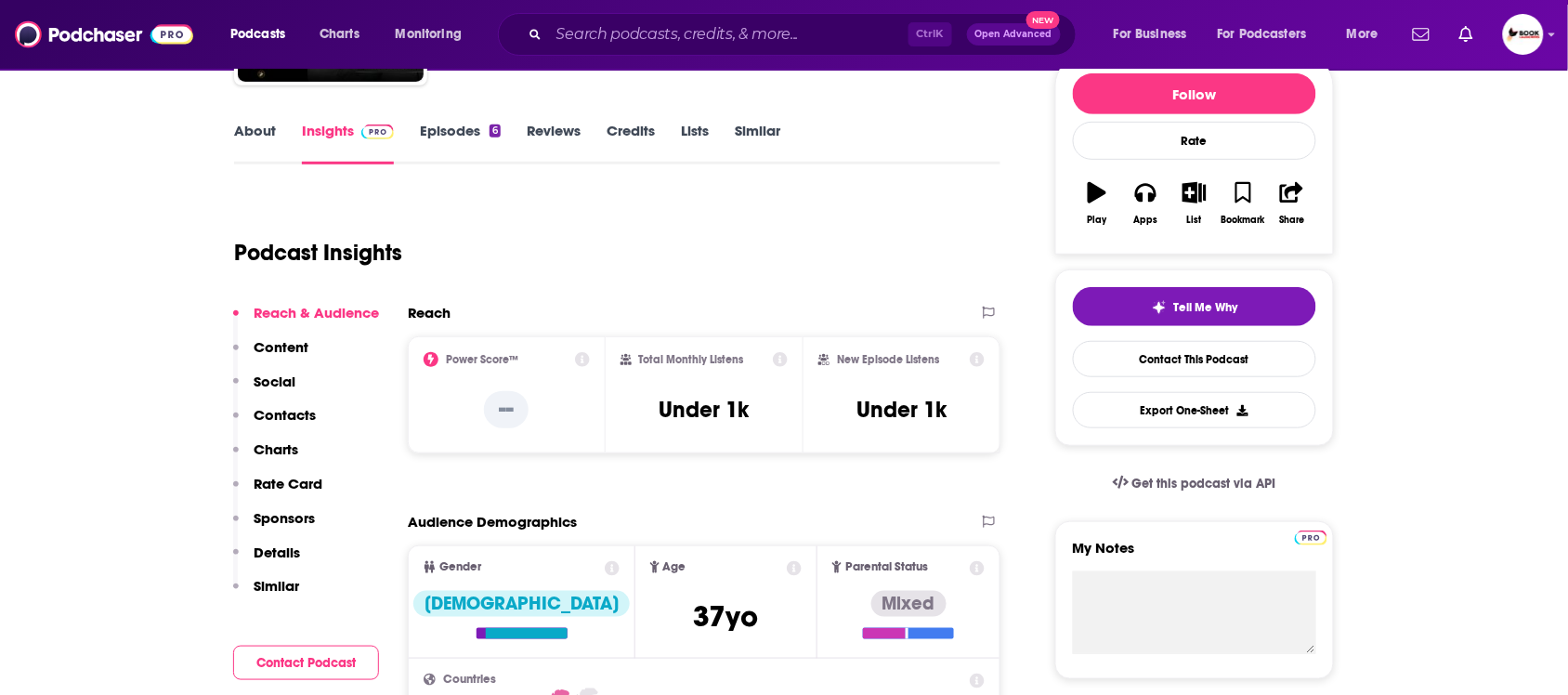
click at [307, 407] on p "Contacts" at bounding box center [284, 415] width 62 height 18
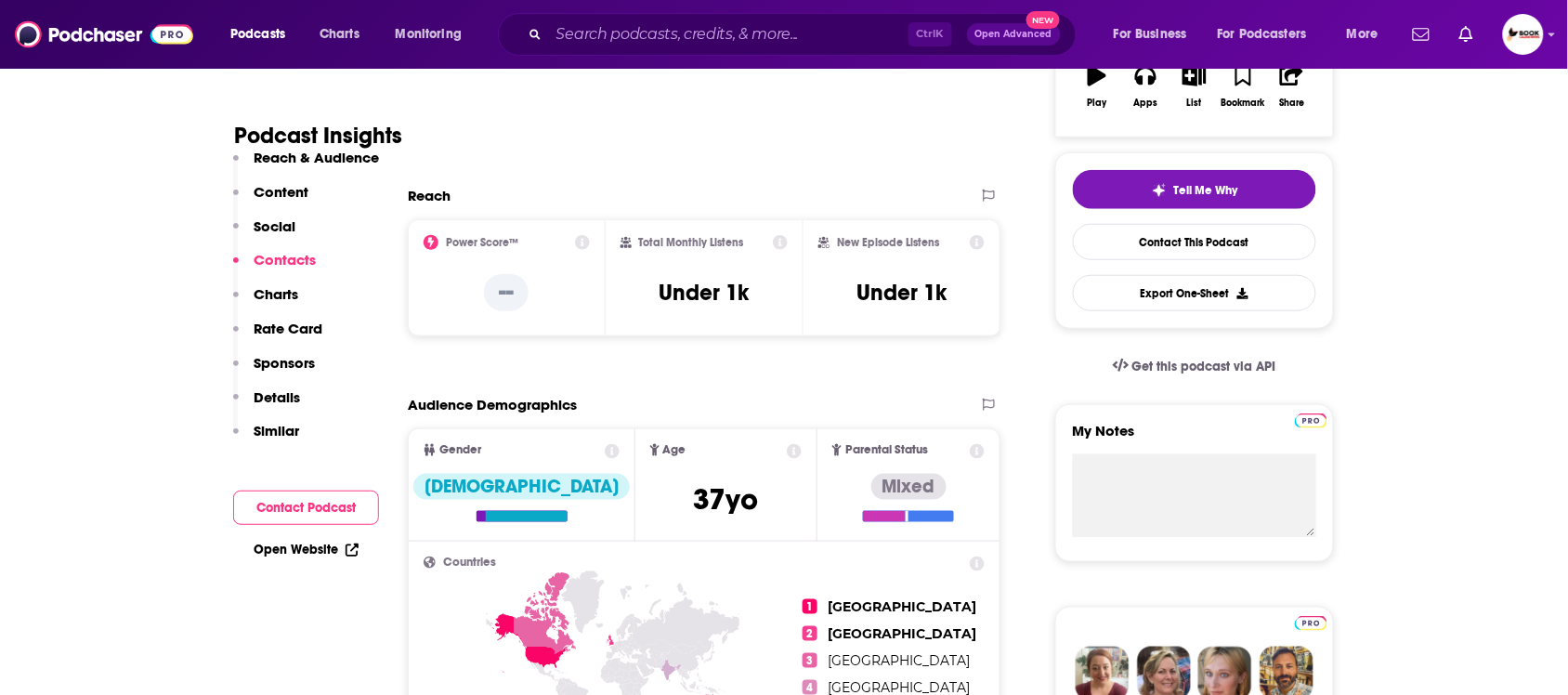
scroll to position [1280, 0]
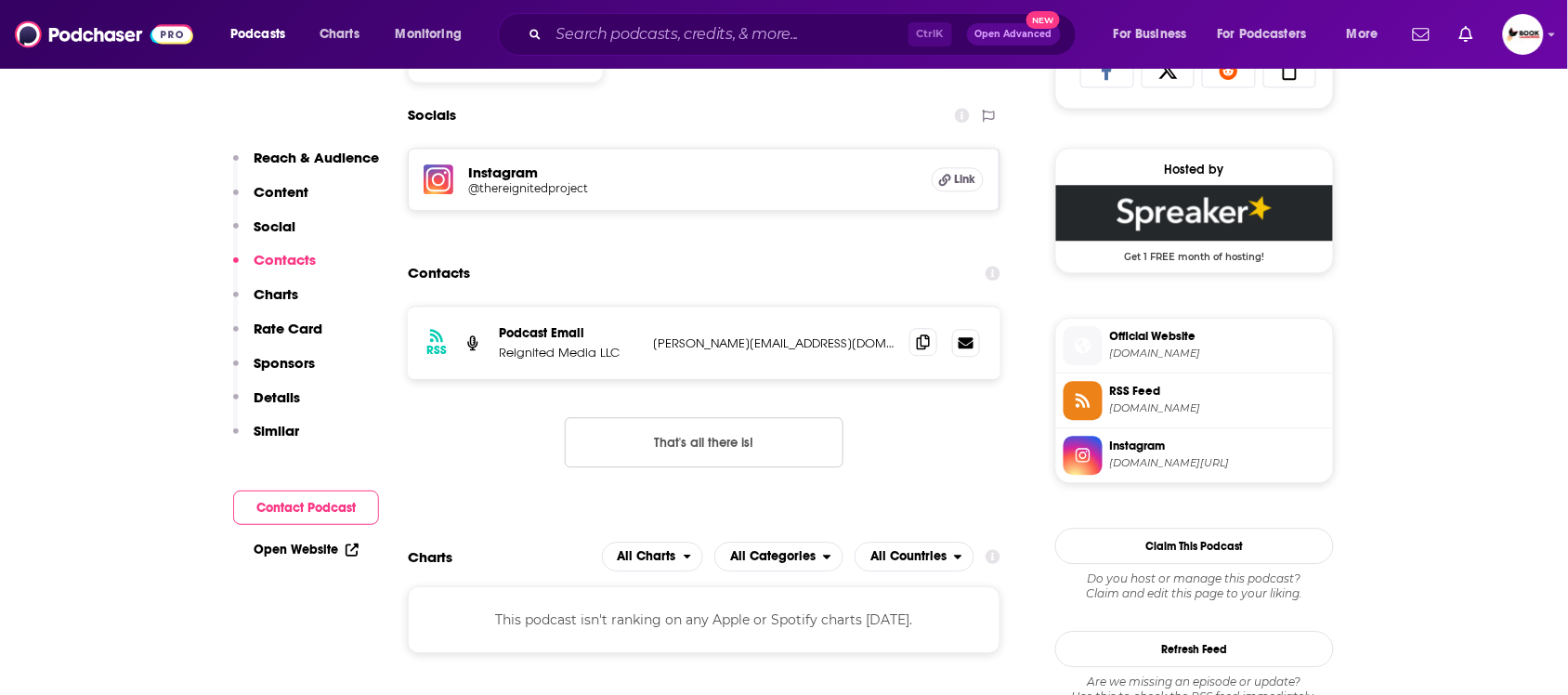
click at [921, 350] on icon at bounding box center [924, 342] width 13 height 15
click at [318, 551] on link "Open Website" at bounding box center [306, 550] width 105 height 16
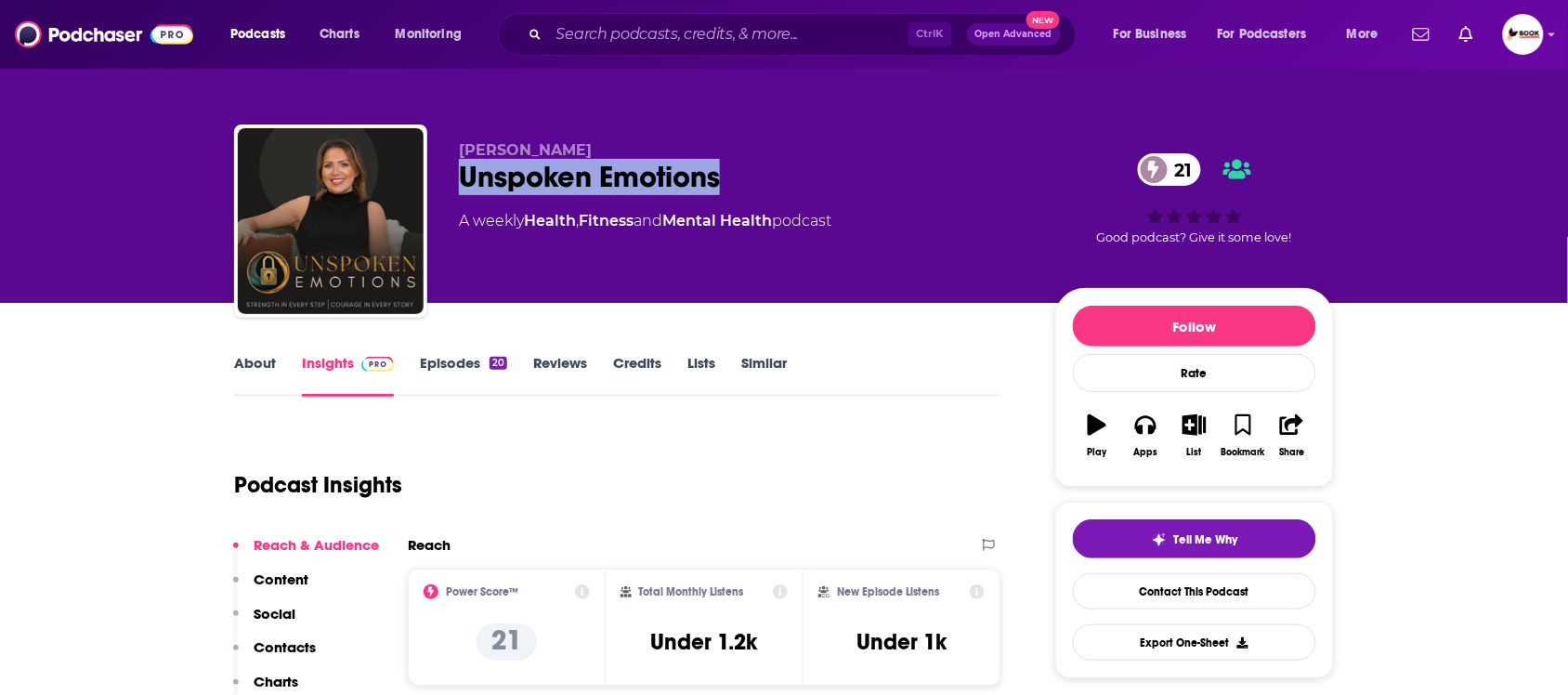
drag, startPoint x: 664, startPoint y: 190, endPoint x: 456, endPoint y: 190, distance: 208.0
click at [459, 190] on div "Unspoken Emotions 21" at bounding box center [742, 176] width 566 height 37
copy h2 "Unspoken Emotions"
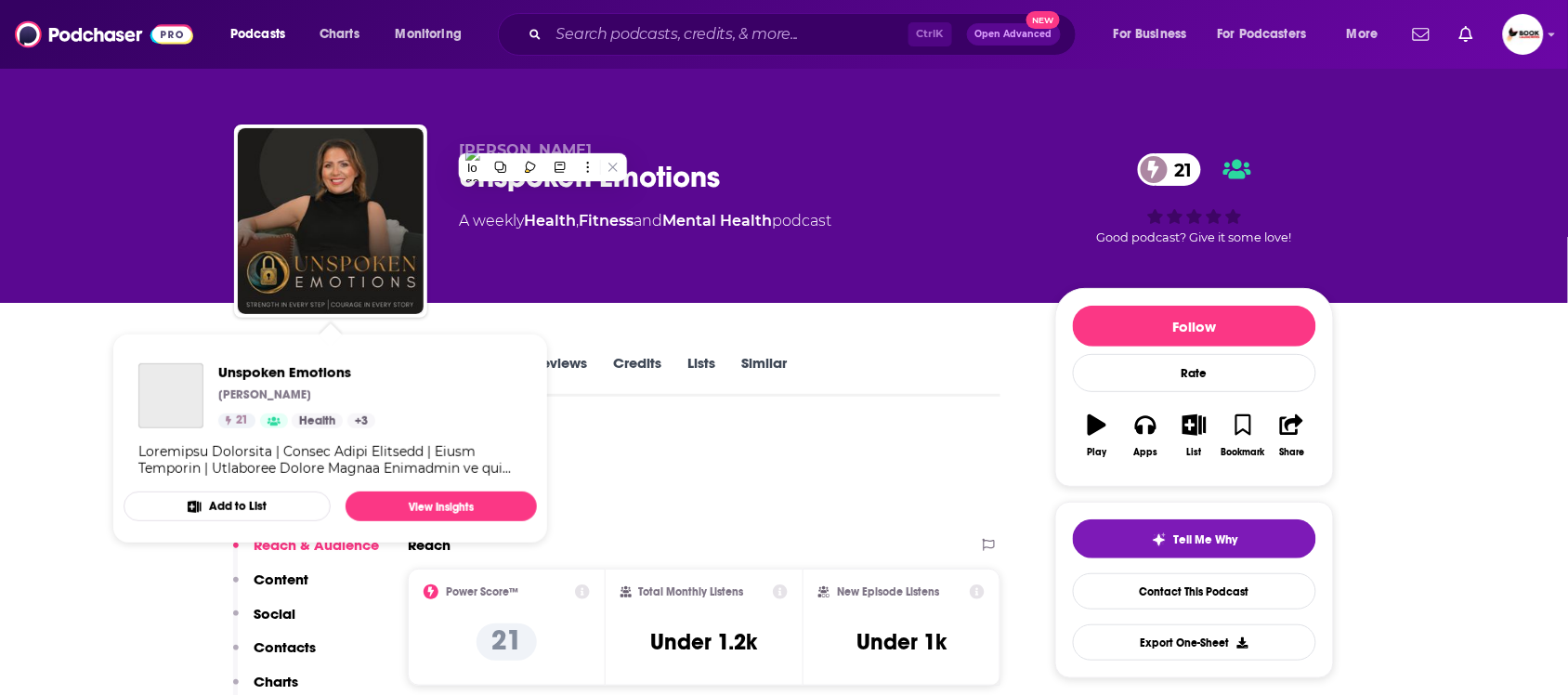
click at [261, 359] on div "Unspoken Emotions [PERSON_NAME] 21 Health + 3" at bounding box center [330, 420] width 414 height 144
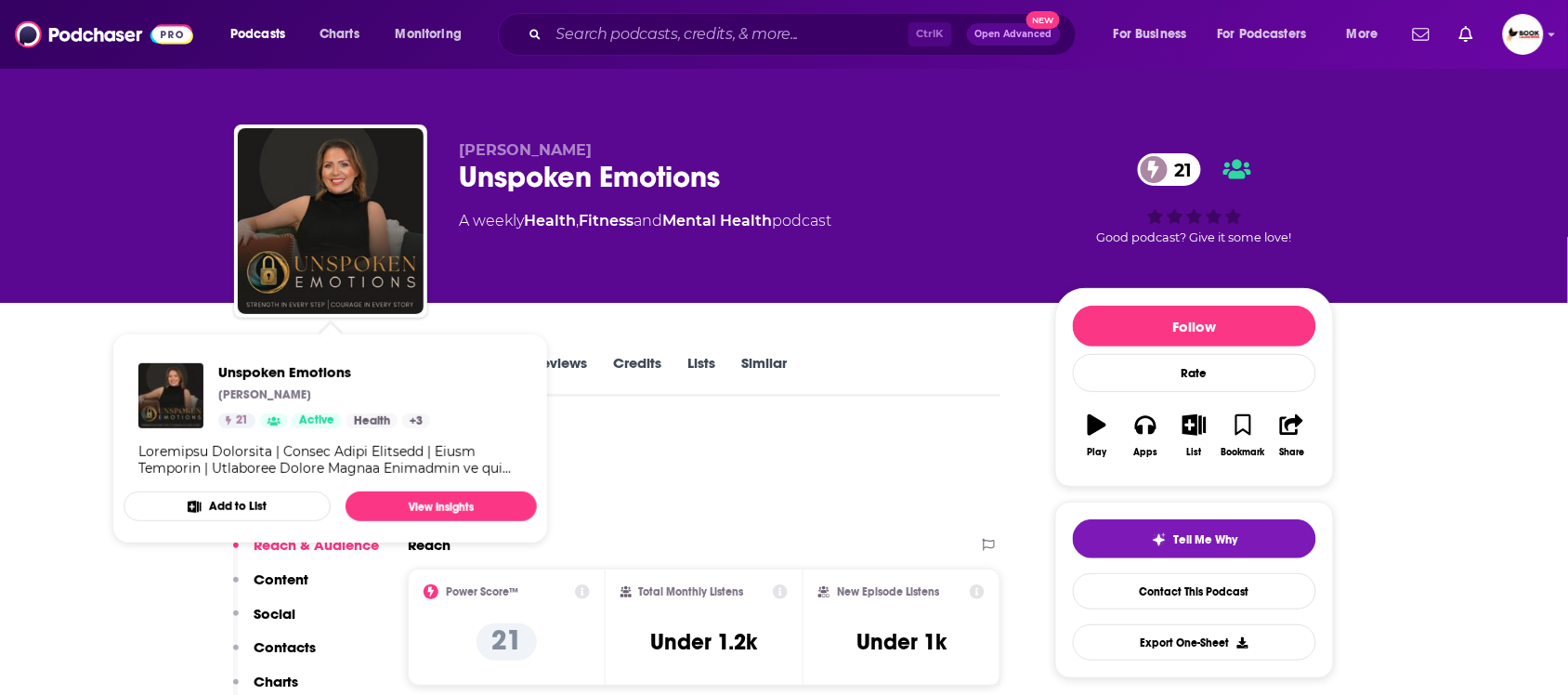
click at [71, 270] on div "[PERSON_NAME] Unspoken Emotions 21 A weekly Health , Fitness and Mental Health …" at bounding box center [784, 151] width 1568 height 303
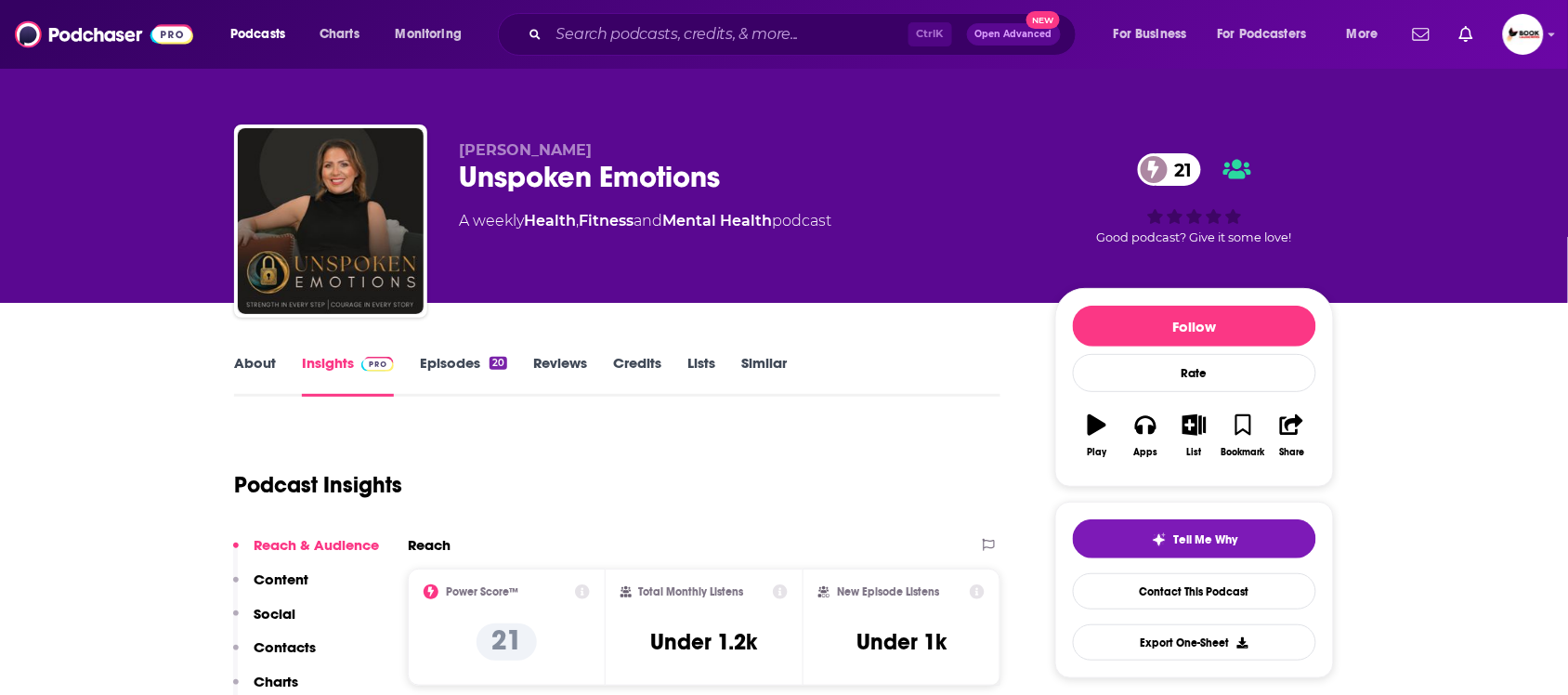
click at [253, 360] on link "About" at bounding box center [255, 375] width 42 height 43
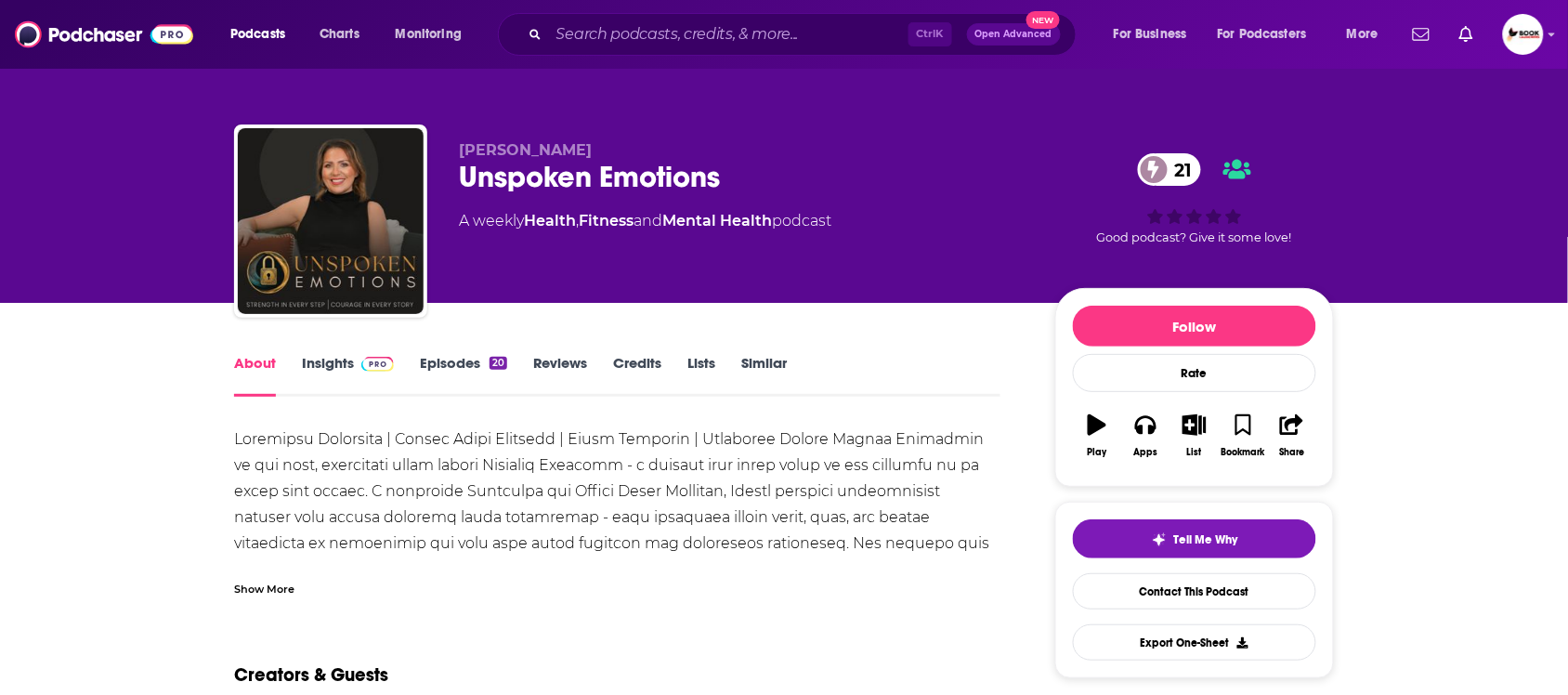
click at [281, 588] on div "Show More" at bounding box center [264, 587] width 60 height 18
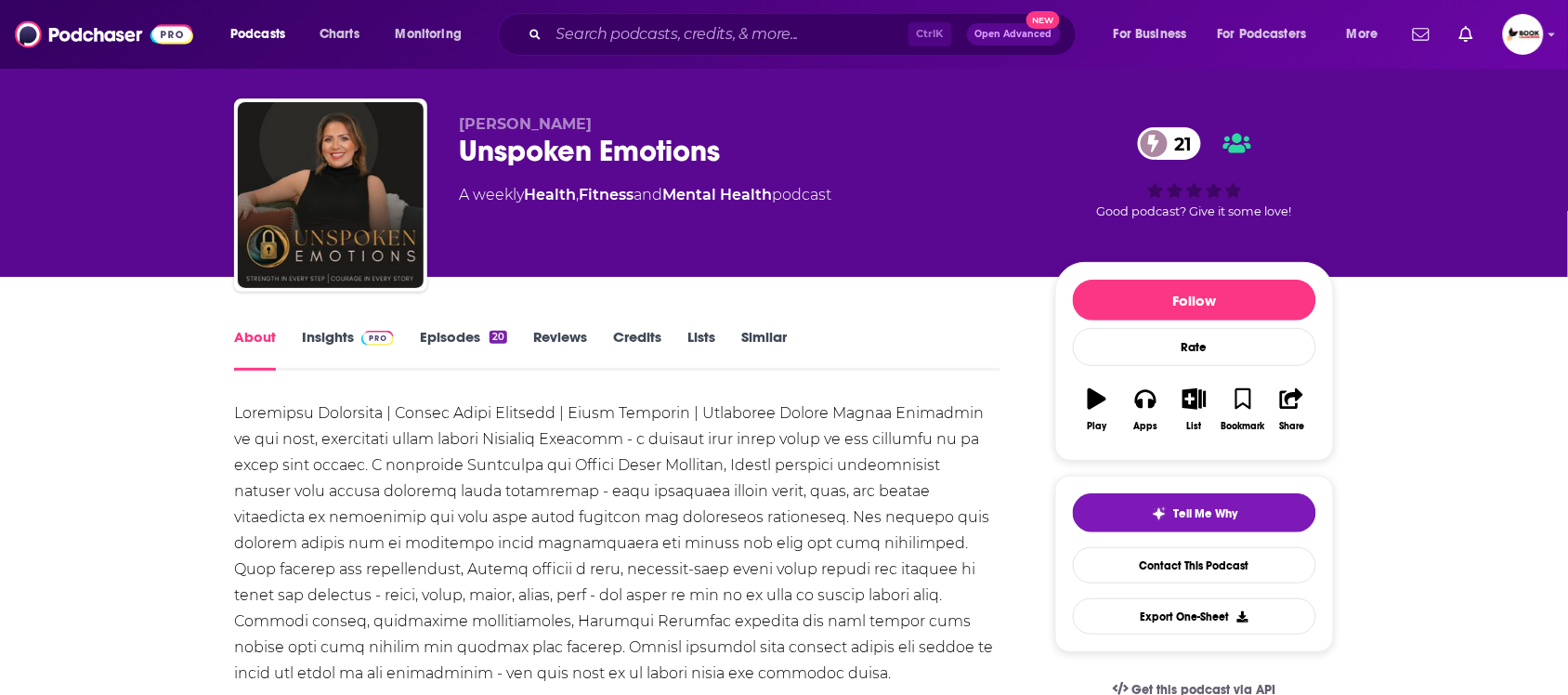
scroll to position [116, 0]
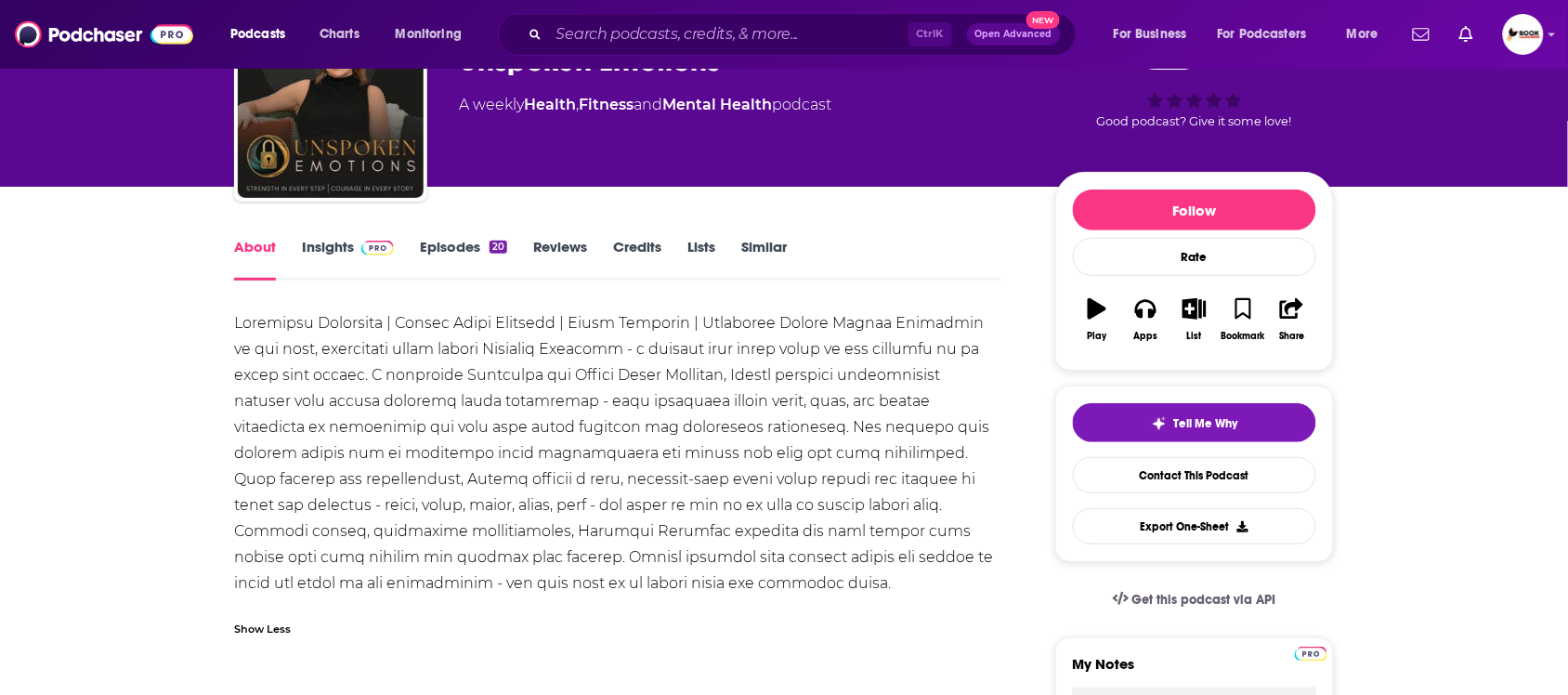
click at [314, 253] on link "Insights" at bounding box center [348, 260] width 92 height 43
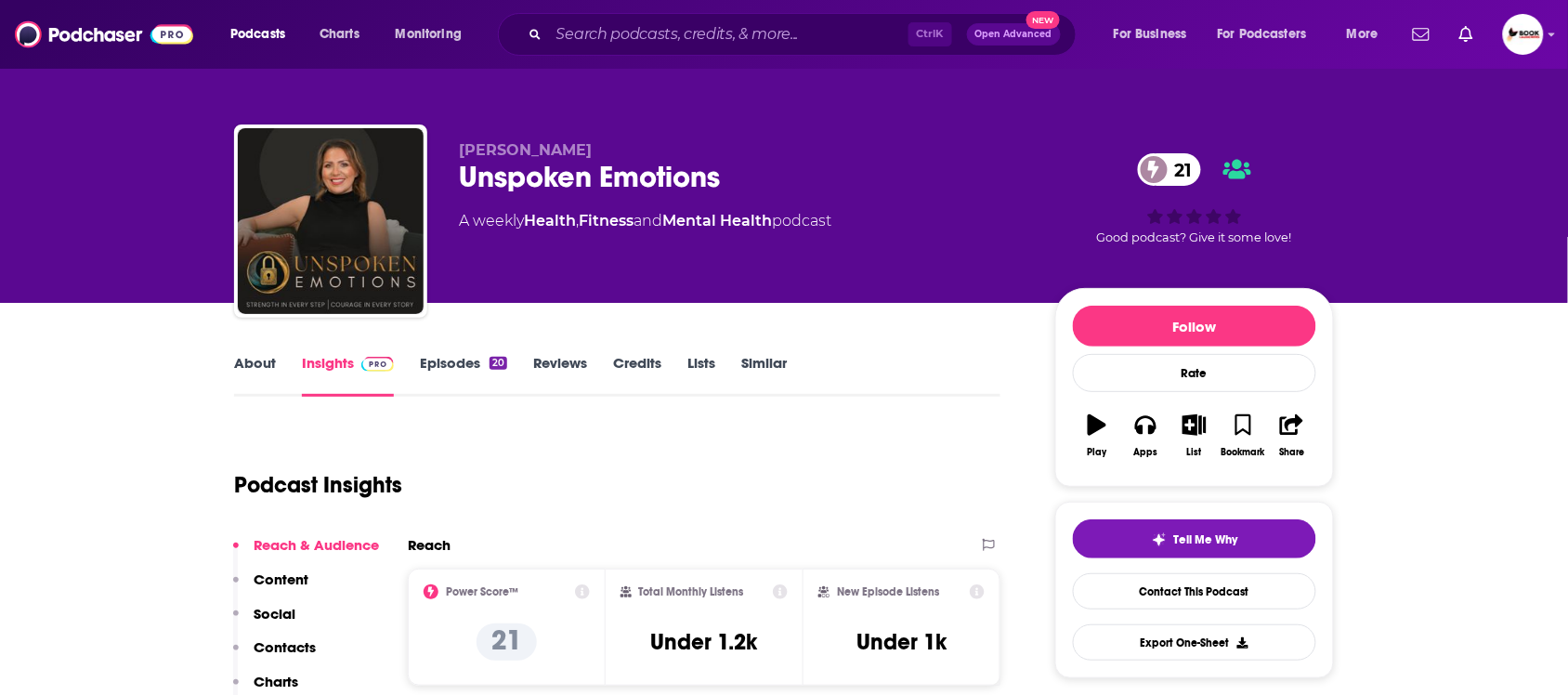
drag, startPoint x: 559, startPoint y: 144, endPoint x: 452, endPoint y: 146, distance: 107.0
click at [452, 146] on div "[PERSON_NAME] Unspoken Emotions 21 A weekly Health , Fitness and Mental Health …" at bounding box center [784, 225] width 1100 height 201
copy span "[PERSON_NAME]"
drag, startPoint x: 283, startPoint y: 642, endPoint x: 295, endPoint y: 640, distance: 12.2
click at [283, 642] on p "Contacts" at bounding box center [284, 647] width 62 height 18
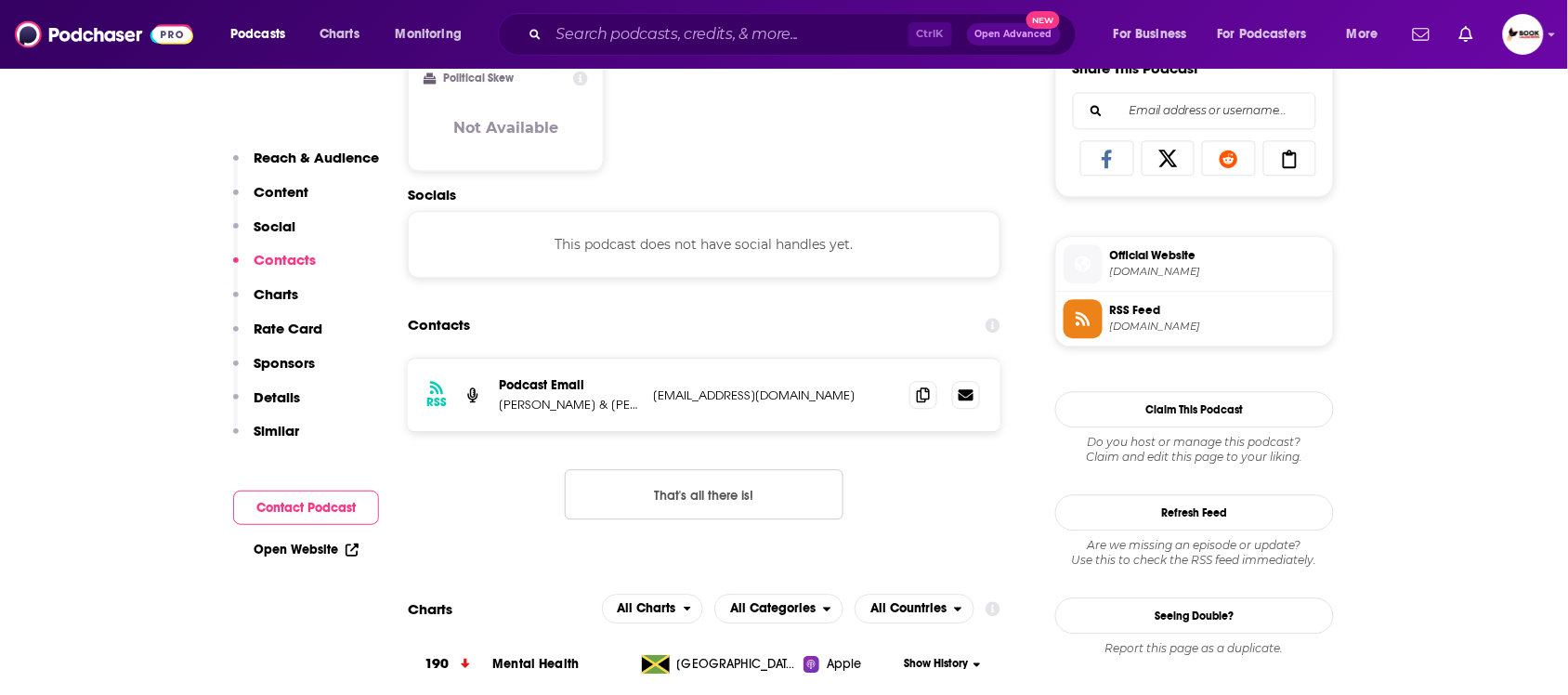
scroll to position [1246, 0]
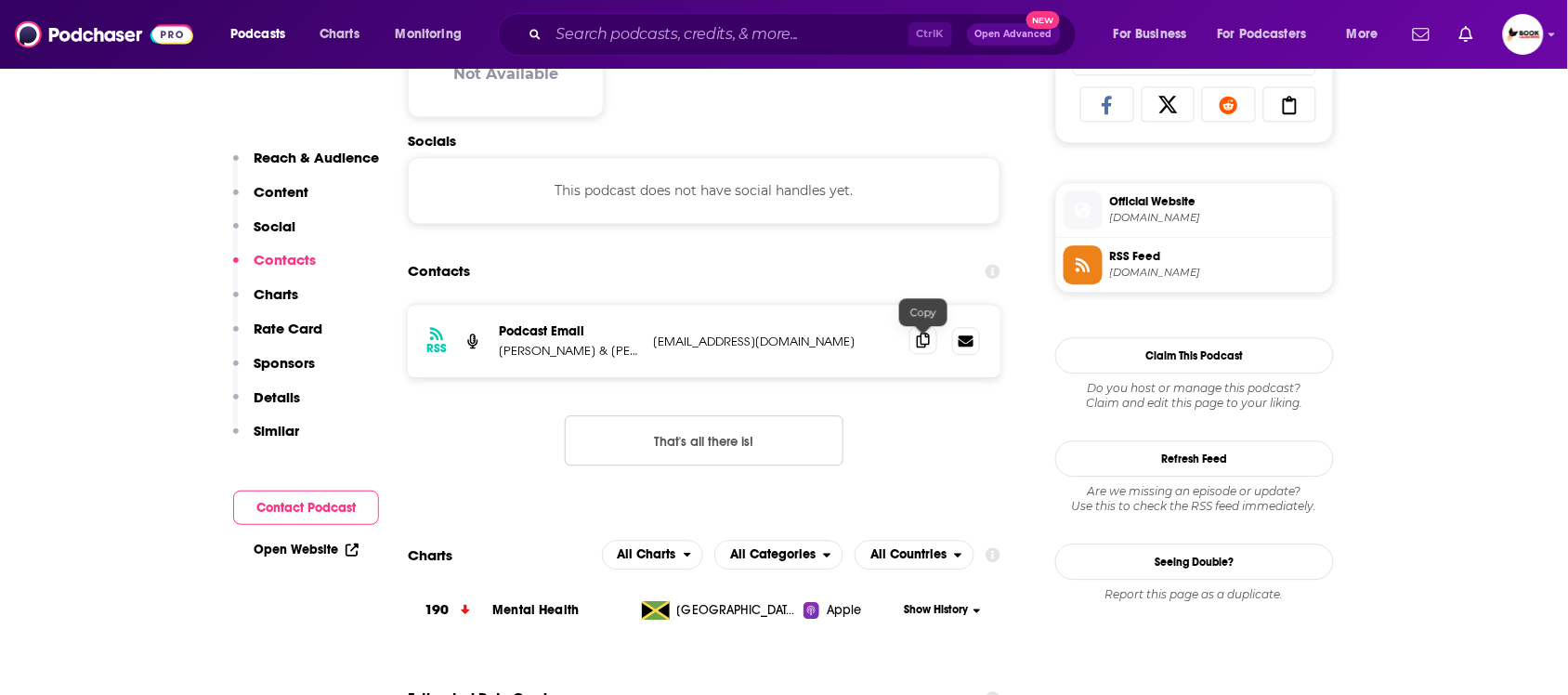
click at [925, 348] on icon at bounding box center [924, 340] width 13 height 15
click at [335, 546] on link "Open Website" at bounding box center [306, 550] width 105 height 16
